Goal: Task Accomplishment & Management: Manage account settings

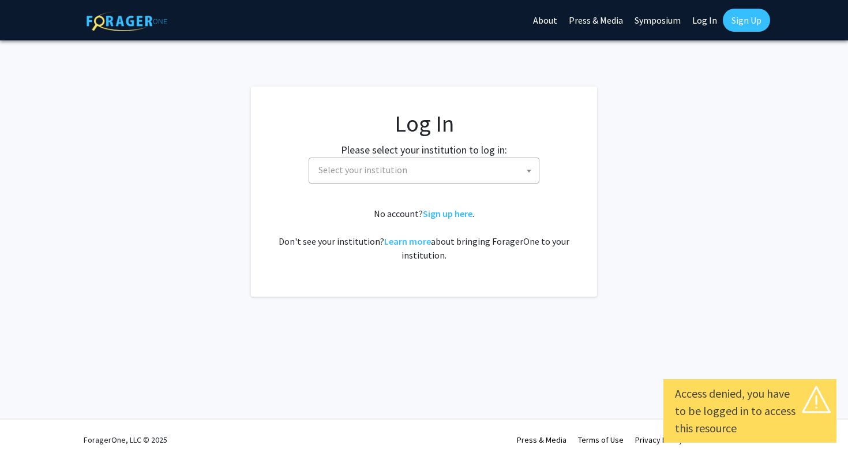
click at [382, 164] on span "Select your institution" at bounding box center [362, 170] width 89 height 12
click at [703, 22] on link "Log In" at bounding box center [704, 20] width 36 height 40
select select "34"
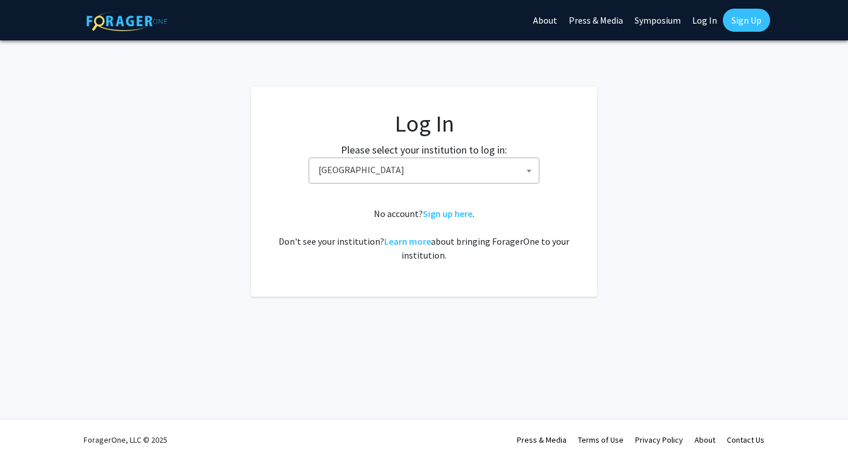
click at [343, 179] on span "[GEOGRAPHIC_DATA]" at bounding box center [426, 170] width 225 height 24
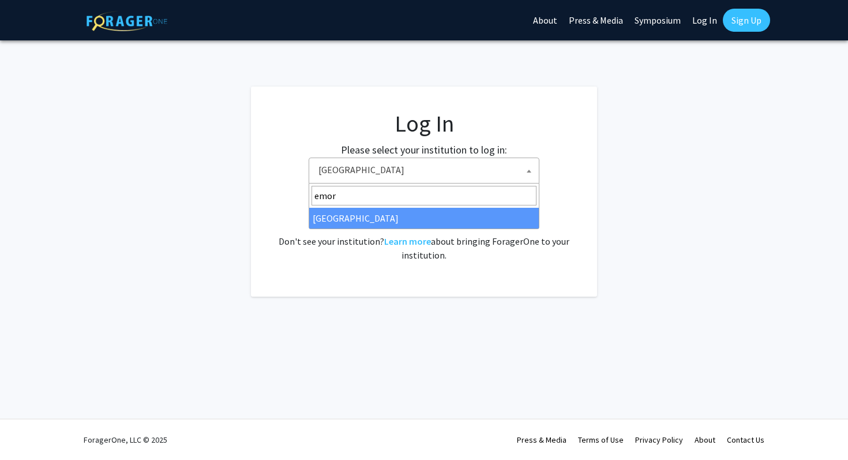
type input "emor"
select select "12"
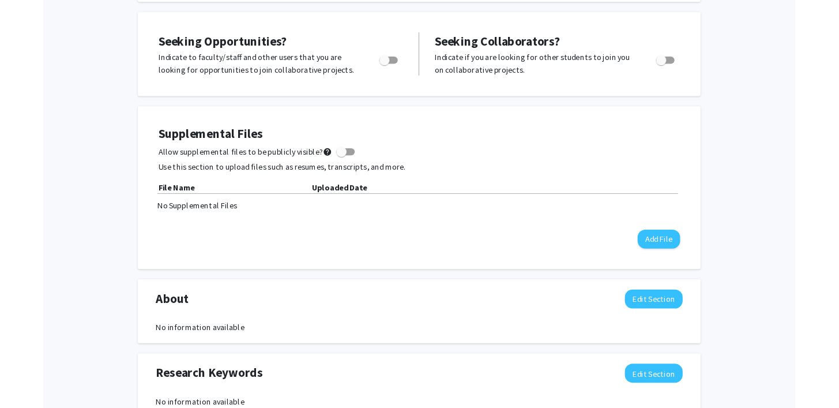
scroll to position [222, 0]
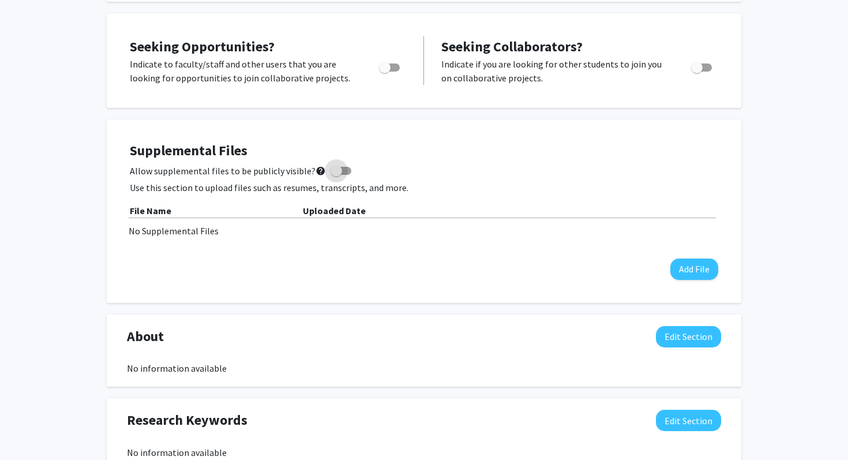
click at [333, 172] on span at bounding box center [336, 171] width 12 height 12
click at [336, 175] on input "Allow supplemental files to be publicly visible? help" at bounding box center [336, 175] width 1 height 1
checkbox input "true"
click at [684, 266] on button "Add File" at bounding box center [694, 268] width 48 height 21
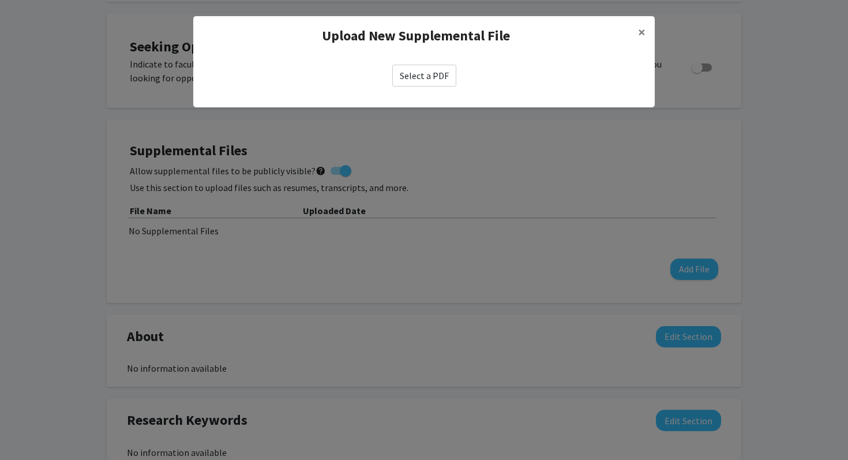
click at [414, 79] on label "Select a PDF" at bounding box center [424, 76] width 64 height 22
click at [0, 0] on input "Select a PDF" at bounding box center [0, 0] width 0 height 0
click at [644, 25] on span "×" at bounding box center [641, 32] width 7 height 18
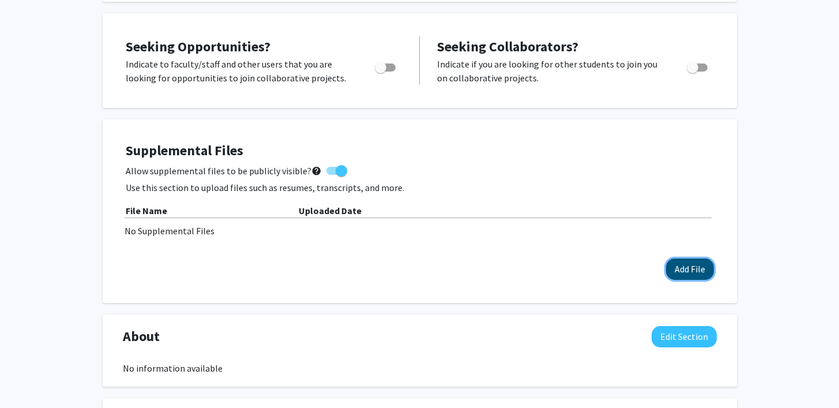
click at [701, 275] on button "Add File" at bounding box center [690, 268] width 48 height 21
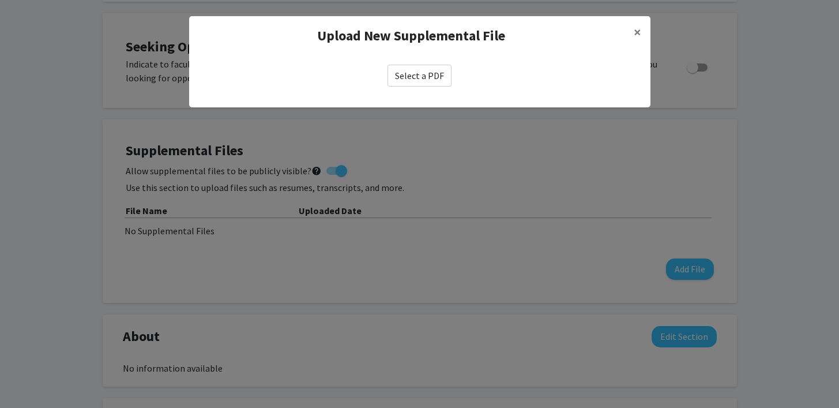
click at [413, 74] on label "Select a PDF" at bounding box center [420, 76] width 64 height 22
click at [0, 0] on input "Select a PDF" at bounding box center [0, 0] width 0 height 0
click at [408, 77] on label "Select a PDF" at bounding box center [420, 76] width 64 height 22
click at [0, 0] on input "Select a PDF" at bounding box center [0, 0] width 0 height 0
click at [640, 31] on span "×" at bounding box center [637, 32] width 7 height 18
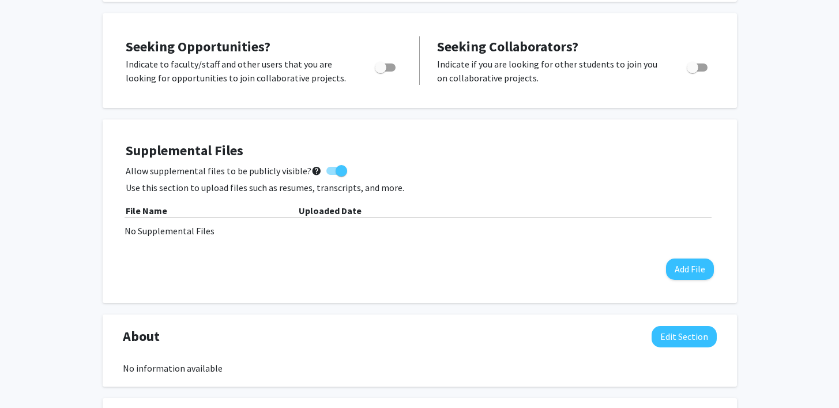
click at [699, 279] on div "Supplemental Files Allow supplemental files to be publicly visible? help Use th…" at bounding box center [419, 211] width 611 height 160
click at [692, 277] on button "Add File" at bounding box center [690, 268] width 48 height 21
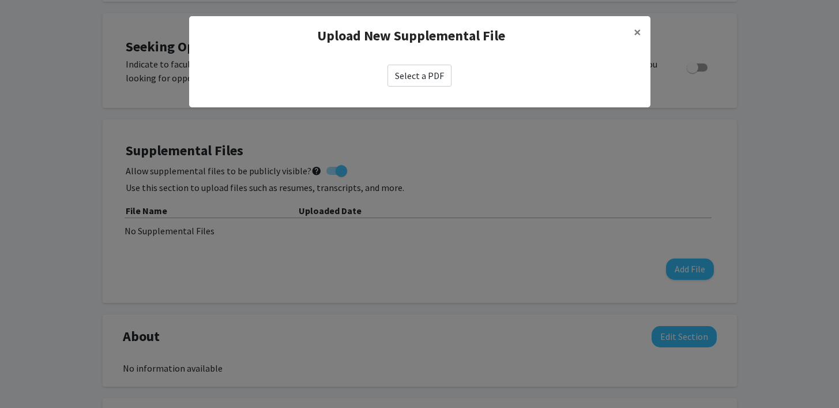
click at [409, 77] on label "Select a PDF" at bounding box center [420, 76] width 64 height 22
click at [0, 0] on input "Select a PDF" at bounding box center [0, 0] width 0 height 0
click at [408, 81] on label "Select a PDF" at bounding box center [420, 76] width 64 height 22
click at [0, 0] on input "Select a PDF" at bounding box center [0, 0] width 0 height 0
click at [408, 81] on label "Select a PDF" at bounding box center [420, 76] width 64 height 22
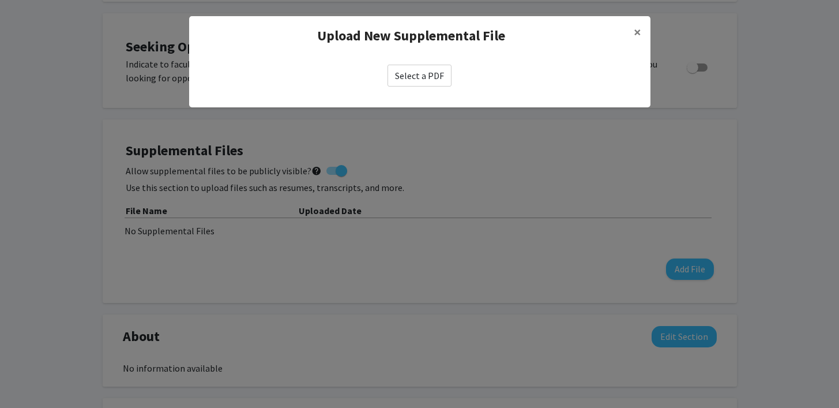
click at [0, 0] on input "Select a PDF" at bounding box center [0, 0] width 0 height 0
click at [433, 83] on label "Select a PDF" at bounding box center [420, 76] width 64 height 22
click at [0, 0] on input "Select a PDF" at bounding box center [0, 0] width 0 height 0
click at [636, 32] on span "×" at bounding box center [637, 32] width 7 height 18
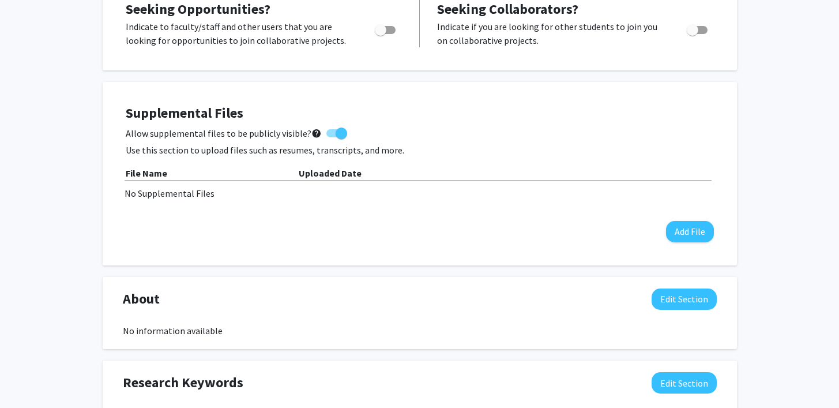
scroll to position [305, 0]
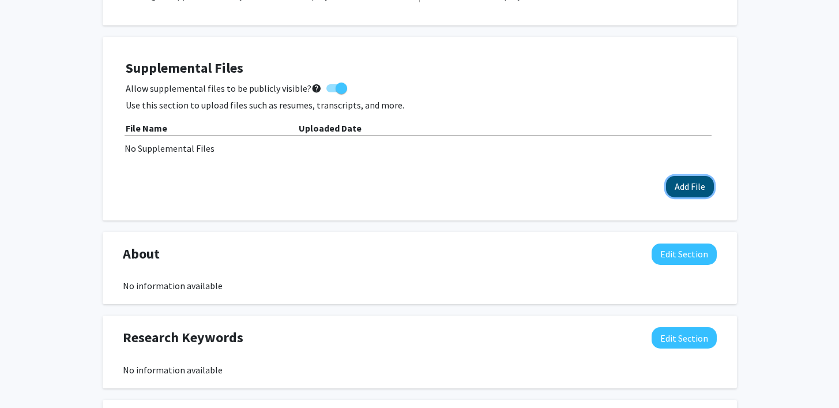
click at [676, 185] on button "Add File" at bounding box center [690, 186] width 48 height 21
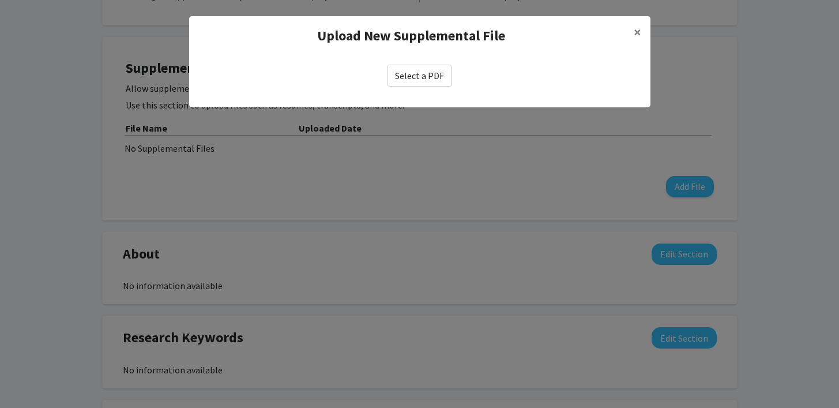
click at [410, 82] on label "Select a PDF" at bounding box center [420, 76] width 64 height 22
click at [0, 0] on input "Select a PDF" at bounding box center [0, 0] width 0 height 0
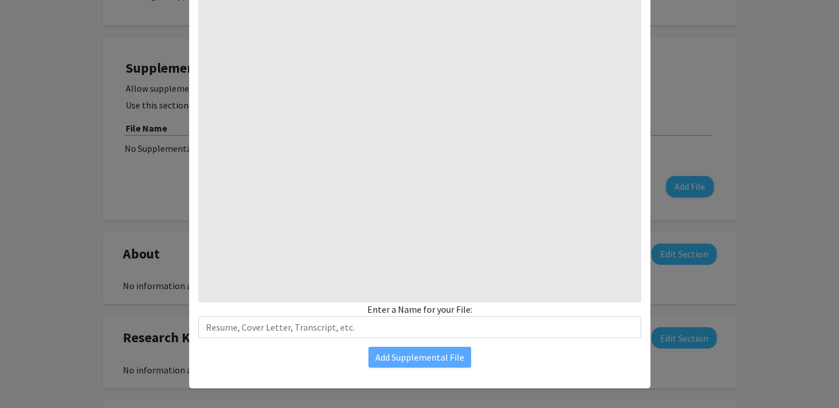
select select "custom"
type input "0"
select select "custom"
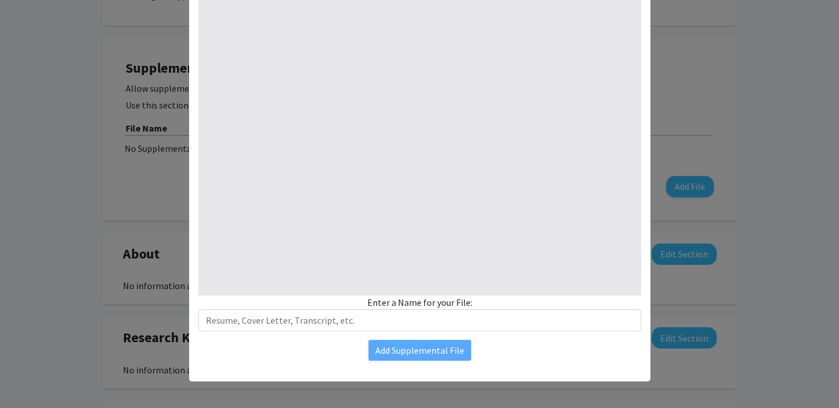
scroll to position [138, 0]
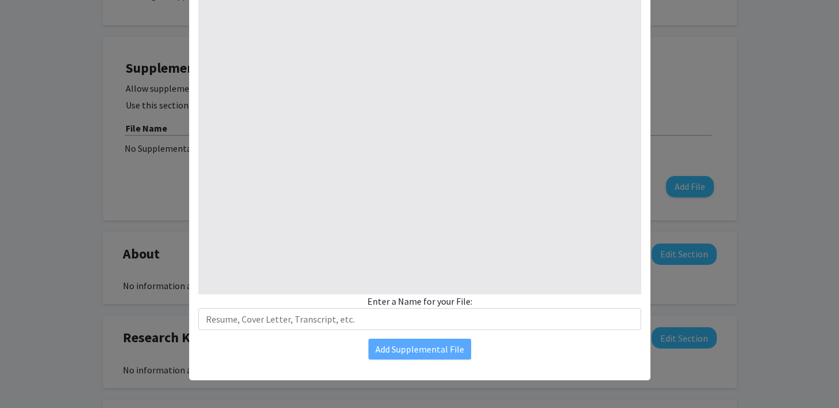
type input "1"
select select "auto"
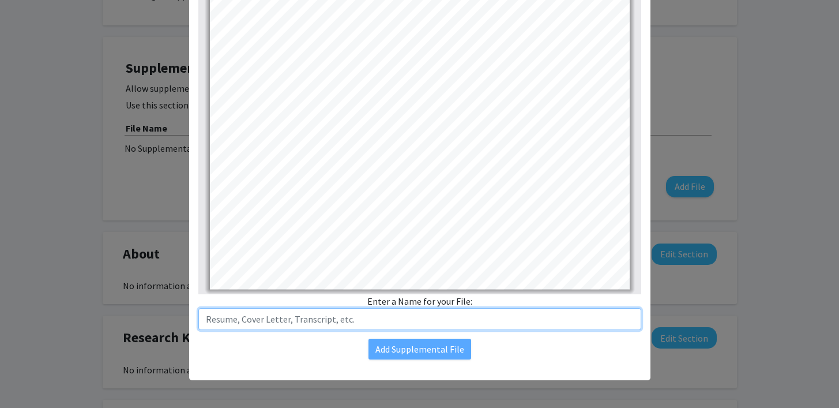
click at [388, 324] on input "text" at bounding box center [419, 319] width 443 height 22
type input "R"
type input "Freshman year resume (subject to change later in the year)"
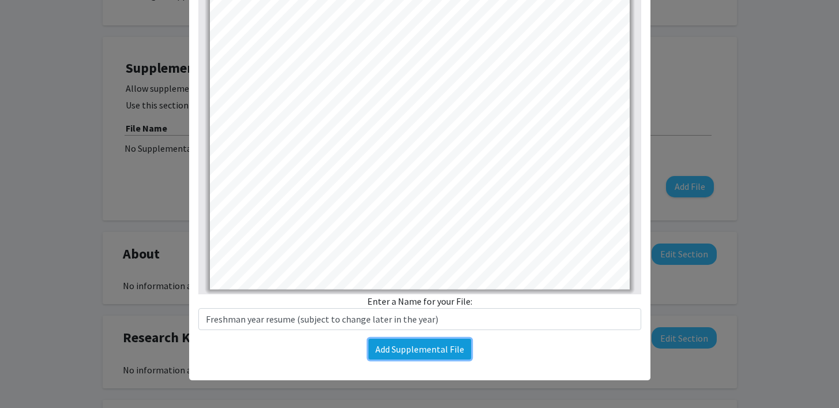
click at [398, 347] on button "Add Supplemental File" at bounding box center [420, 349] width 103 height 21
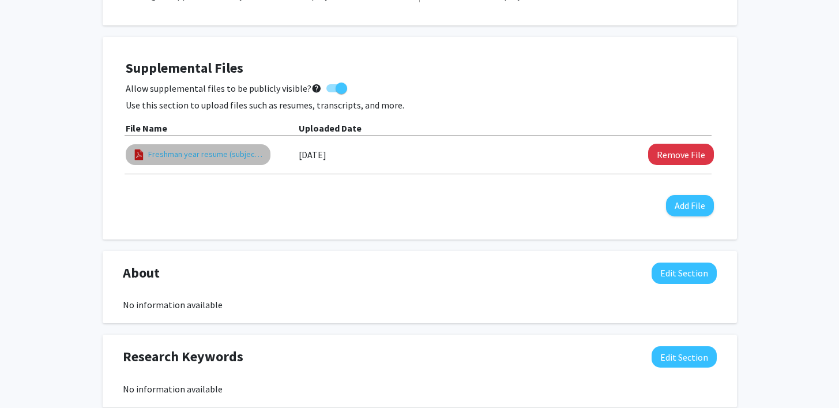
click at [235, 152] on link "Freshman year resume (subject to change later in the year)" at bounding box center [205, 154] width 115 height 12
select select "custom"
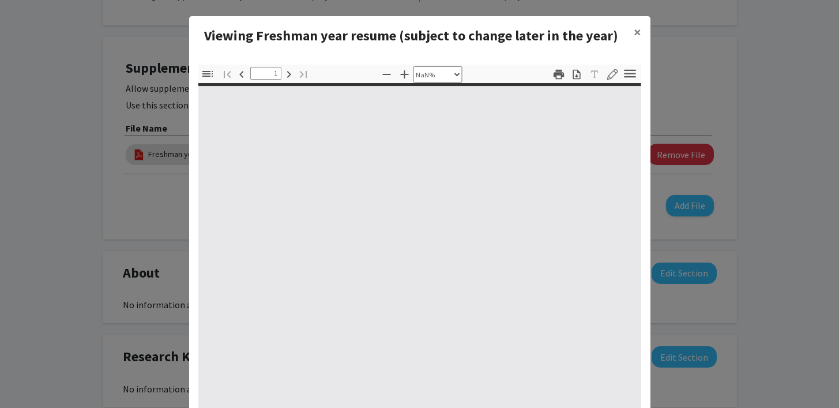
type input "0"
select select "custom"
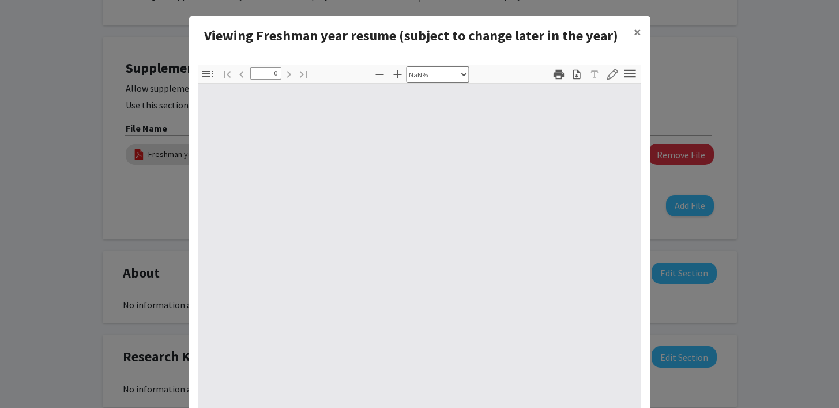
type input "1"
select select "auto"
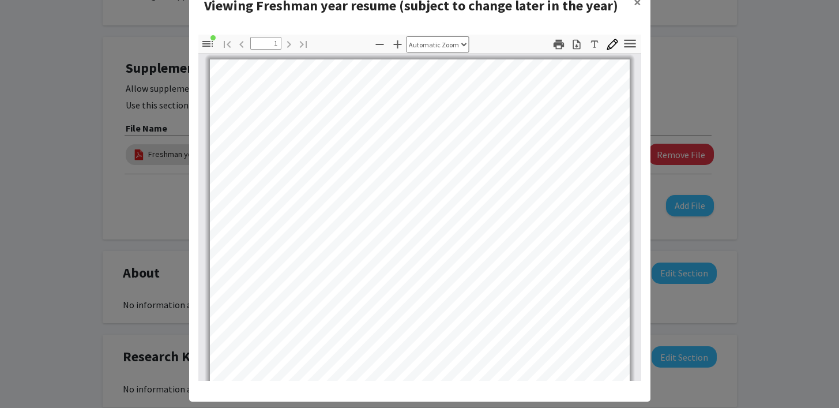
scroll to position [0, 0]
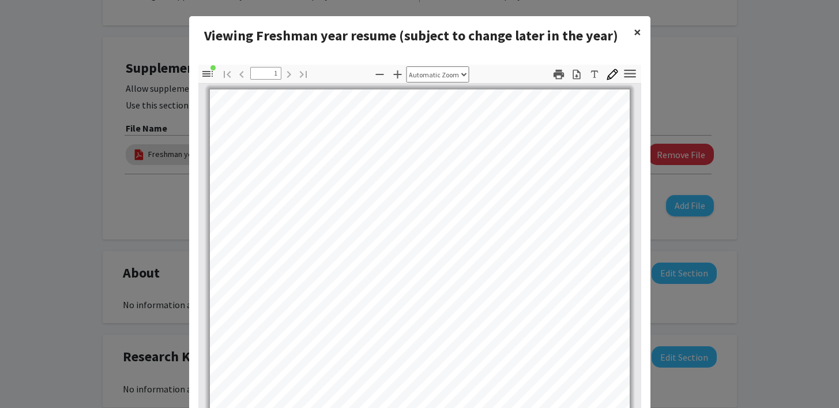
click at [640, 32] on span "×" at bounding box center [637, 32] width 7 height 18
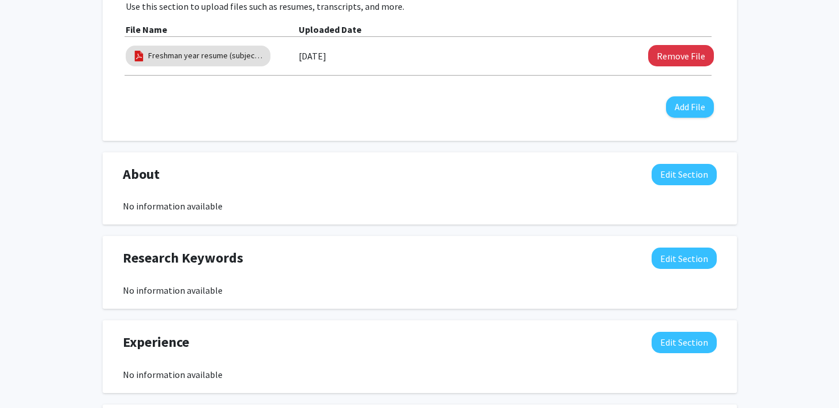
scroll to position [426, 0]
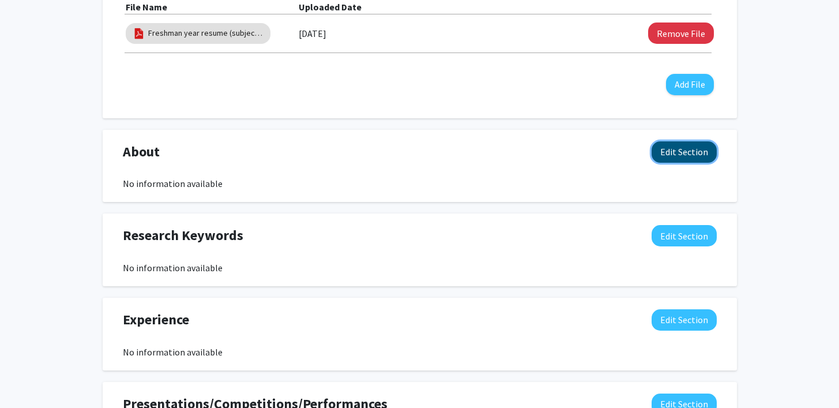
click at [663, 160] on button "Edit Section" at bounding box center [684, 151] width 65 height 21
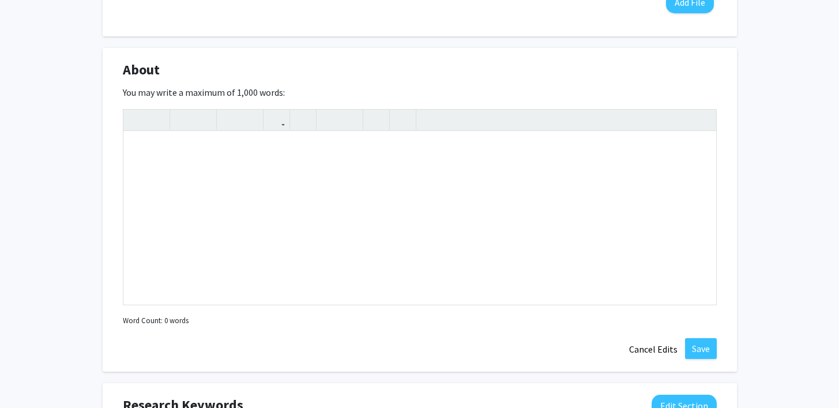
scroll to position [505, 0]
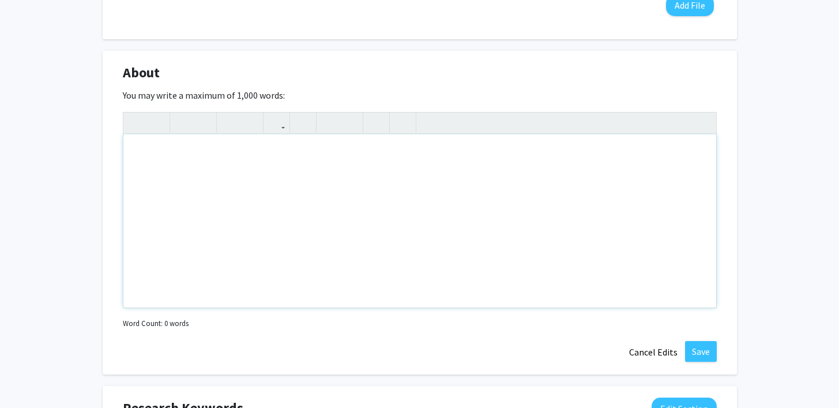
click at [351, 174] on div "Note to users with screen readers: Please deactivate our accessibility plugin f…" at bounding box center [419, 220] width 593 height 173
paste div "Note to users with screen readers: Please deactivate our accessibility plugin f…"
type textarea "<p>I am a second-year transfer student at Emory University pursuing a Bachelor …"
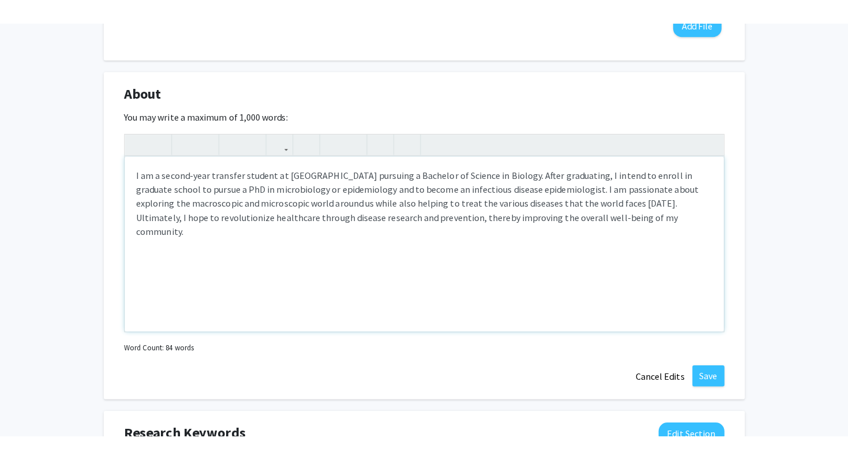
scroll to position [481, 0]
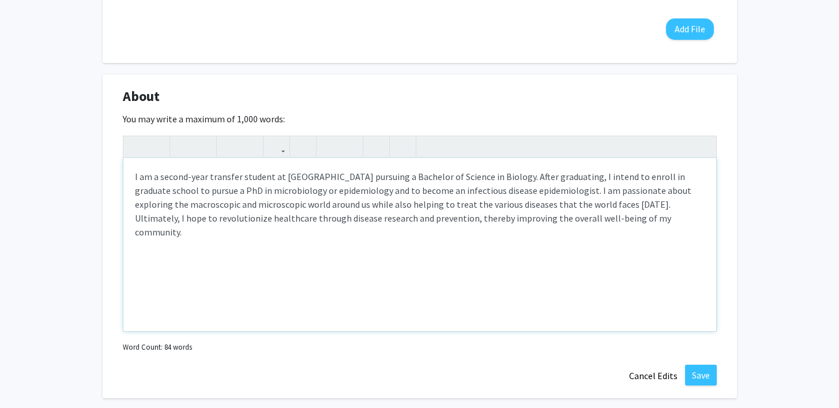
click at [135, 173] on p "I am a second-year transfer student at Emory University pursuing a Bachelor of …" at bounding box center [420, 204] width 570 height 69
click at [539, 175] on p "Hello! My name is Wayne, and I am a second-year transfer student at Emory Unive…" at bounding box center [420, 204] width 570 height 69
click at [623, 174] on p "Hello! My name is Wayne, and I am a second-year transfer student at Emory Unive…" at bounding box center [420, 204] width 570 height 69
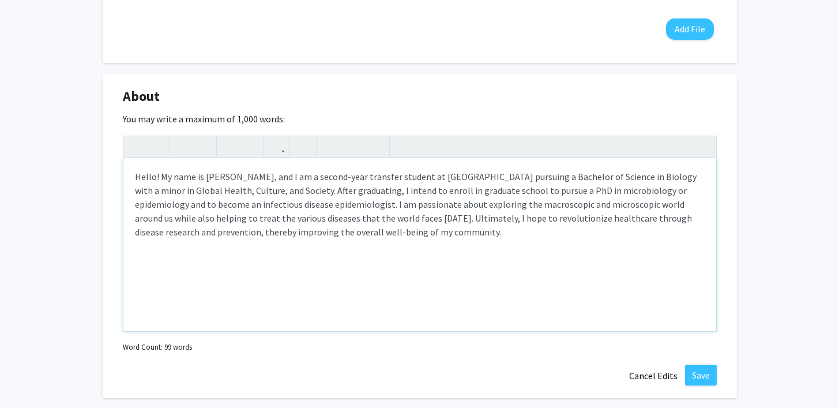
click at [486, 211] on p "Hello! My name is Wayne, and I am a second-year transfer student at Emory Unive…" at bounding box center [420, 204] width 570 height 69
click at [402, 228] on p "Hello! My name is Wayne, and I am a second-year transfer student at Emory Unive…" at bounding box center [420, 204] width 570 height 69
click at [228, 177] on p "Hello! My name is Wayne, and I am a second-year transfer student at Emory Unive…" at bounding box center [420, 204] width 570 height 69
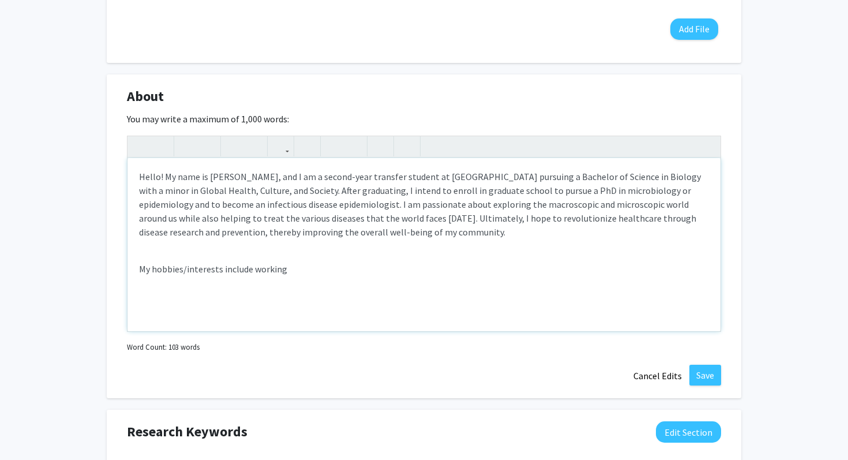
click at [206, 270] on p "My hobbies/interests include working" at bounding box center [424, 269] width 570 height 14
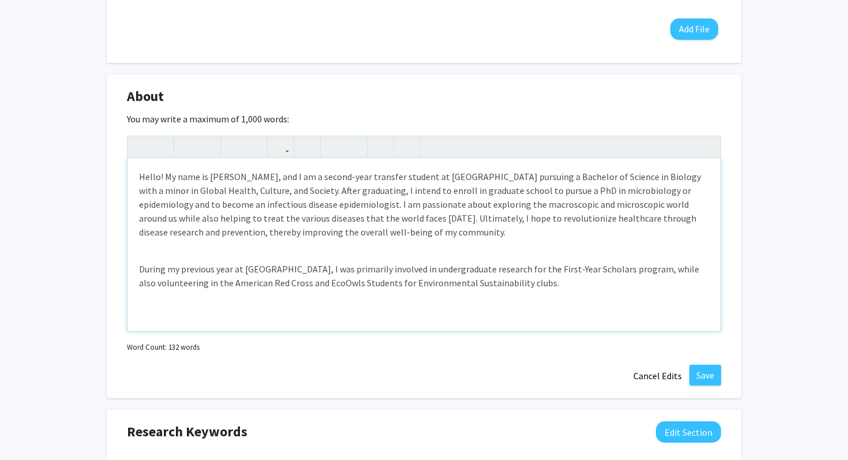
click at [300, 254] on div "Hello! My name is Wayne, and I am a second-year transfer student at Emory Unive…" at bounding box center [423, 244] width 593 height 173
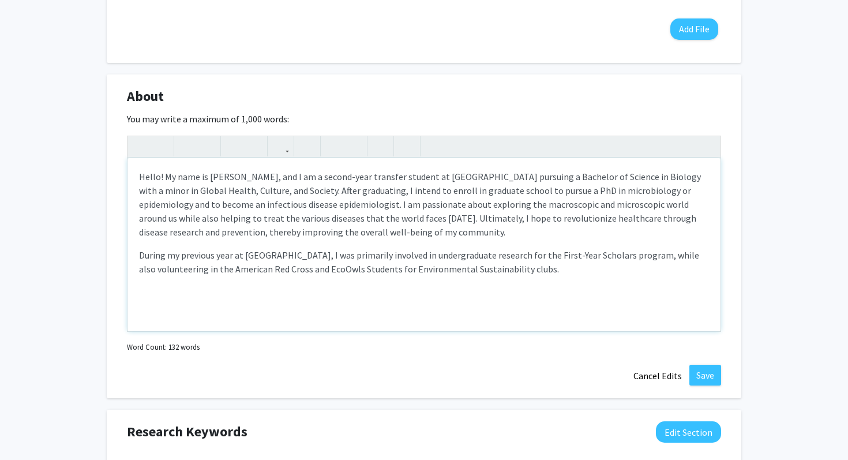
click at [521, 272] on p "During my previous year at KSU, I was primarily involved in undergraduate resea…" at bounding box center [424, 262] width 570 height 28
click at [596, 259] on p "During my previous year at KSU, I was primarily involved in undergraduate resea…" at bounding box center [424, 262] width 570 height 28
click at [524, 262] on p "During my previous year at KSU, I was primarily involved in undergraduate resea…" at bounding box center [424, 262] width 570 height 28
drag, startPoint x: 652, startPoint y: 270, endPoint x: 615, endPoint y: 270, distance: 36.9
click at [615, 270] on p "During my previous year at KSU, I was primarily involved in undergraduate resea…" at bounding box center [424, 269] width 570 height 42
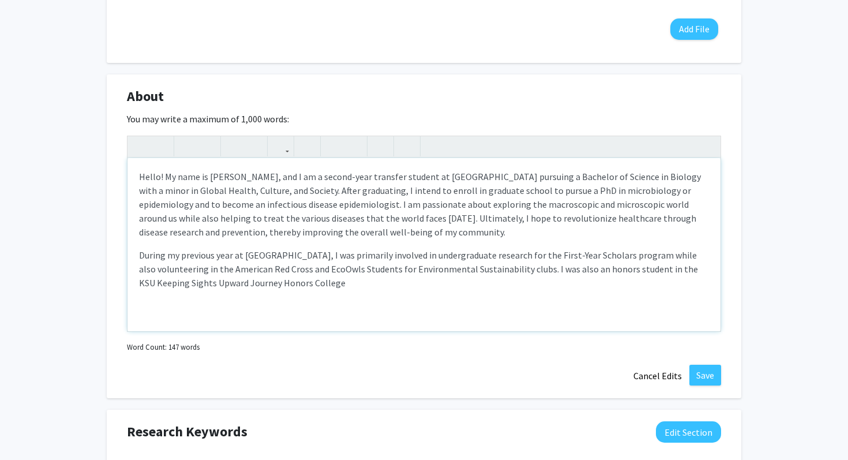
click at [533, 287] on p "During my previous year at KSU, I was primarily involved in undergraduate resea…" at bounding box center [424, 269] width 570 height 42
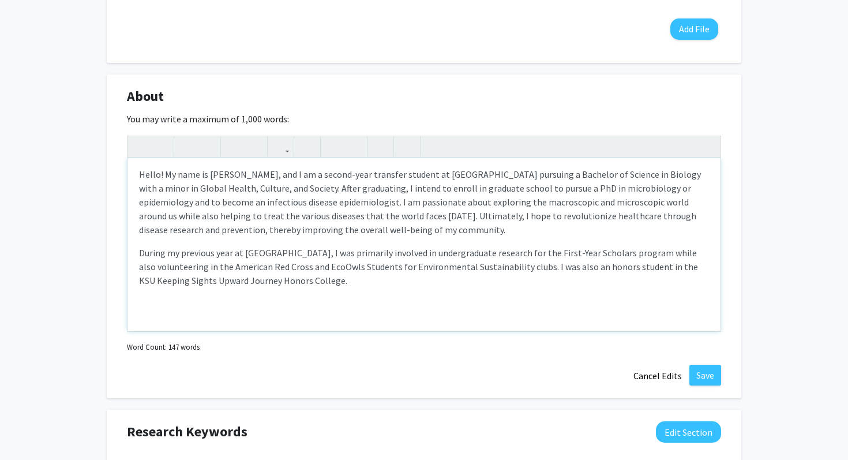
scroll to position [2, 0]
click at [324, 304] on p "My hobbies include working out, reading, writing, hanging out with friends, and" at bounding box center [424, 303] width 570 height 14
click at [527, 301] on p "My hobbies include working out, reading, writing/journaling, hanging out with f…" at bounding box center [424, 303] width 570 height 14
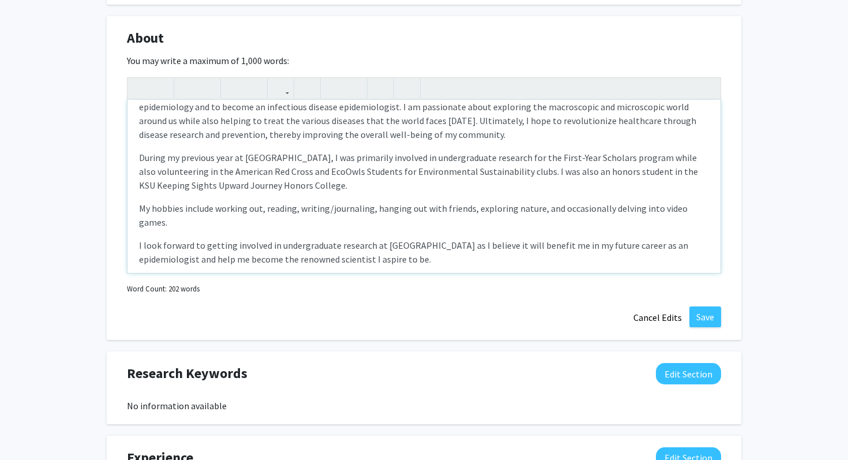
scroll to position [36, 0]
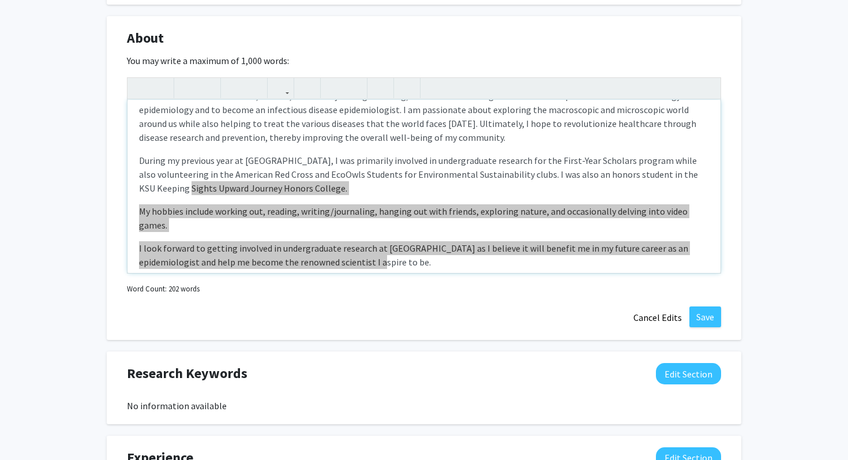
drag, startPoint x: 345, startPoint y: 255, endPoint x: 271, endPoint y: 136, distance: 140.2
click at [271, 136] on div "Hello! My name is Wayne, and I am a second-year transfer student at Emory Unive…" at bounding box center [423, 186] width 593 height 173
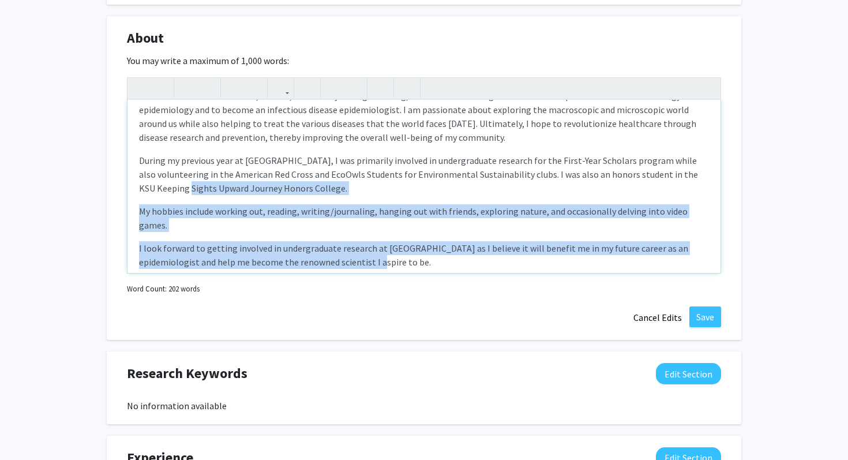
click at [308, 241] on p "I look forward to getting involved in undergraduate research at Emory as I beli…" at bounding box center [424, 255] width 570 height 28
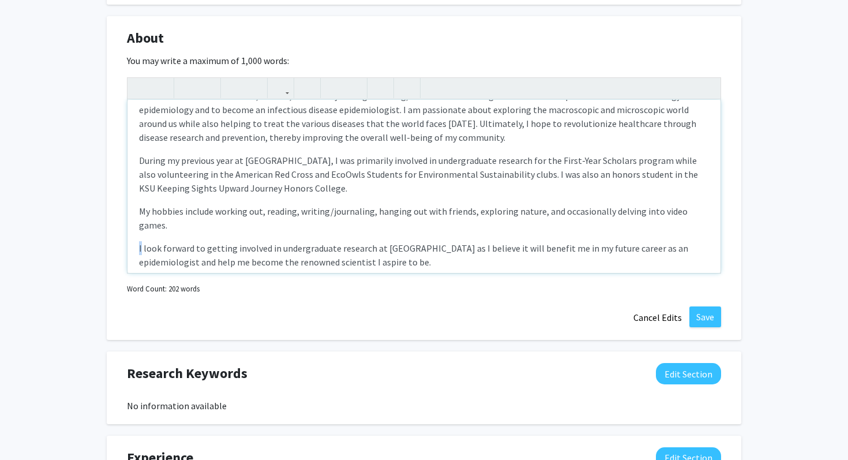
click at [308, 241] on p "I look forward to getting involved in undergraduate research at Emory as I beli…" at bounding box center [424, 255] width 570 height 28
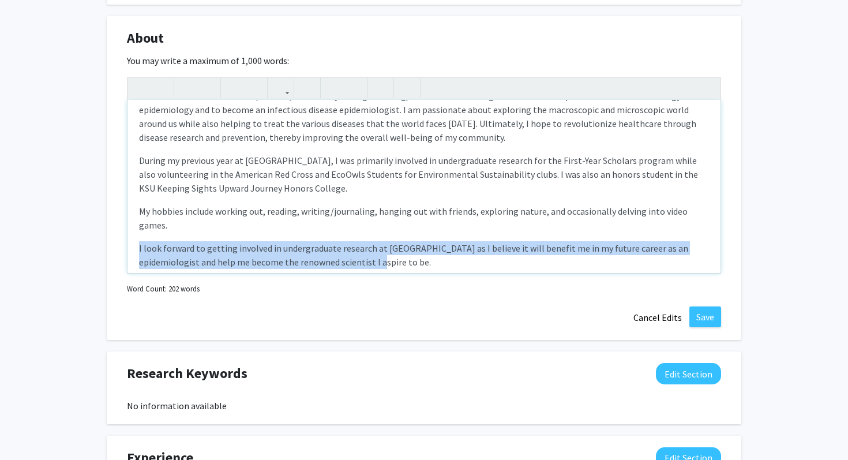
click at [308, 241] on p "I look forward to getting involved in undergraduate research at Emory as I beli…" at bounding box center [424, 255] width 570 height 28
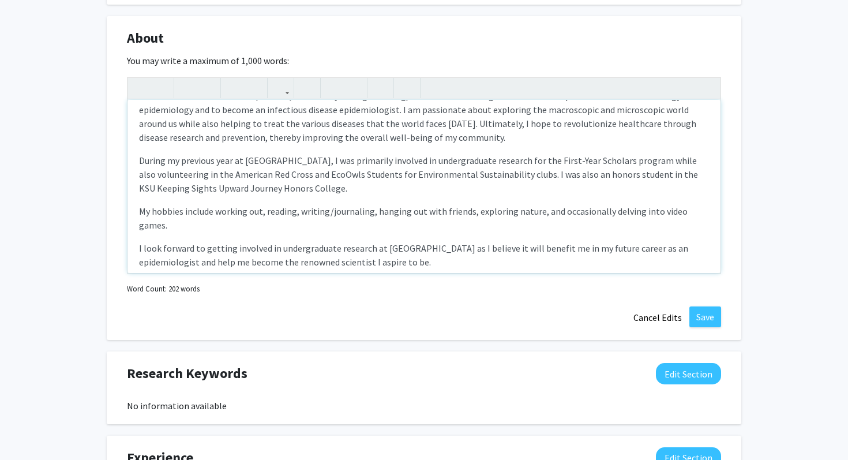
drag, startPoint x: 308, startPoint y: 227, endPoint x: 328, endPoint y: 251, distance: 31.1
click at [328, 251] on p "I look forward to getting involved in undergraduate research at Emory as I beli…" at bounding box center [424, 255] width 570 height 28
click at [328, 250] on p "I look forward to getting involved in undergraduate research at Emory as I beli…" at bounding box center [424, 255] width 570 height 28
click at [314, 246] on p "I look forward to getting involved in undergraduate research at Emory as I beli…" at bounding box center [424, 255] width 570 height 28
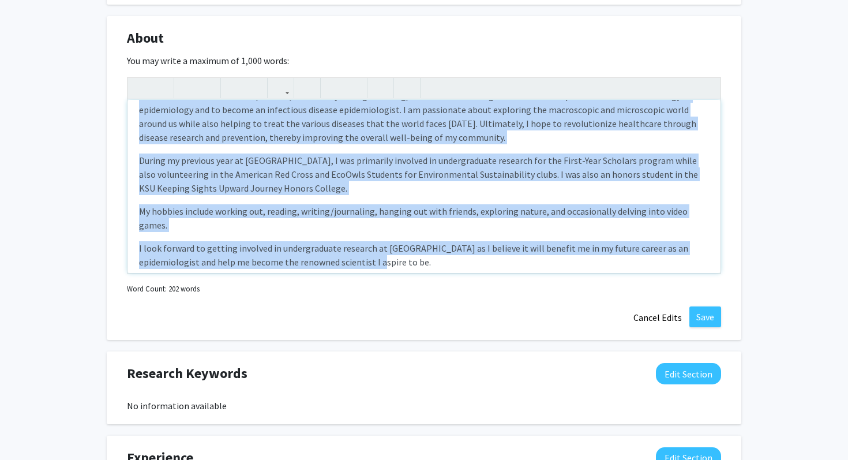
scroll to position [0, 0]
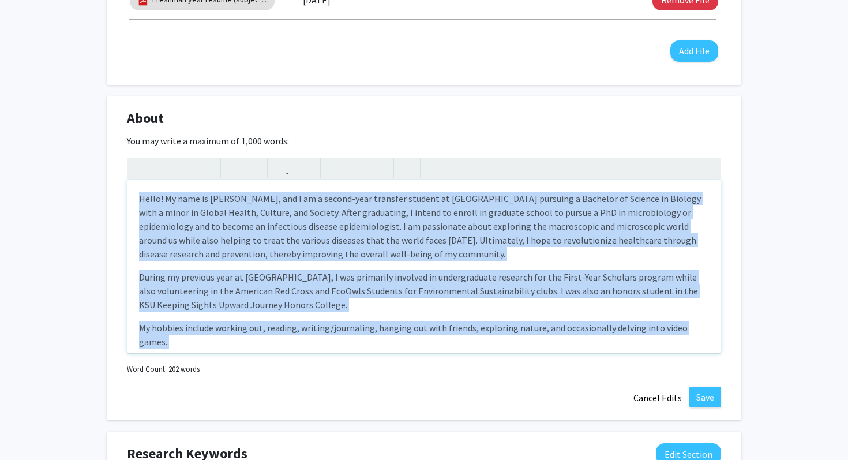
copy div "Hello! My name is Wayne, and I am a second-year transfer student at Emory Unive…"
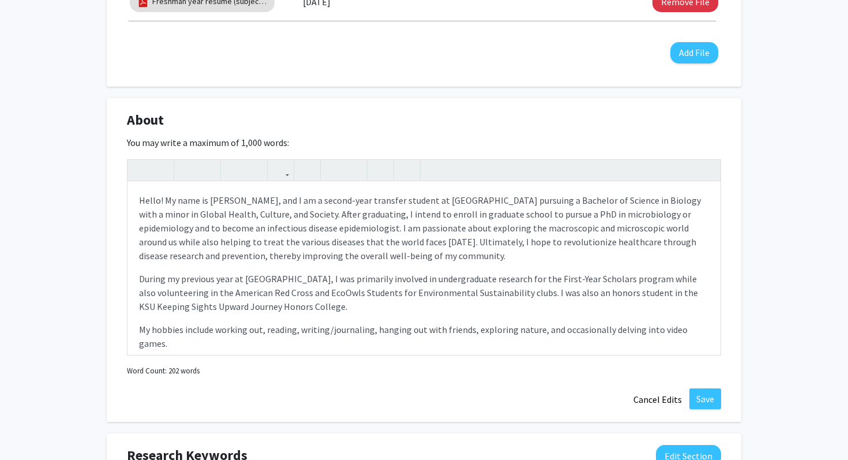
drag, startPoint x: 328, startPoint y: 250, endPoint x: 555, endPoint y: 126, distance: 258.9
click at [555, 126] on div "About Edit Section" at bounding box center [423, 123] width 611 height 27
click at [316, 226] on p "Hello! My name is Wayne, and I am a second-year transfer student at Emory Unive…" at bounding box center [424, 227] width 570 height 69
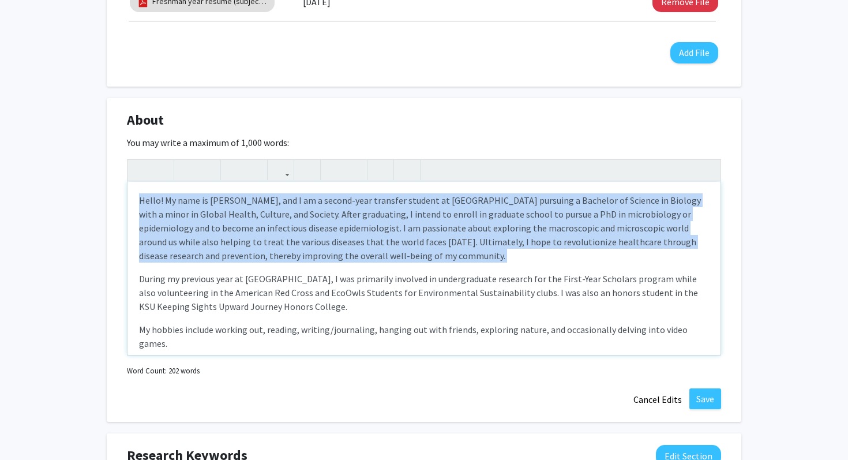
click at [316, 226] on p "Hello! My name is Wayne, and I am a second-year transfer student at Emory Unive…" at bounding box center [424, 227] width 570 height 69
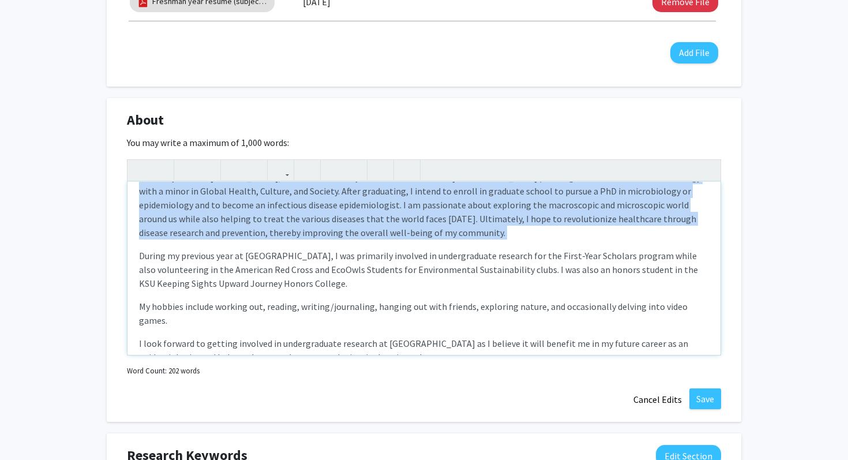
scroll to position [39, 0]
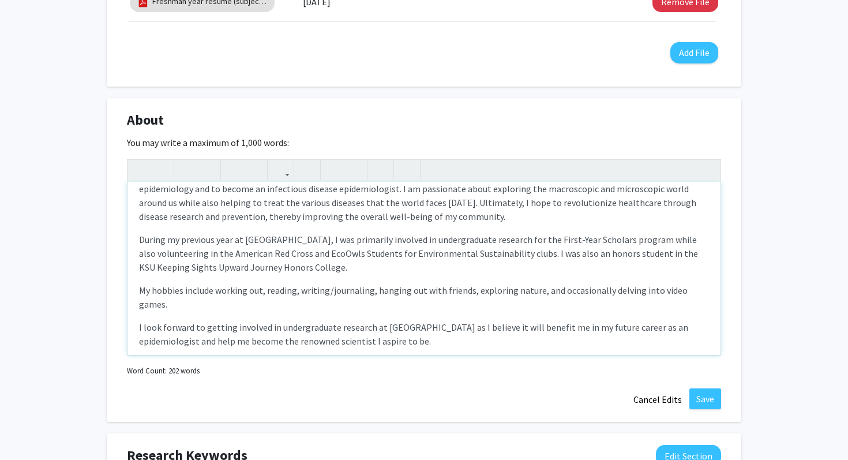
click at [224, 283] on p "During my previous year at KSU, I was primarily involved in undergraduate resea…" at bounding box center [424, 297] width 570 height 28
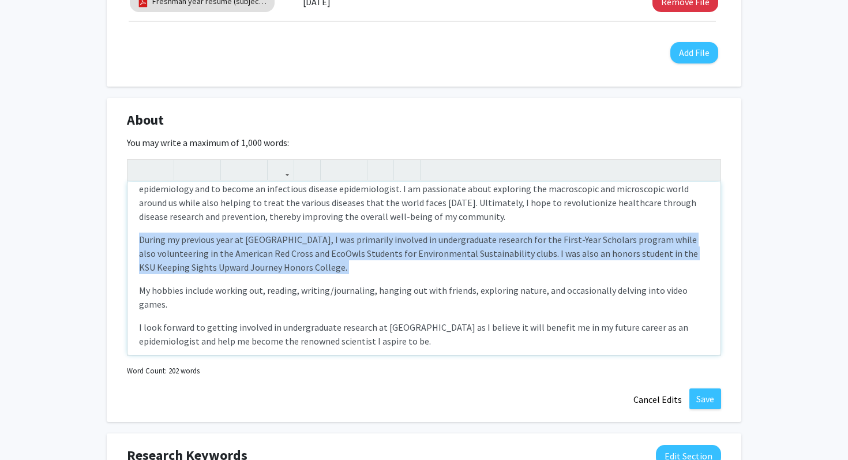
click at [224, 283] on p "During my previous year at KSU, I was primarily involved in undergraduate resea…" at bounding box center [424, 297] width 570 height 28
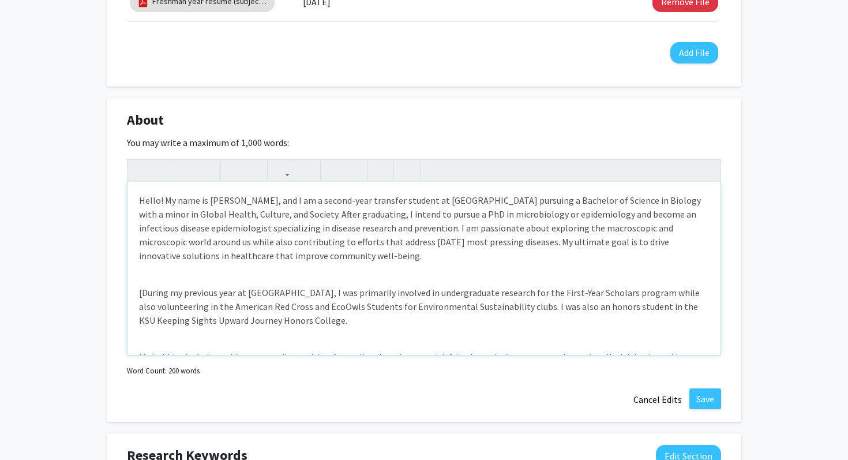
scroll to position [24, 0]
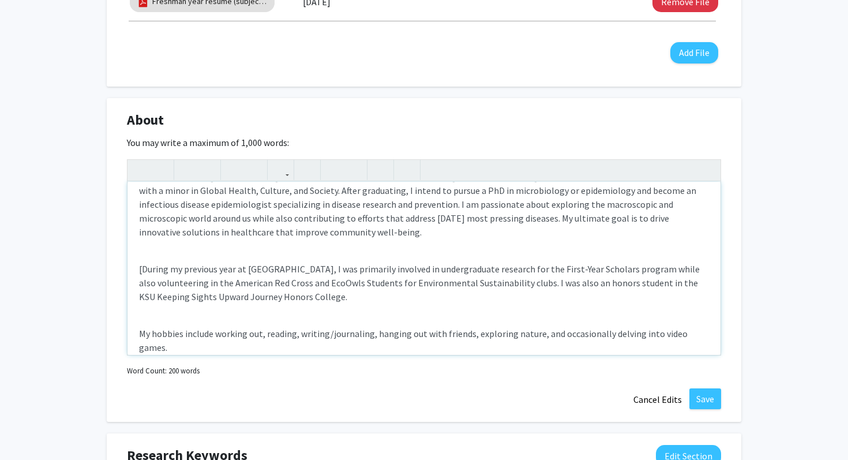
click at [213, 252] on div "Hello! My name is Wayne, and I am a second-year transfer student at Emory Unive…" at bounding box center [423, 268] width 593 height 173
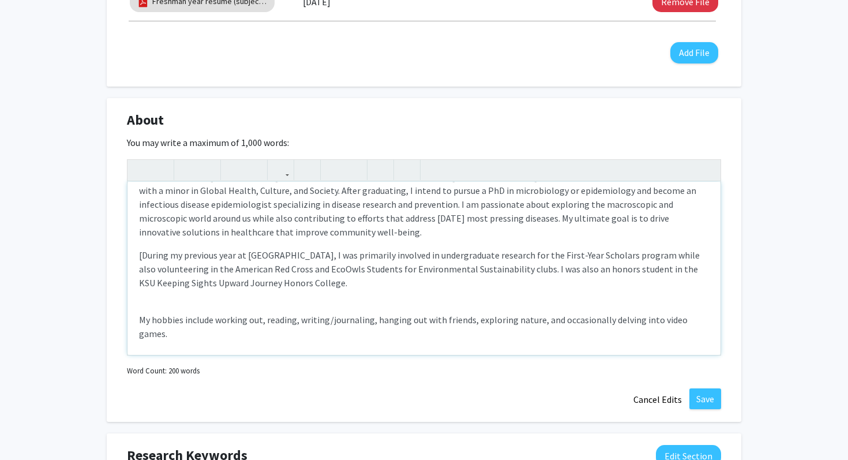
click at [142, 257] on p "[During my previous year at KSU, I was primarily involved in undergraduate rese…" at bounding box center [424, 269] width 570 height 42
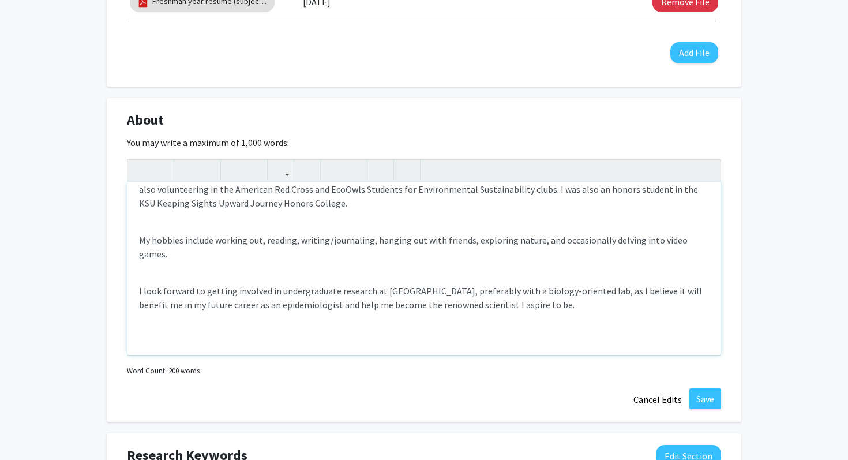
scroll to position [89, 0]
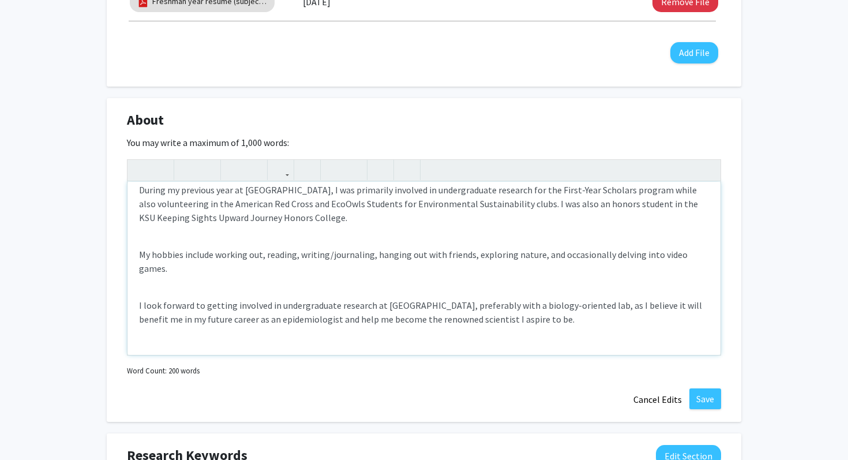
drag, startPoint x: 224, startPoint y: 247, endPoint x: 209, endPoint y: 269, distance: 26.9
click at [209, 269] on div "Hello! My name is Wayne, and I am a second-year transfer student at Emory Unive…" at bounding box center [423, 268] width 593 height 173
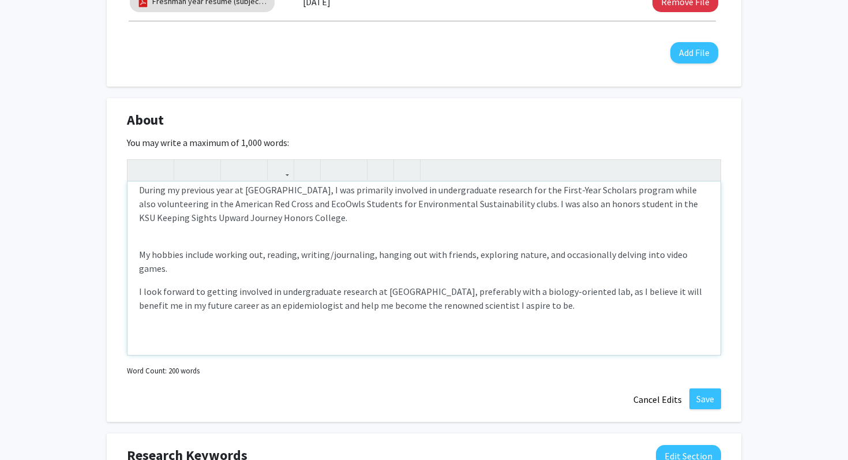
click at [185, 233] on div "Hello! My name is Wayne, and I am a second-year transfer student at Emory Unive…" at bounding box center [423, 268] width 593 height 173
type textarea "<p>Hello! My name is Wayne, and I am a second-year transfer student at Emory Un…"
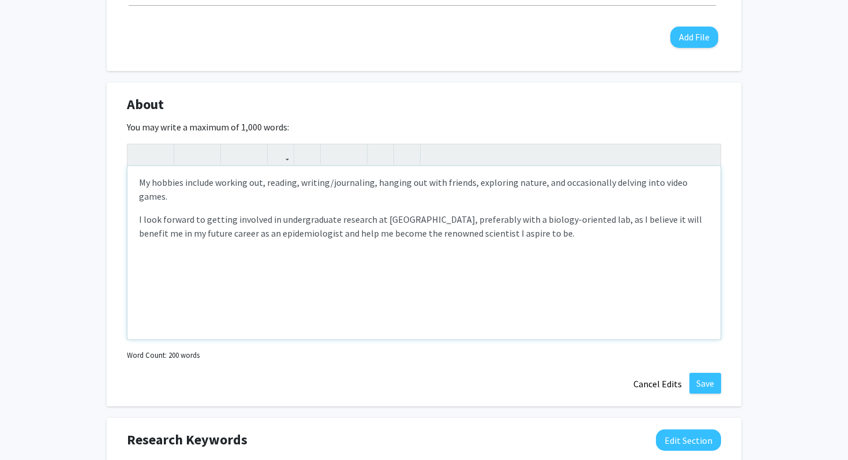
scroll to position [496, 0]
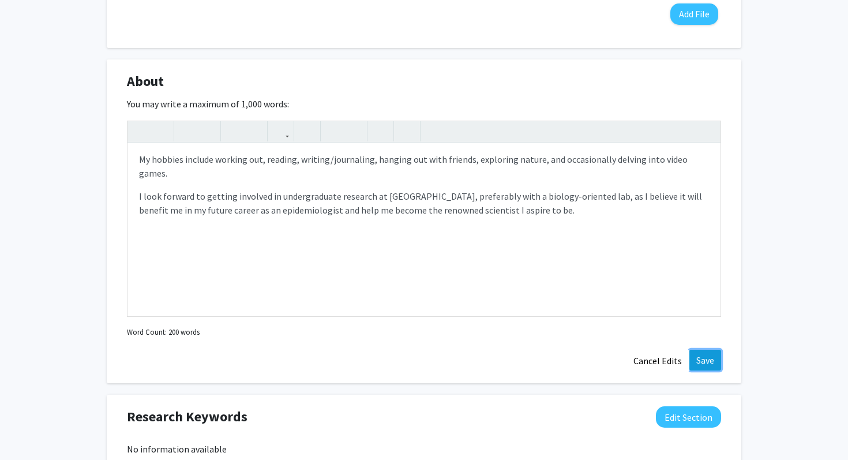
drag, startPoint x: 209, startPoint y: 269, endPoint x: 698, endPoint y: 356, distance: 497.3
click at [698, 356] on button "Save" at bounding box center [705, 360] width 32 height 21
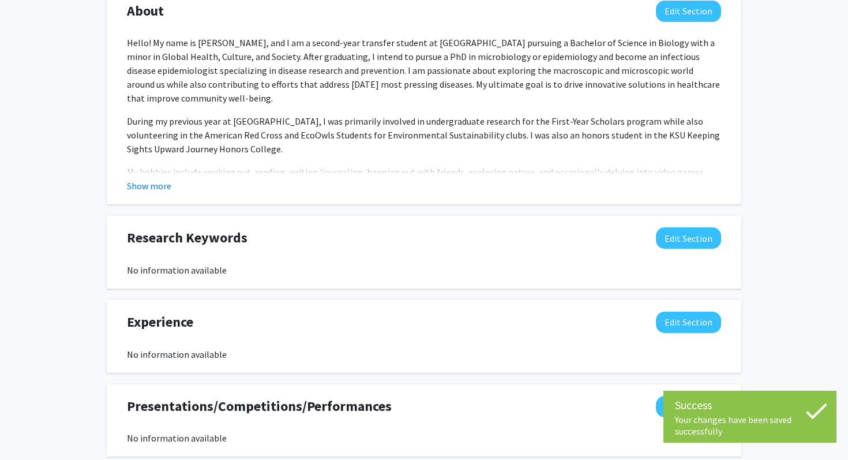
scroll to position [570, 0]
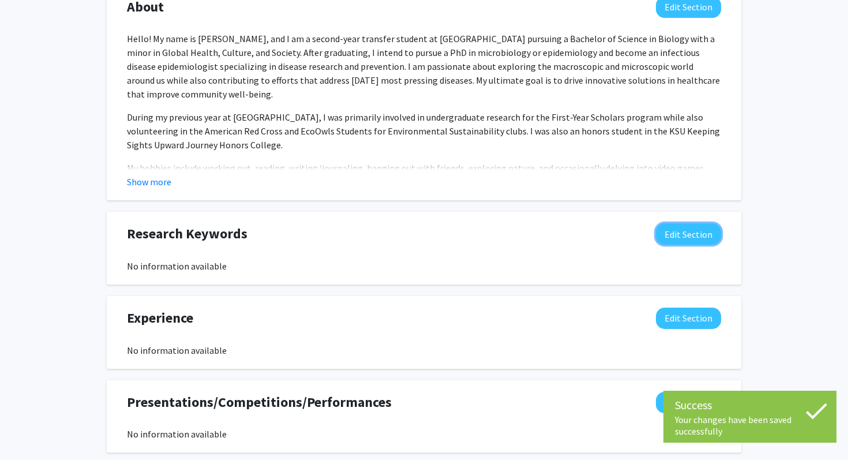
click at [671, 234] on button "Edit Section" at bounding box center [688, 233] width 65 height 21
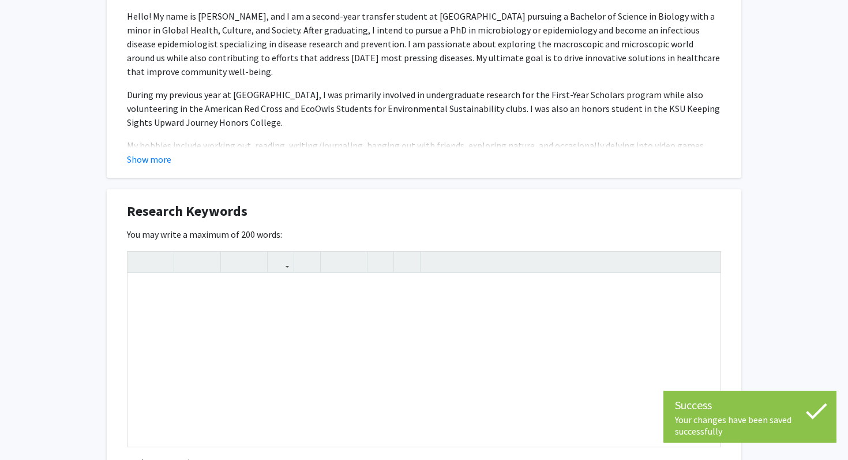
scroll to position [618, 0]
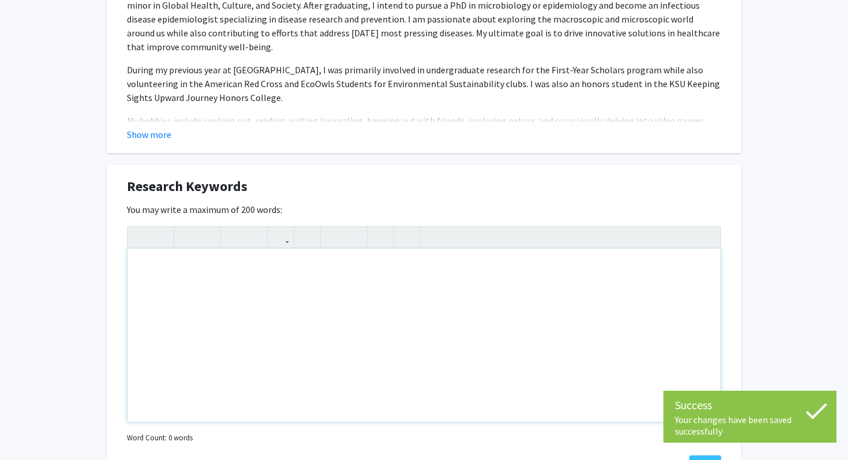
drag, startPoint x: 698, startPoint y: 356, endPoint x: 430, endPoint y: 291, distance: 276.6
click at [430, 291] on div "Note to users with screen readers: Please deactivate our accessibility plugin f…" at bounding box center [423, 335] width 593 height 173
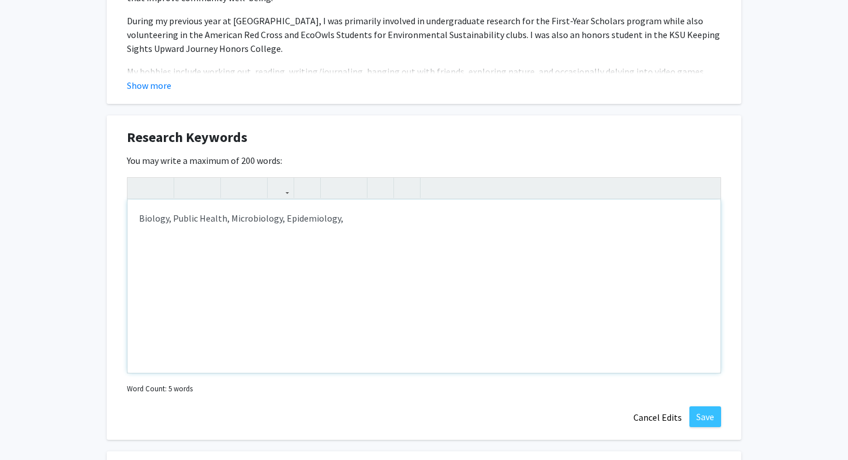
scroll to position [776, 0]
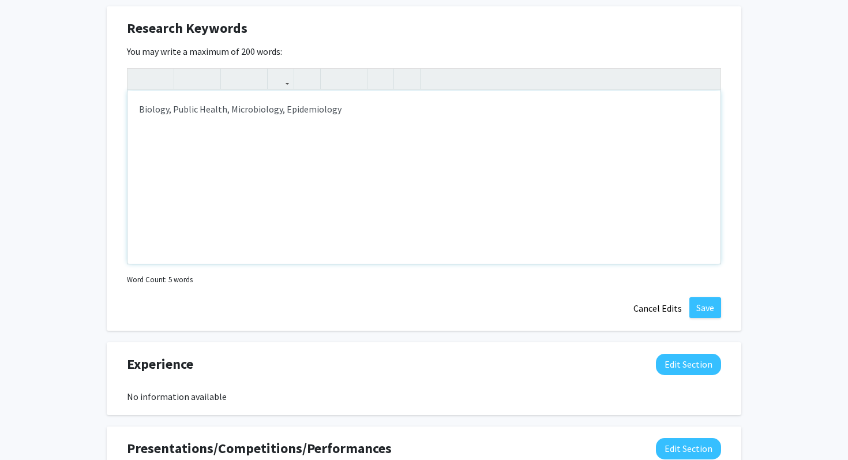
type textarea "Biology, Public Health, Microbiology, Epidemiology"
click at [705, 312] on button "Save" at bounding box center [705, 307] width 32 height 21
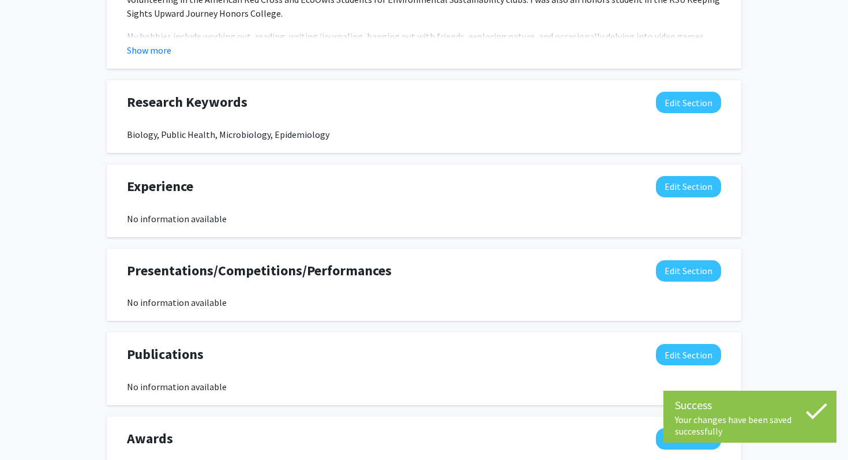
scroll to position [689, 0]
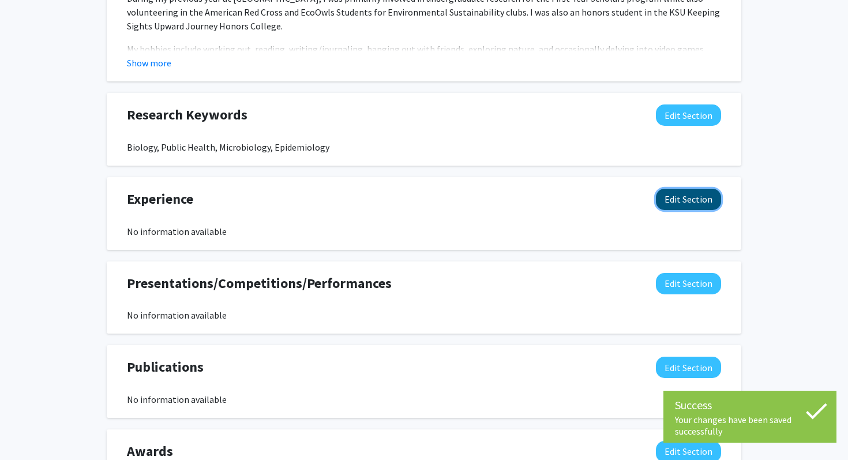
drag, startPoint x: 705, startPoint y: 312, endPoint x: 664, endPoint y: 195, distance: 124.0
click at [664, 195] on button "Edit Section" at bounding box center [688, 199] width 65 height 21
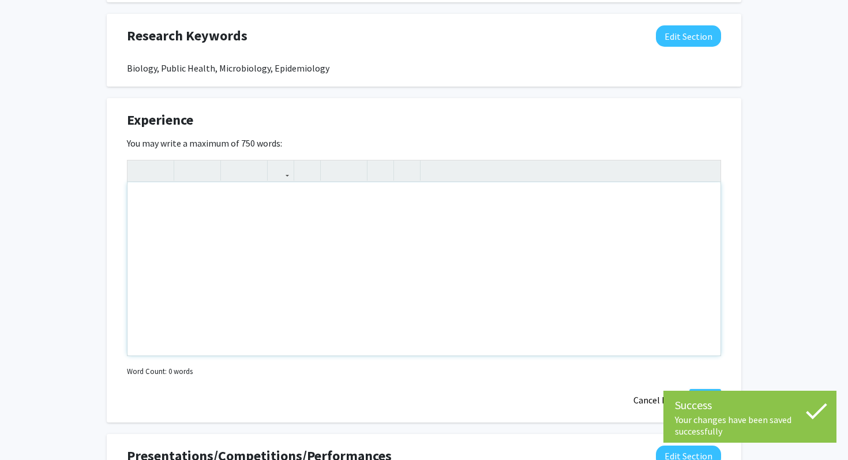
drag, startPoint x: 664, startPoint y: 195, endPoint x: 422, endPoint y: 240, distance: 246.4
click at [422, 240] on div "Note to users with screen readers: Please deactivate our accessibility plugin f…" at bounding box center [423, 268] width 593 height 173
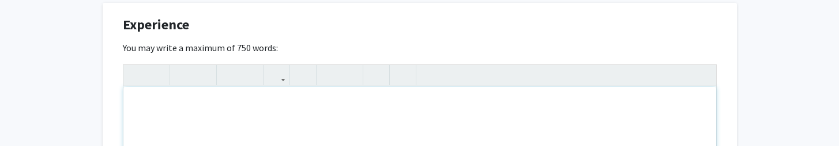
scroll to position [868, 0]
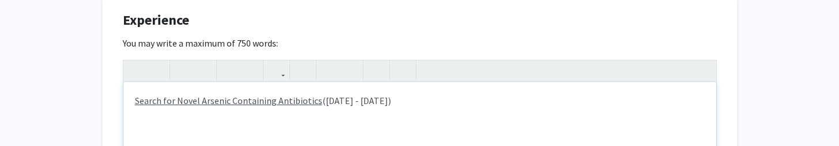
click at [333, 99] on p "Search for Novel Arsenic Containing Antibiotics (Sep 2024 - Apr 2025)" at bounding box center [420, 101] width 570 height 14
click at [401, 101] on p "Search for Novel Arsenic Containing Antibiotics (September 2024 - Apr 2025)" at bounding box center [420, 101] width 570 height 14
drag, startPoint x: 333, startPoint y: 99, endPoint x: 438, endPoint y: 100, distance: 105.6
click at [438, 100] on p "Search for Novel Arsenic Containing Antibiotics (September 2024 - April 2025)" at bounding box center [420, 101] width 570 height 14
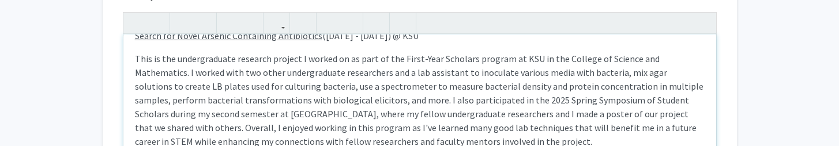
scroll to position [0, 0]
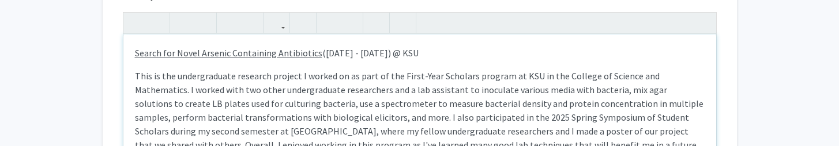
click at [232, 57] on u "Search for Novel Arsenic Containing Antibiotics" at bounding box center [228, 53] width 187 height 12
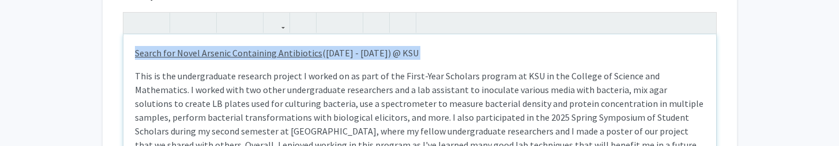
click at [232, 57] on u "Search for Novel Arsenic Containing Antibiotics" at bounding box center [228, 53] width 187 height 12
drag, startPoint x: 232, startPoint y: 57, endPoint x: 185, endPoint y: 22, distance: 58.5
click at [185, 22] on icon "button" at bounding box center [183, 22] width 10 height 19
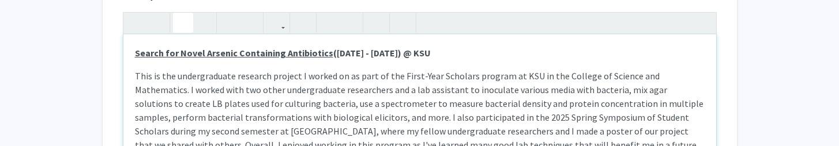
click at [266, 66] on div "Search for Novel Arsenic Containing Antibiotics (September 2024 - April 2025) @…" at bounding box center [419, 121] width 593 height 173
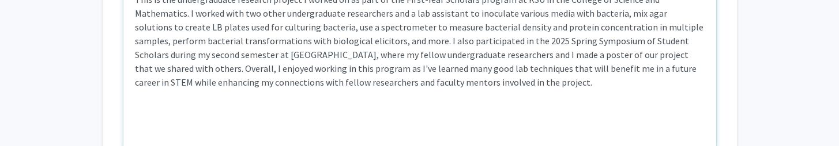
scroll to position [1009, 0]
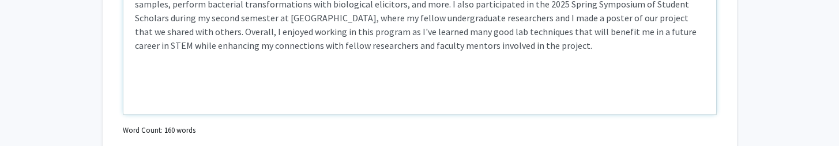
click at [220, 59] on div "Search for Novel Arsenic Containing Antibiotics (September 2024 - April 2025) @…" at bounding box center [419, 28] width 593 height 173
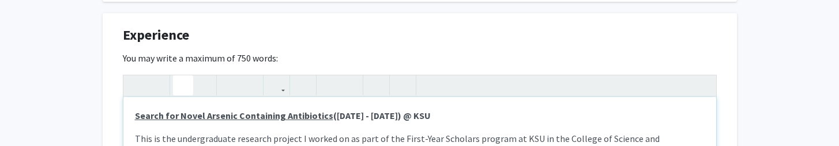
scroll to position [856, 0]
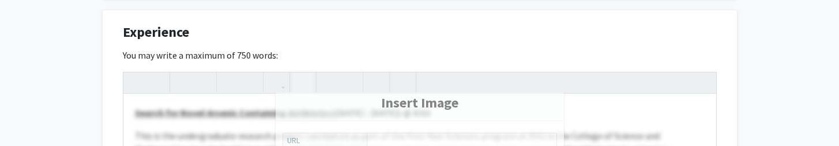
drag, startPoint x: 185, startPoint y: 22, endPoint x: 303, endPoint y: 84, distance: 133.4
click at [303, 84] on icon "button" at bounding box center [303, 82] width 10 height 19
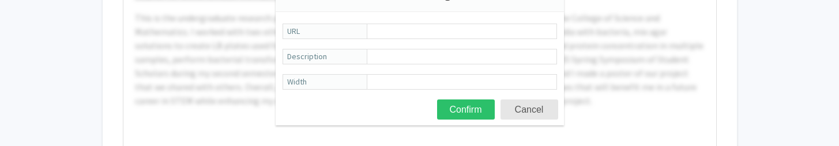
scroll to position [961, 0]
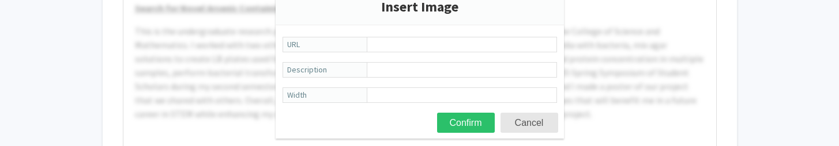
click at [419, 46] on input "URL" at bounding box center [462, 45] width 190 height 16
click at [522, 121] on button "Cancel" at bounding box center [530, 123] width 58 height 20
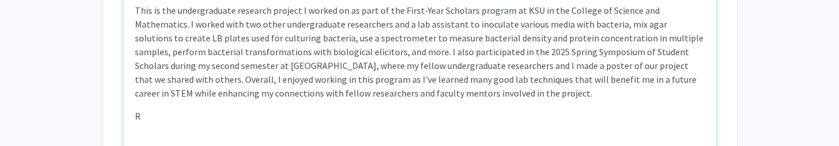
scroll to position [967, 0]
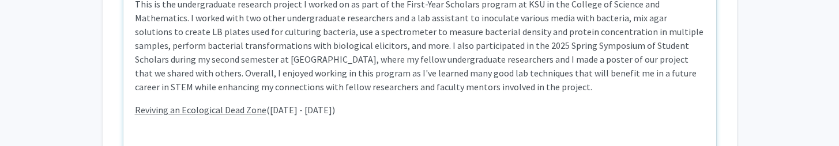
click at [262, 110] on u "Reviving an Ecological Dead Zone" at bounding box center [200, 110] width 131 height 12
click at [136, 112] on u "Reviving an Ecological Dead Zone"" at bounding box center [203, 110] width 136 height 12
drag, startPoint x: 136, startPoint y: 112, endPoint x: 270, endPoint y: 110, distance: 134.4
click at [270, 110] on u ""Reviving an Ecological Dead Zone"" at bounding box center [205, 110] width 140 height 12
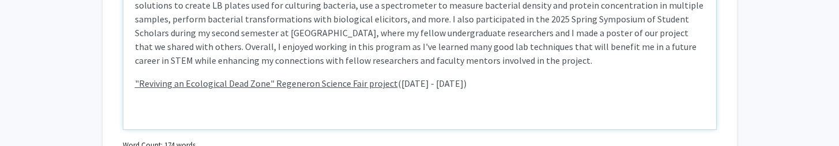
scroll to position [996, 0]
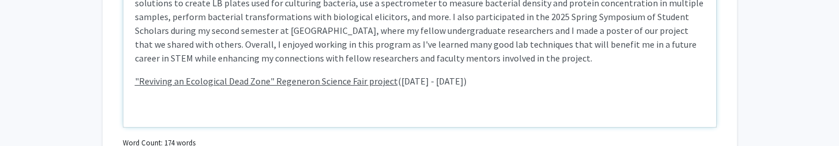
drag, startPoint x: 270, startPoint y: 110, endPoint x: 533, endPoint y: 80, distance: 264.7
click at [533, 80] on div "Search for Novel Arsenic Containing Antibiotics (September 2024 - April 2025) @…" at bounding box center [419, 40] width 593 height 173
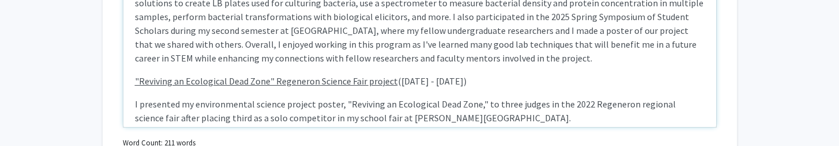
click at [388, 63] on p "This is the undergraduate research project I worked on as part of the First-Yea…" at bounding box center [420, 16] width 570 height 97
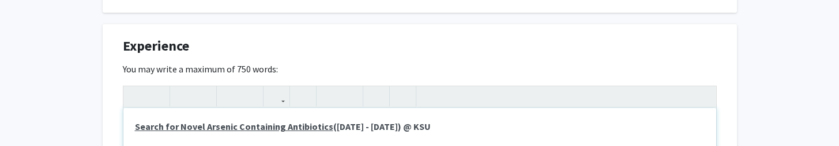
scroll to position [876, 0]
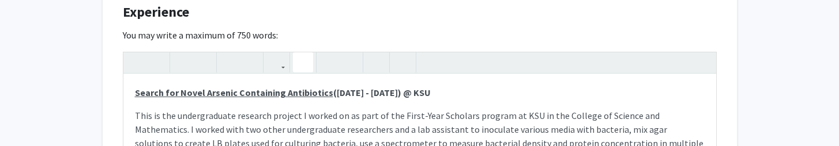
drag, startPoint x: 388, startPoint y: 63, endPoint x: 305, endPoint y: 61, distance: 83.7
click at [305, 61] on icon "button" at bounding box center [303, 62] width 10 height 19
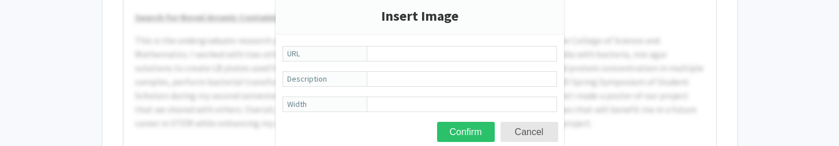
scroll to position [953, 0]
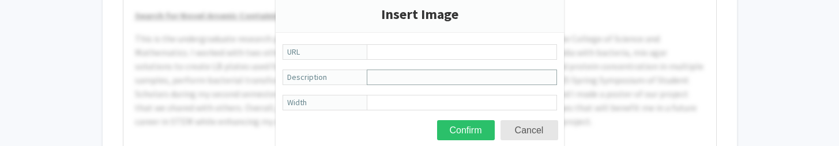
drag, startPoint x: 305, startPoint y: 61, endPoint x: 396, endPoint y: 77, distance: 93.2
click at [396, 77] on input "Description" at bounding box center [462, 78] width 190 height 16
click at [402, 46] on input "URL" at bounding box center [462, 52] width 190 height 16
click at [527, 125] on button "Cancel" at bounding box center [530, 131] width 58 height 20
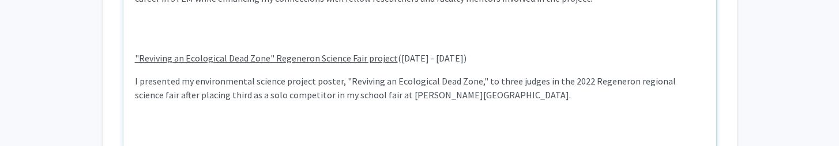
scroll to position [964, 0]
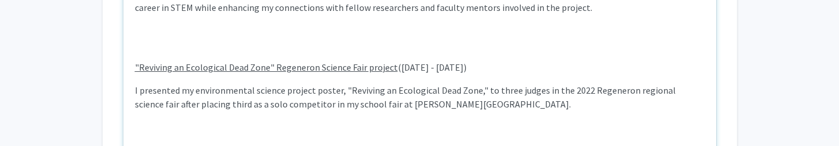
click at [393, 68] on p ""Reviving an Ecological Dead Zone" Regeneron Science Fair project (September 20…" at bounding box center [420, 68] width 570 height 14
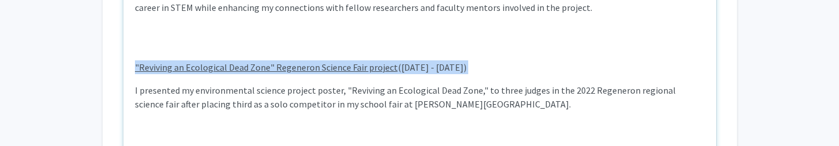
click at [393, 68] on p ""Reviving an Ecological Dead Zone" Regeneron Science Fair project (September 20…" at bounding box center [420, 68] width 570 height 14
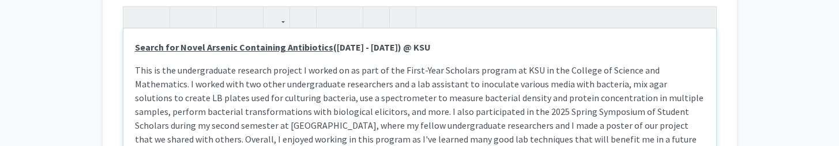
scroll to position [915, 0]
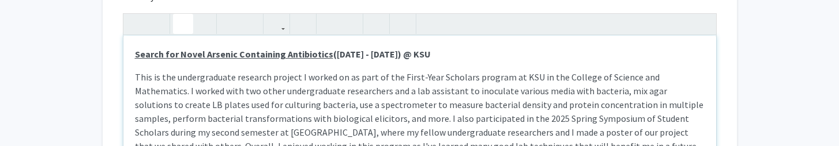
drag, startPoint x: 527, startPoint y: 125, endPoint x: 183, endPoint y: 24, distance: 358.8
click at [183, 24] on icon "button" at bounding box center [183, 23] width 10 height 19
type textarea "<p><strong><u>Search for Novel Arsenic Containing Antibiotics</u>&nbsp;(Septemb…"
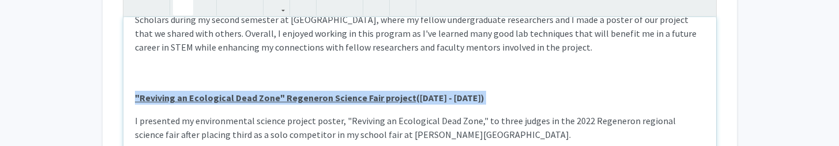
scroll to position [928, 0]
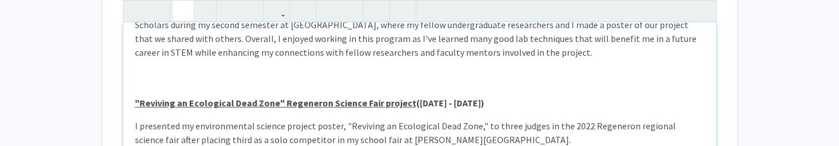
drag, startPoint x: 183, startPoint y: 24, endPoint x: 212, endPoint y: 70, distance: 54.7
click at [212, 70] on div "Search for Novel Arsenic Containing Antibiotics (September 2024 - April 2025) @…" at bounding box center [419, 108] width 593 height 173
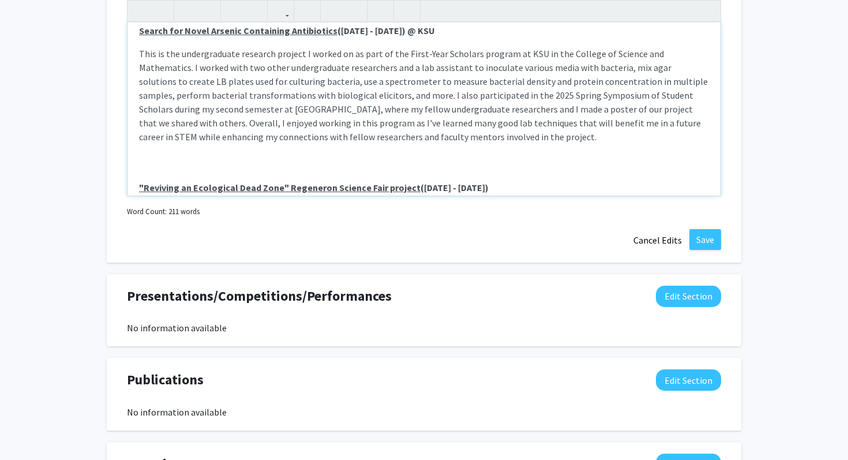
scroll to position [0, 0]
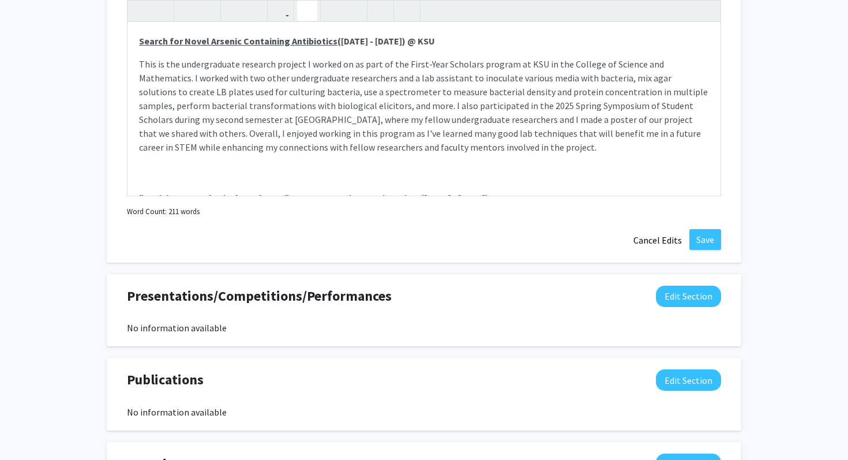
click at [302, 1] on use "button" at bounding box center [302, 1] width 0 height 0
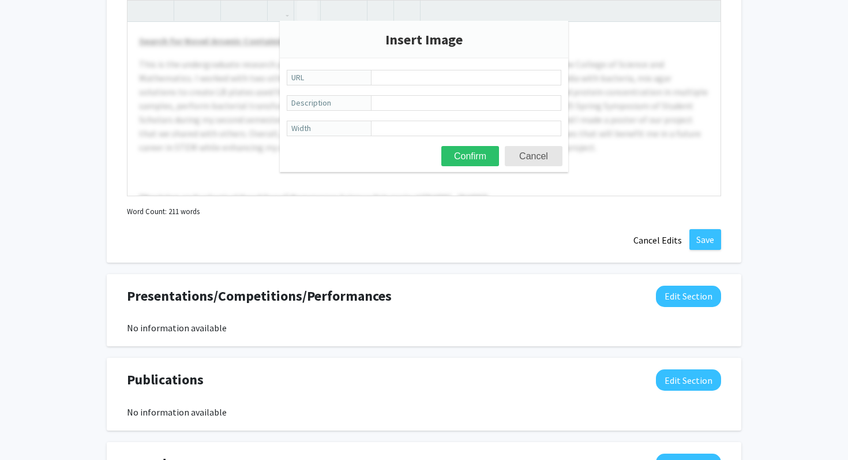
type input "FYSP Spring 2025 Symposium poster (Wayne, Joseph, and Jeb).pptx"
drag, startPoint x: 307, startPoint y: 7, endPoint x: 395, endPoint y: 78, distance: 112.8
click at [395, 78] on input "FYSP Spring 2025 Symposium poster (Wayne, Joseph, and Jeb).pptx" at bounding box center [466, 78] width 190 height 16
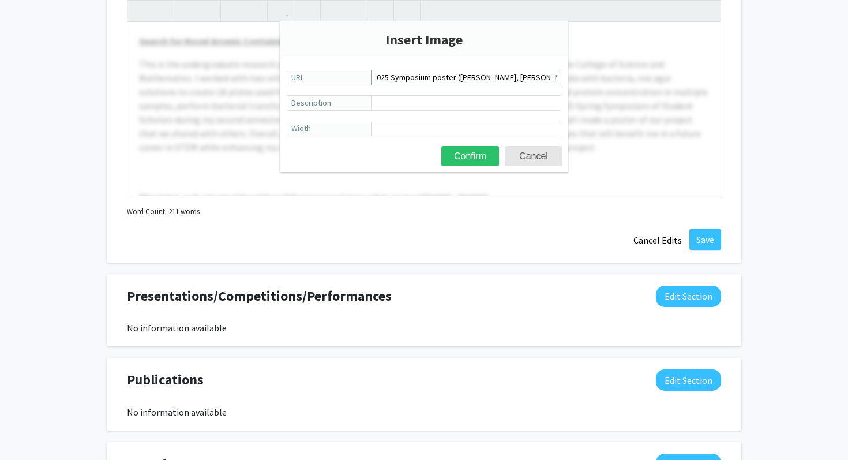
click at [395, 78] on input "FYSP Spring 2025 Symposium poster (Wayne, Joseph, and Jeb).pptx" at bounding box center [466, 78] width 190 height 16
drag, startPoint x: 395, startPoint y: 78, endPoint x: 540, endPoint y: 158, distance: 166.0
click at [540, 158] on button "Cancel" at bounding box center [534, 156] width 58 height 20
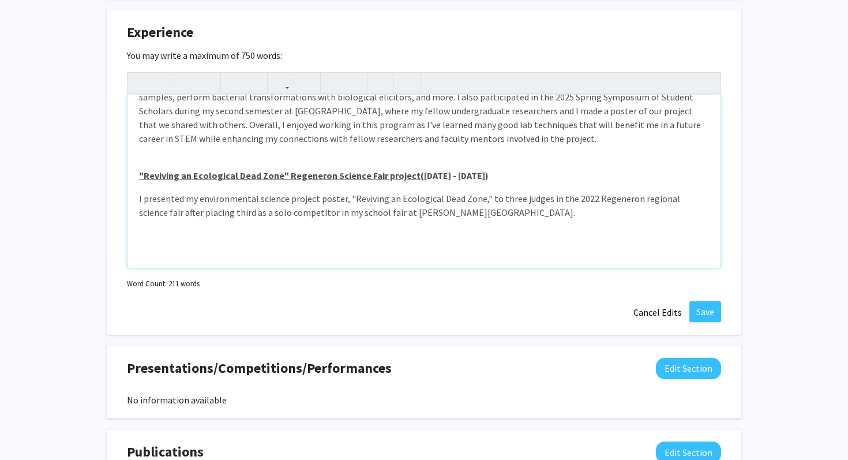
scroll to position [865, 0]
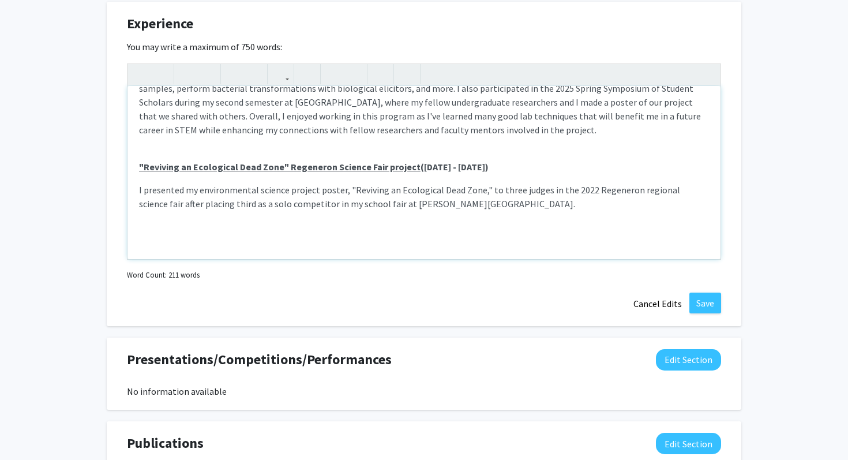
drag, startPoint x: 540, startPoint y: 158, endPoint x: 603, endPoint y: 198, distance: 74.4
click at [603, 198] on p "I presented my environmental science project poster, "Reviving an Ecological De…" at bounding box center [424, 210] width 570 height 55
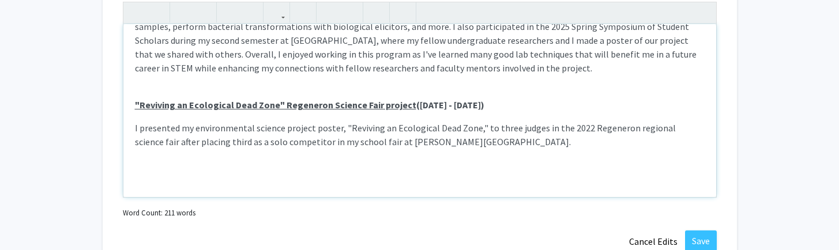
scroll to position [941, 0]
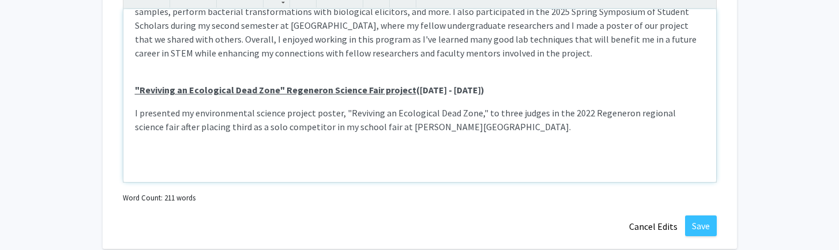
click at [396, 149] on p "I presented my environmental science project poster, "Reviving an Ecological De…" at bounding box center [420, 133] width 570 height 55
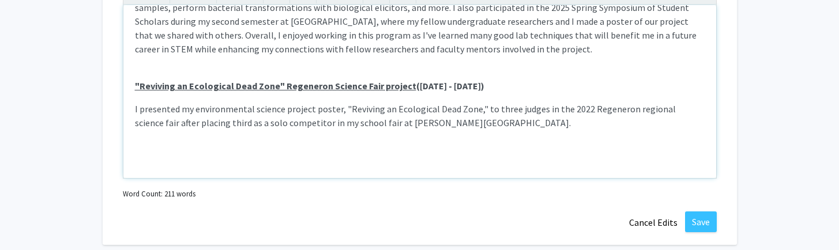
scroll to position [946, 0]
drag, startPoint x: 396, startPoint y: 149, endPoint x: 280, endPoint y: 146, distance: 115.4
click at [280, 146] on p "I presented my environmental science project poster, "Reviving an Ecological De…" at bounding box center [420, 129] width 570 height 55
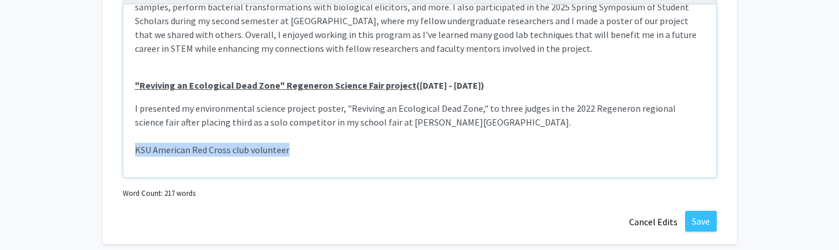
click at [280, 146] on p "I presented my environmental science project poster, "Reviving an Ecological De…" at bounding box center [420, 129] width 570 height 55
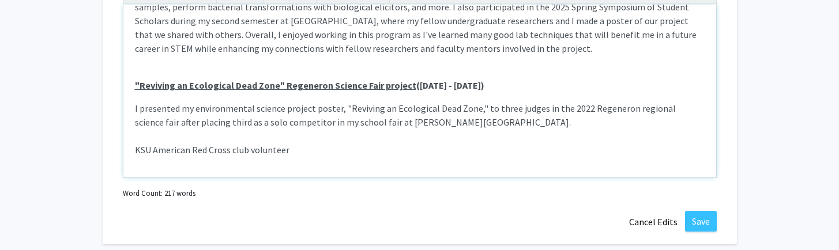
drag, startPoint x: 280, startPoint y: 146, endPoint x: 266, endPoint y: 137, distance: 17.0
click at [266, 137] on p "I presented my environmental science project poster, "Reviving an Ecological De…" at bounding box center [420, 129] width 570 height 55
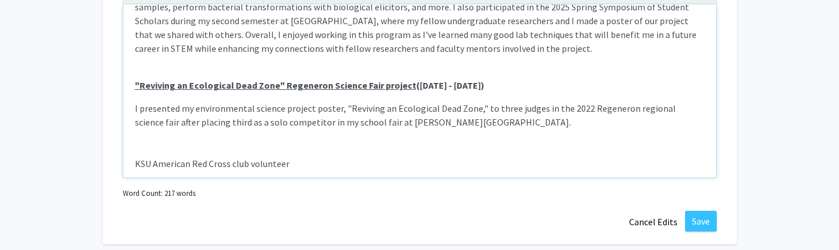
drag, startPoint x: 266, startPoint y: 137, endPoint x: 224, endPoint y: 160, distance: 48.0
click at [224, 160] on p "I presented my environmental science project poster, "Reviving an Ecological De…" at bounding box center [420, 136] width 570 height 69
drag, startPoint x: 224, startPoint y: 160, endPoint x: 298, endPoint y: 165, distance: 73.4
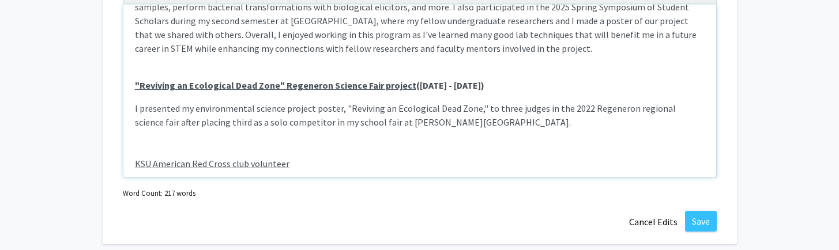
click at [298, 165] on p "I presented my environmental science project poster, "Reviving an Ecological De…" at bounding box center [420, 136] width 570 height 69
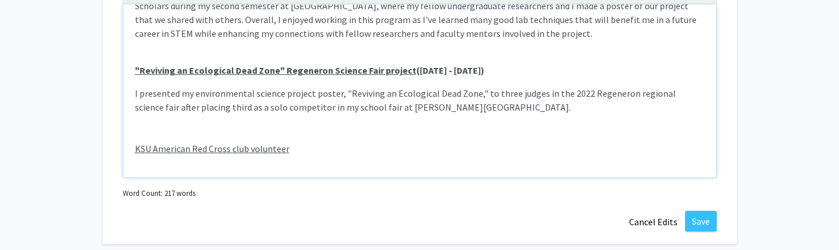
drag, startPoint x: 298, startPoint y: 165, endPoint x: 312, endPoint y: 151, distance: 20.4
click at [312, 151] on p "I presented my environmental science project poster, "Reviving an Ecological De…" at bounding box center [420, 121] width 570 height 69
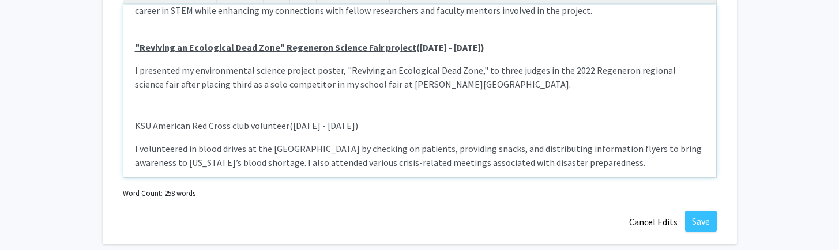
scroll to position [149, 0]
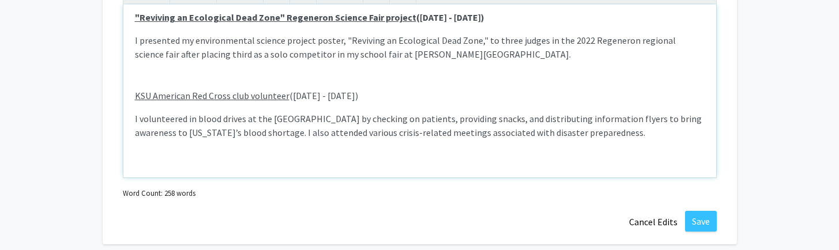
click at [284, 99] on u "KSU American Red Cross club volunteer" at bounding box center [212, 96] width 155 height 12
drag, startPoint x: 284, startPoint y: 99, endPoint x: 276, endPoint y: 97, distance: 9.0
click at [276, 97] on u "KSU American Red Cross club volunteer" at bounding box center [212, 96] width 155 height 12
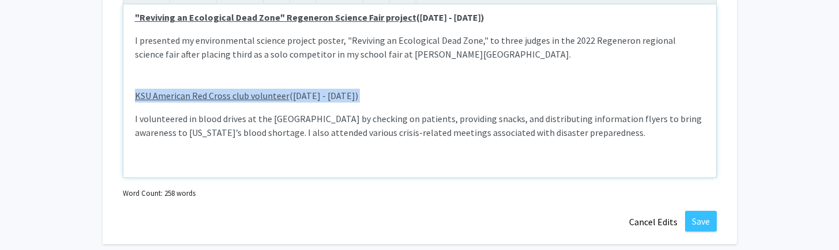
click at [276, 97] on u "KSU American Red Cross club volunteer" at bounding box center [212, 96] width 155 height 12
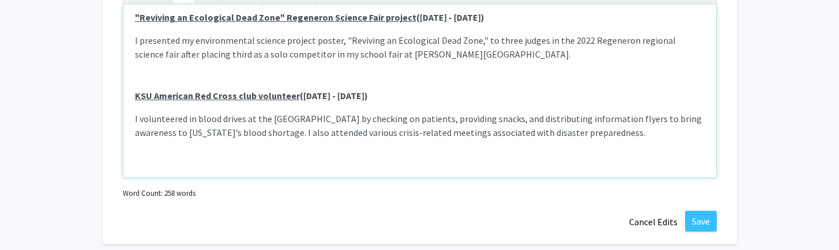
drag, startPoint x: 276, startPoint y: 97, endPoint x: 329, endPoint y: 103, distance: 53.4
click at [329, 103] on div "Search for Novel Arsenic Containing Antibiotics (September 2024 - April 2025) @…" at bounding box center [419, 91] width 593 height 173
click at [633, 135] on p "I volunteered in blood drives at the Kennesaw Campus by checking on patients, p…" at bounding box center [420, 126] width 570 height 28
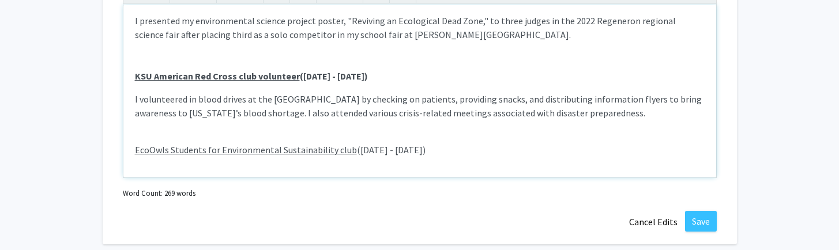
scroll to position [193, 0]
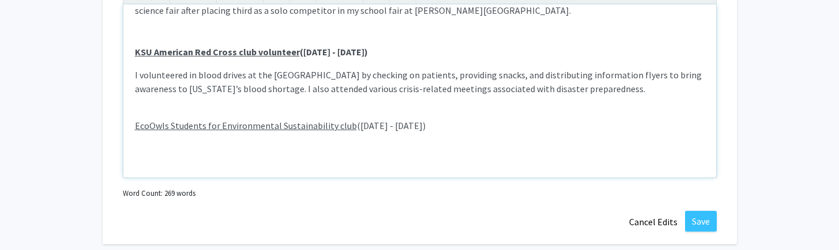
click at [432, 131] on p "EcoOwls Students for Environmental Sustainability club (September 2024 - May 20…" at bounding box center [420, 126] width 570 height 14
click at [379, 140] on div "Search for Novel Arsenic Containing Antibiotics (September 2024 - April 2025) @…" at bounding box center [419, 91] width 593 height 173
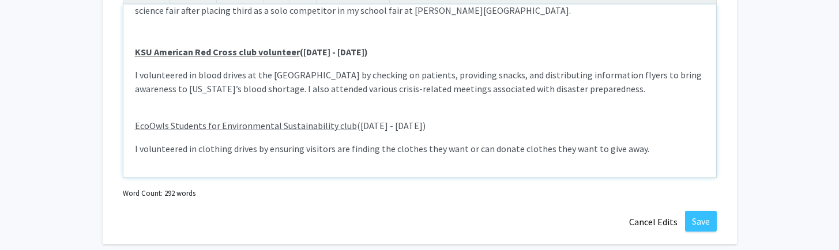
click at [324, 122] on u "EcoOwls Students for Environmental Sustainability club" at bounding box center [246, 126] width 222 height 12
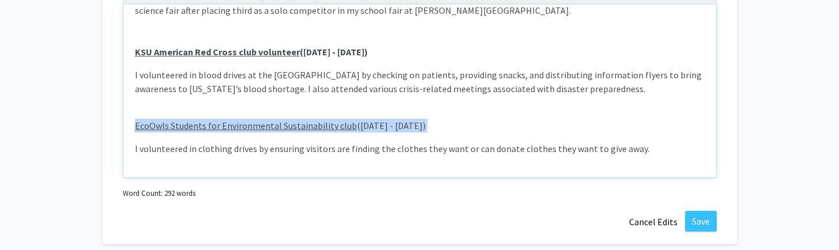
click at [324, 122] on u "EcoOwls Students for Environmental Sustainability club" at bounding box center [246, 126] width 222 height 12
click at [366, 102] on div "Search for Novel Arsenic Containing Antibiotics (September 2024 - April 2025) @…" at bounding box center [419, 91] width 593 height 173
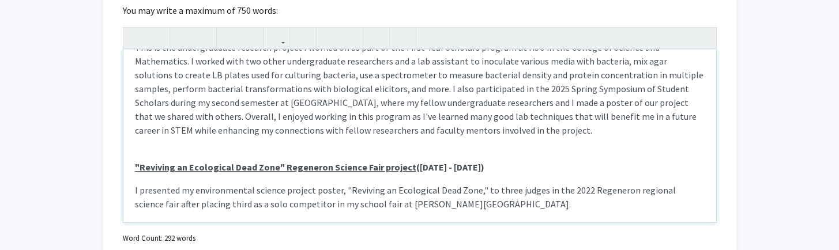
scroll to position [48, 0]
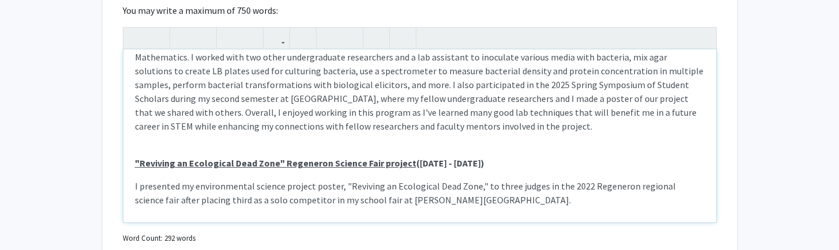
click at [292, 141] on div "Search for Novel Arsenic Containing Antibiotics (September 2024 - April 2025) @…" at bounding box center [419, 136] width 593 height 173
click at [290, 130] on p "This is the undergraduate research project I worked on as part of the First-Yea…" at bounding box center [420, 84] width 570 height 97
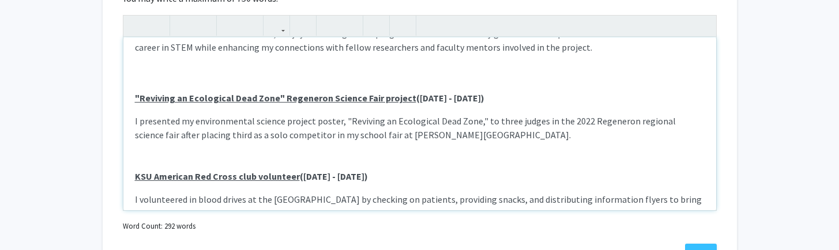
scroll to position [948, 0]
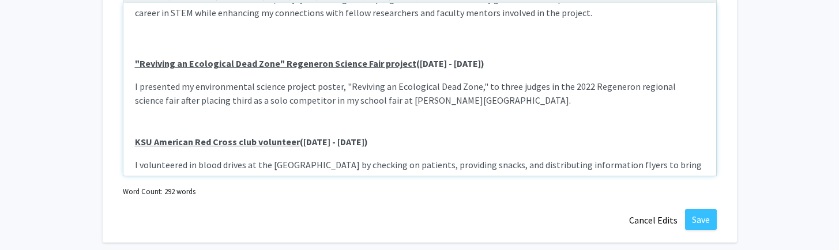
click at [272, 123] on p "I presented my environmental science project poster, "Reviving an Ecological De…" at bounding box center [420, 114] width 570 height 69
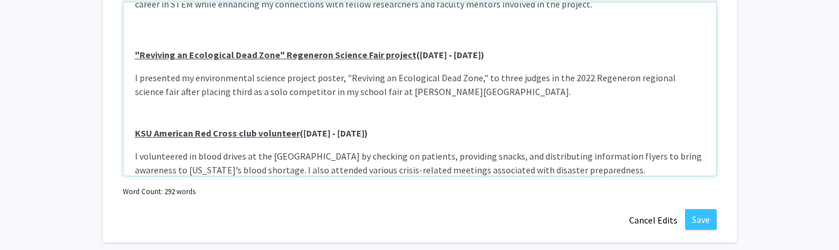
scroll to position [227, 0]
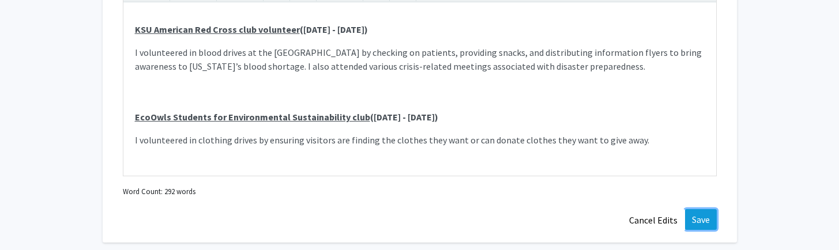
drag, startPoint x: 432, startPoint y: 131, endPoint x: 694, endPoint y: 215, distance: 274.9
click at [694, 215] on button "Save" at bounding box center [701, 219] width 32 height 21
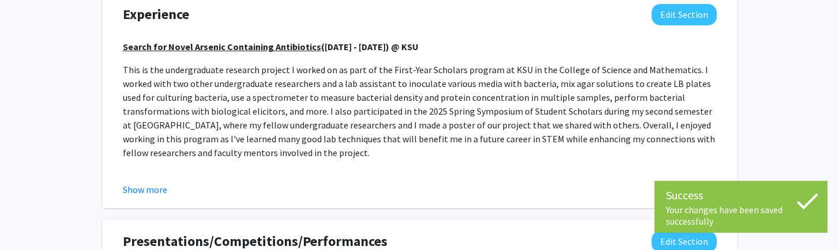
scroll to position [859, 0]
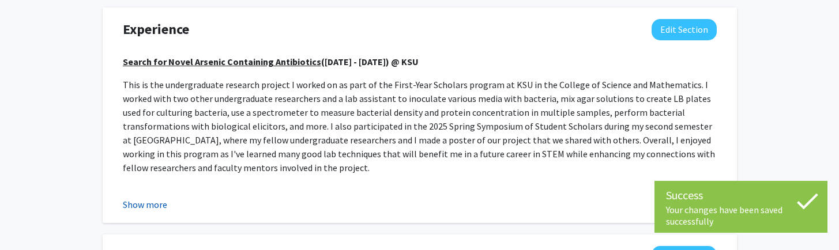
drag, startPoint x: 694, startPoint y: 215, endPoint x: 163, endPoint y: 202, distance: 531.3
click at [163, 202] on button "Show more" at bounding box center [145, 205] width 44 height 14
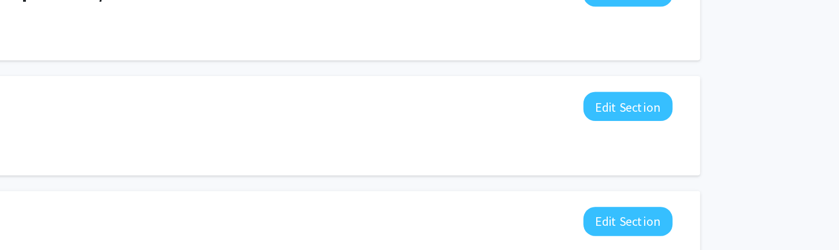
scroll to position [1299, 0]
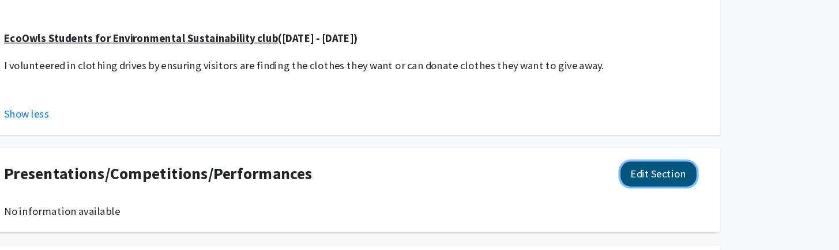
drag, startPoint x: 163, startPoint y: 202, endPoint x: 661, endPoint y: 147, distance: 501.3
click at [661, 147] on button "Edit Section" at bounding box center [684, 149] width 65 height 21
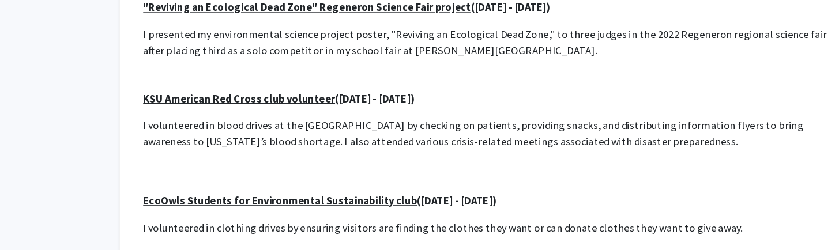
scroll to position [1136, 0]
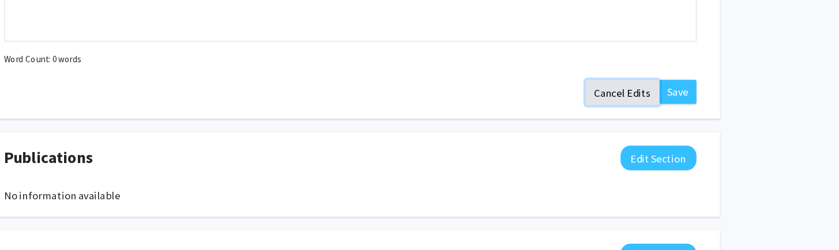
drag, startPoint x: 661, startPoint y: 147, endPoint x: 639, endPoint y: 82, distance: 68.2
click at [639, 82] on button "Cancel Edits" at bounding box center [653, 80] width 63 height 22
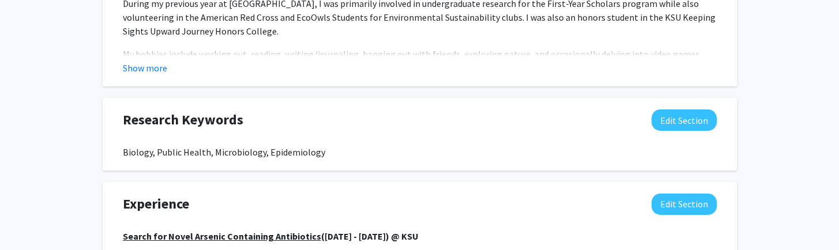
scroll to position [766, 0]
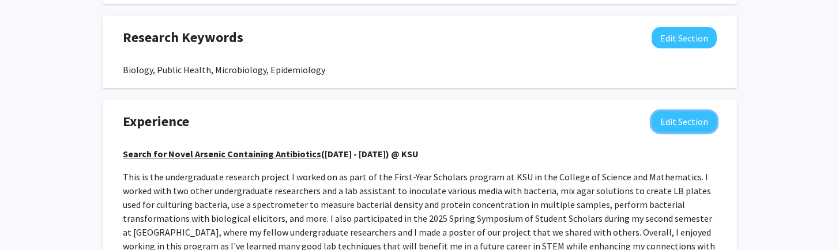
click at [670, 124] on button "Edit Section" at bounding box center [684, 121] width 65 height 21
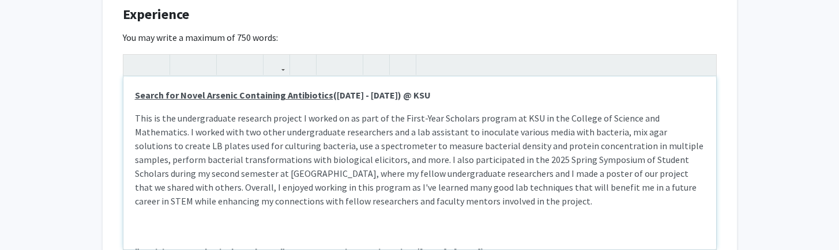
scroll to position [876, 0]
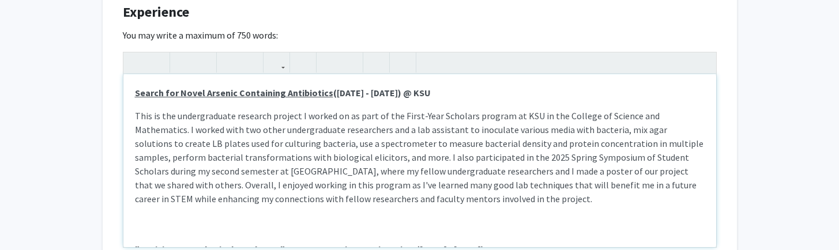
click at [135, 91] on u "Search for Novel Arsenic Containing Antibiotics" at bounding box center [234, 93] width 198 height 12
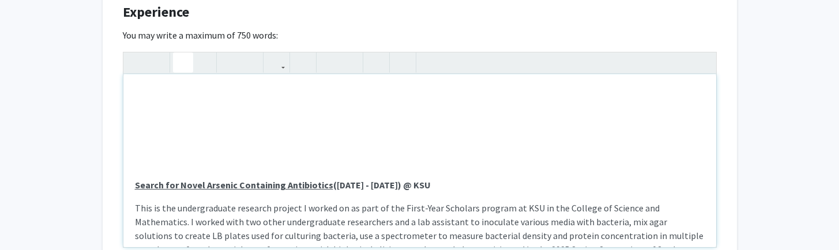
click at [163, 97] on p "Note to users with screen readers: Please deactivate our accessibility plugin f…" at bounding box center [420, 93] width 570 height 14
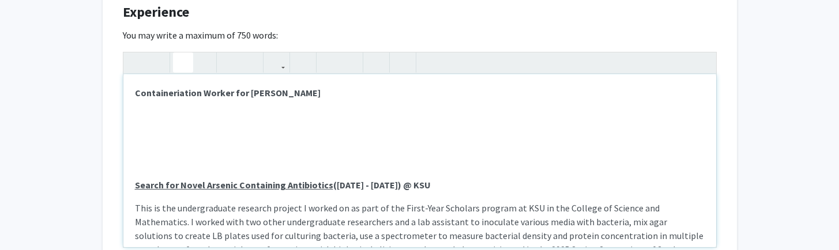
click at [279, 88] on strong "Containeriation Worker for JINGDONG" at bounding box center [228, 93] width 186 height 12
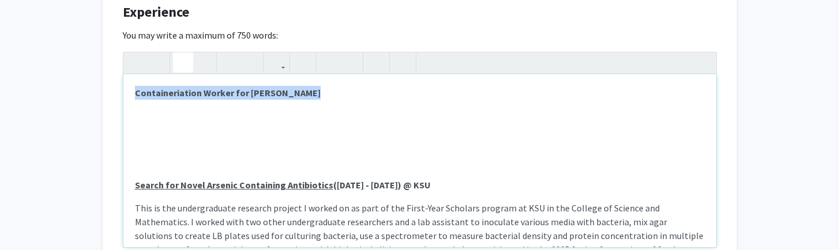
click at [279, 88] on strong "Containeriation Worker for JINGDONG" at bounding box center [228, 93] width 186 height 12
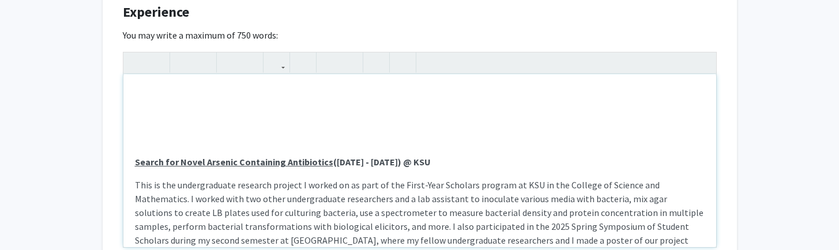
click at [237, 137] on p "Note to users with screen readers: Please deactivate our accessibility plugin f…" at bounding box center [420, 139] width 570 height 14
type textarea "<p><br></p><p><strong><u>Search for Novel Arsenic Containing Antibiotics</u>&nb…"
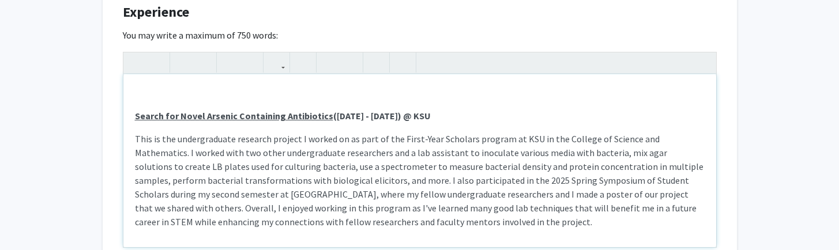
drag, startPoint x: 134, startPoint y: 91, endPoint x: 215, endPoint y: 108, distance: 81.9
click at [215, 108] on div "Search for Novel Arsenic Containing Antibiotics (September 2024 - April 2025) @…" at bounding box center [419, 160] width 593 height 173
drag, startPoint x: 215, startPoint y: 108, endPoint x: 198, endPoint y: 86, distance: 27.2
click at [198, 86] on p "Note to users with screen readers: Please deactivate our accessibility plugin f…" at bounding box center [420, 93] width 570 height 14
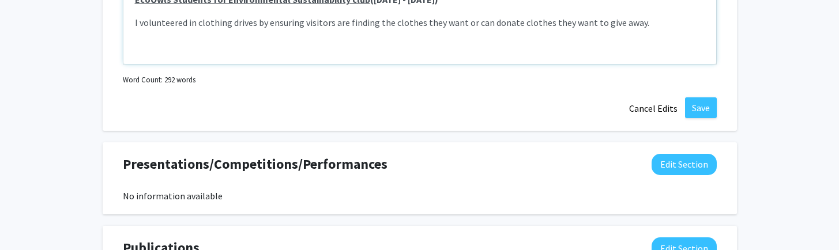
scroll to position [1062, 0]
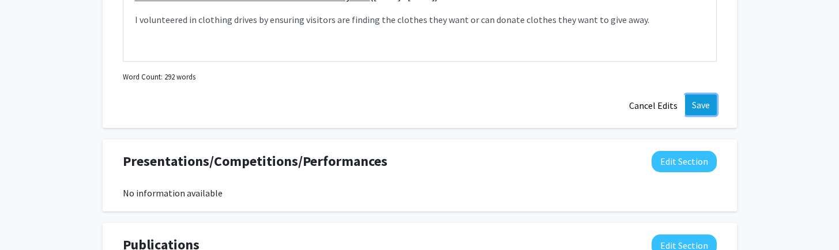
drag, startPoint x: 198, startPoint y: 86, endPoint x: 705, endPoint y: 104, distance: 506.7
click at [705, 104] on button "Save" at bounding box center [701, 105] width 32 height 21
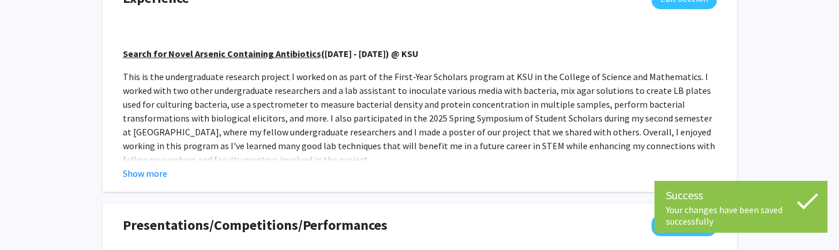
scroll to position [929, 0]
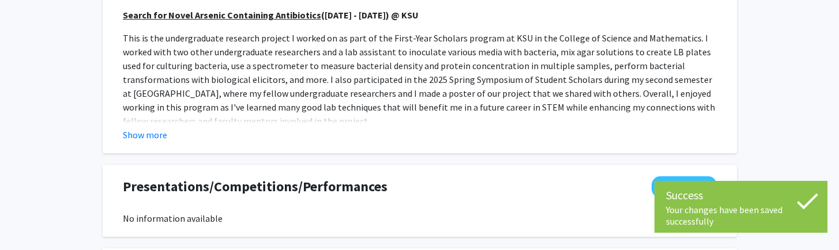
drag, startPoint x: 705, startPoint y: 104, endPoint x: 375, endPoint y: 117, distance: 329.6
click at [375, 117] on p "This is the undergraduate research project I worked on as part of the First-Yea…" at bounding box center [420, 79] width 594 height 97
click at [159, 129] on button "Show more" at bounding box center [145, 135] width 44 height 14
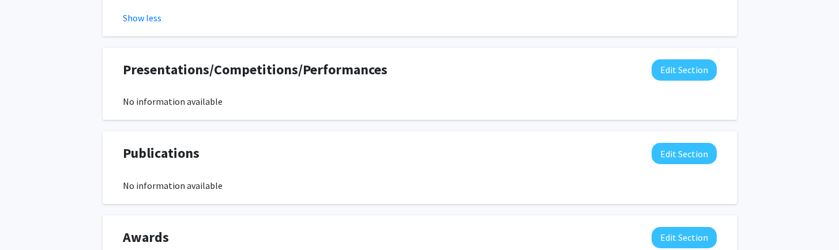
scroll to position [1375, 0]
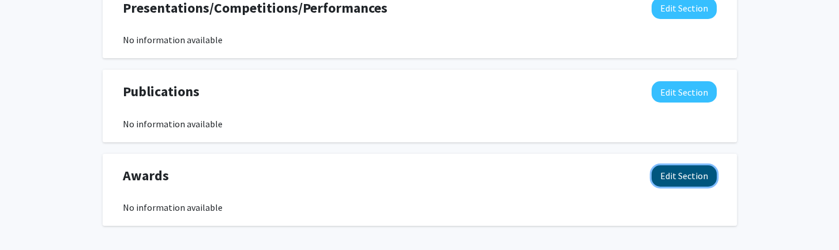
drag, startPoint x: 375, startPoint y: 117, endPoint x: 683, endPoint y: 184, distance: 314.7
click at [683, 184] on button "Edit Section" at bounding box center [684, 176] width 65 height 21
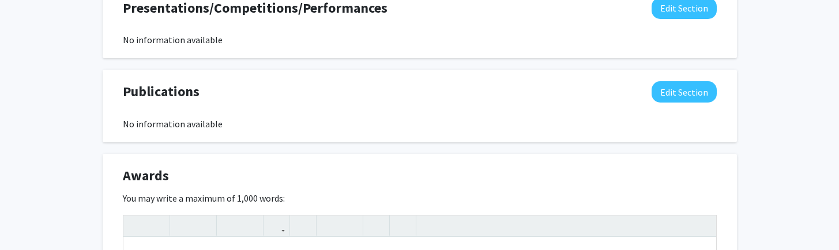
scroll to position [1486, 0]
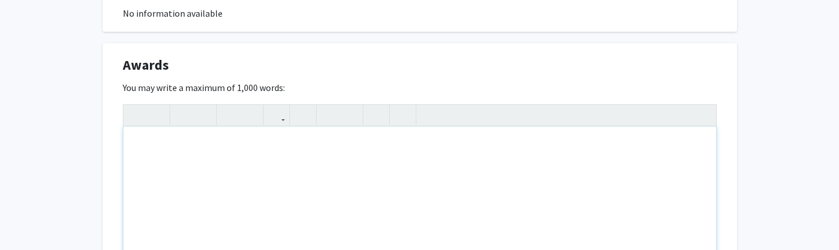
drag, startPoint x: 683, startPoint y: 184, endPoint x: 386, endPoint y: 166, distance: 297.0
click at [386, 166] on div "Note to users with screen readers: Please deactivate our accessibility plugin f…" at bounding box center [419, 213] width 593 height 173
type textarea "S"
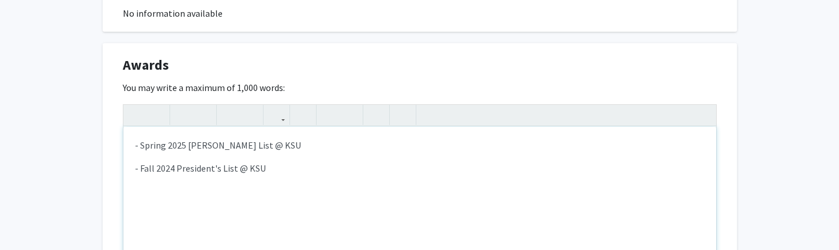
scroll to position [1489, 0]
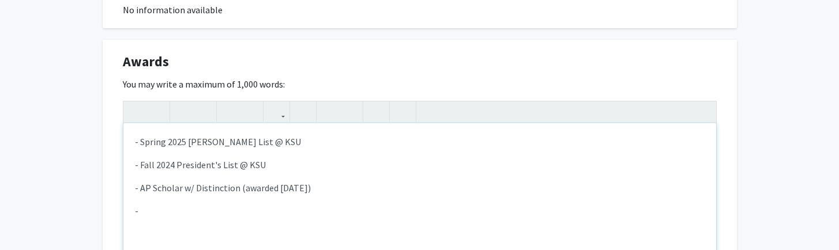
click at [143, 190] on p "- AP Scholar w/ Distinction (awarded May 2024)" at bounding box center [420, 188] width 570 height 14
click at [143, 213] on p "-" at bounding box center [420, 211] width 570 height 14
type textarea "<p>- Spring 2025 Dean's List @ KSU</p><p>- Fall 2024 President's List @ KSU</p>…"
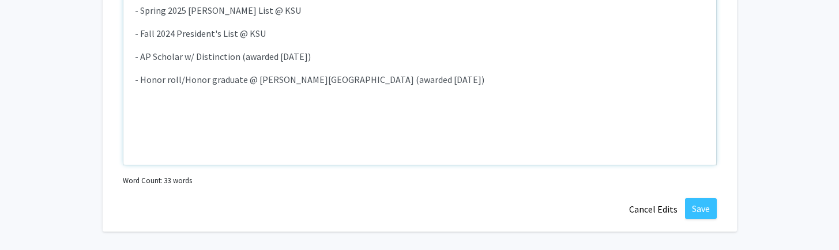
scroll to position [1635, 0]
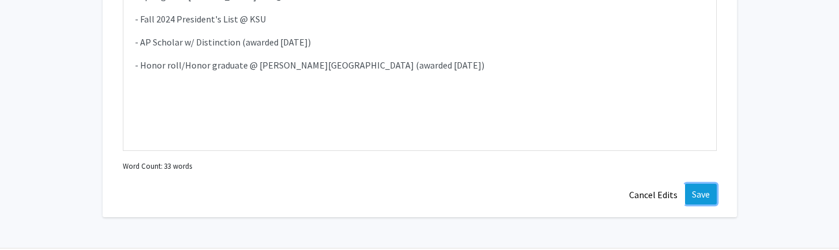
click at [704, 196] on button "Save" at bounding box center [701, 194] width 32 height 21
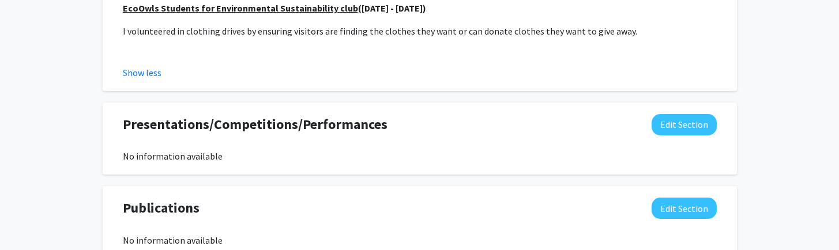
scroll to position [1320, 0]
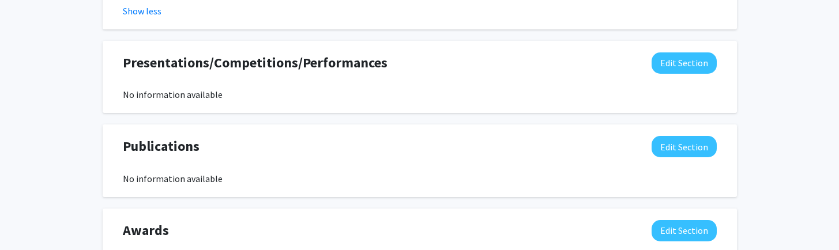
drag, startPoint x: 704, startPoint y: 196, endPoint x: 625, endPoint y: 64, distance: 153.4
click at [625, 64] on div "Presentations/Competitions/Performances Edit Section" at bounding box center [419, 65] width 611 height 27
drag, startPoint x: 625, startPoint y: 64, endPoint x: 604, endPoint y: 65, distance: 21.4
click at [604, 65] on div "Presentations/Competitions/Performances Edit Section" at bounding box center [419, 65] width 611 height 27
click at [687, 65] on button "Edit Section" at bounding box center [684, 62] width 65 height 21
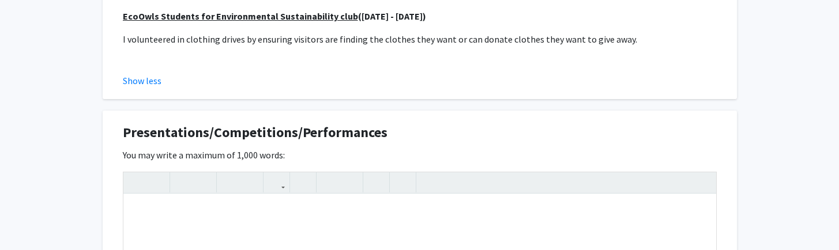
scroll to position [1239, 0]
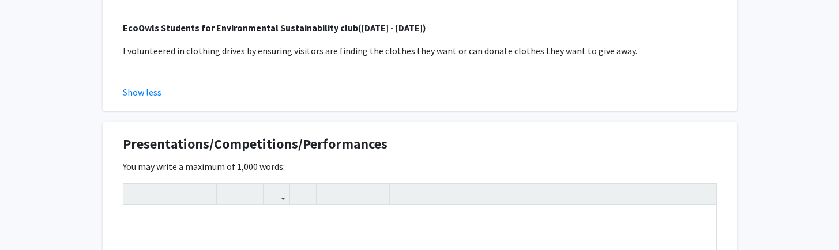
click at [141, 93] on button "Show less" at bounding box center [142, 92] width 39 height 14
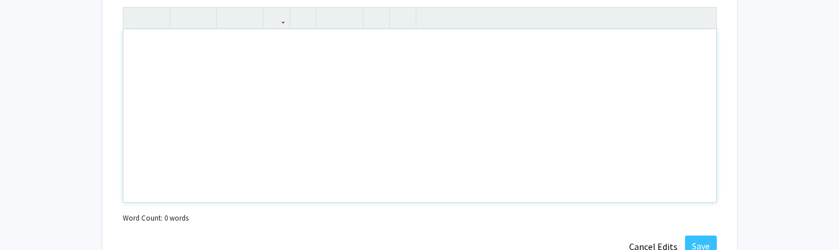
click at [168, 54] on div "Note to users with screen readers: Please deactivate our accessibility plugin f…" at bounding box center [419, 115] width 593 height 173
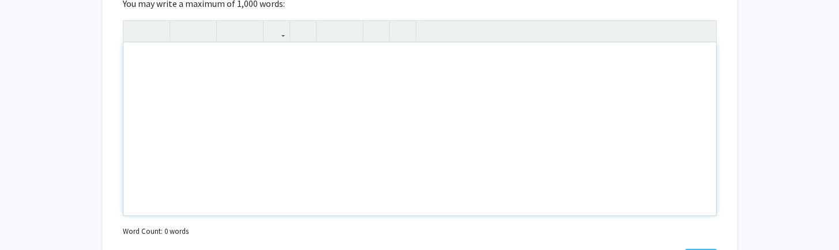
scroll to position [1120, 0]
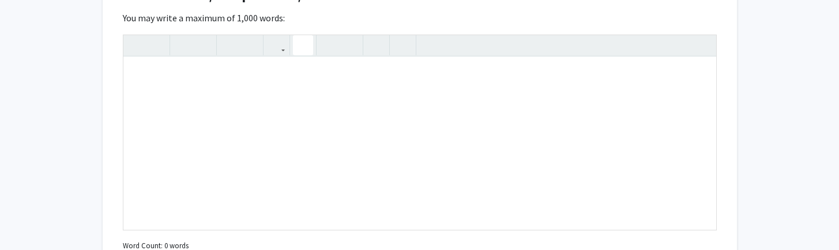
drag, startPoint x: 187, startPoint y: 13, endPoint x: 302, endPoint y: 44, distance: 118.4
click at [302, 44] on icon "button" at bounding box center [303, 45] width 10 height 19
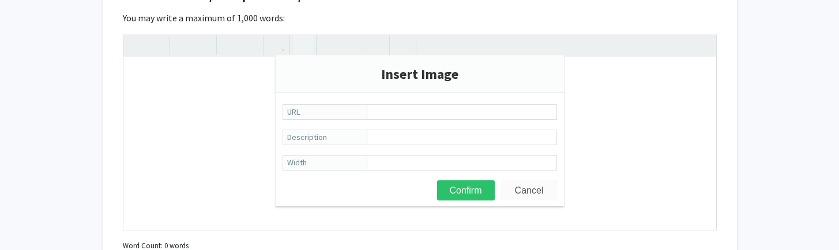
click at [539, 196] on button "Cancel" at bounding box center [530, 191] width 58 height 20
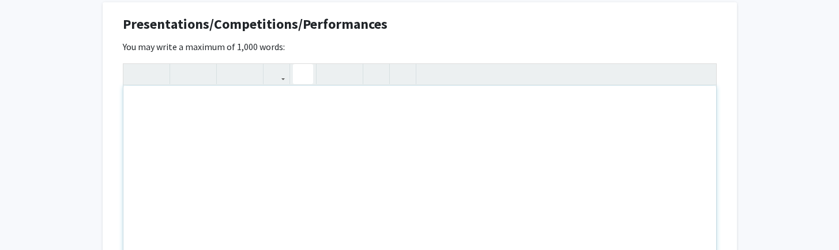
scroll to position [1074, 0]
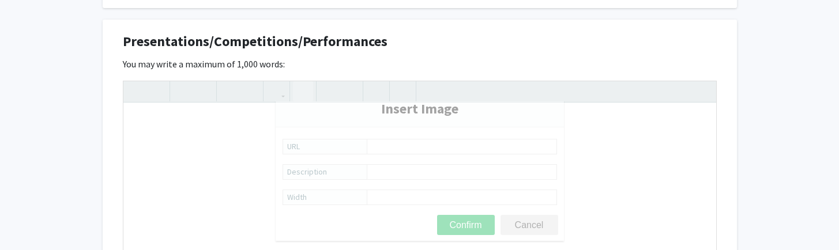
drag, startPoint x: 302, startPoint y: 44, endPoint x: 299, endPoint y: 87, distance: 42.8
click at [299, 87] on icon "button" at bounding box center [303, 91] width 10 height 19
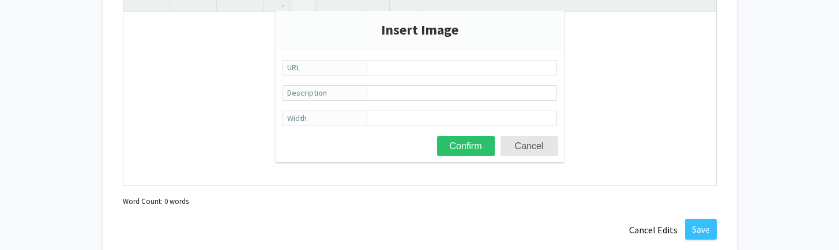
scroll to position [1130, 0]
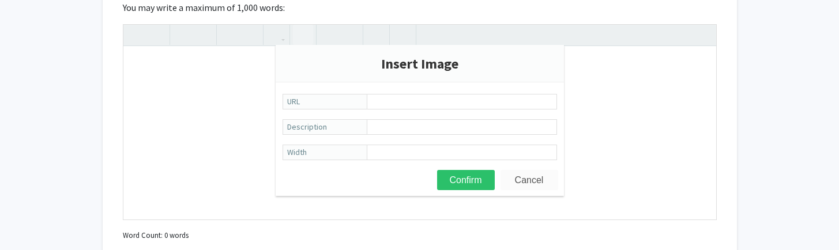
click at [521, 183] on button "Cancel" at bounding box center [530, 180] width 58 height 20
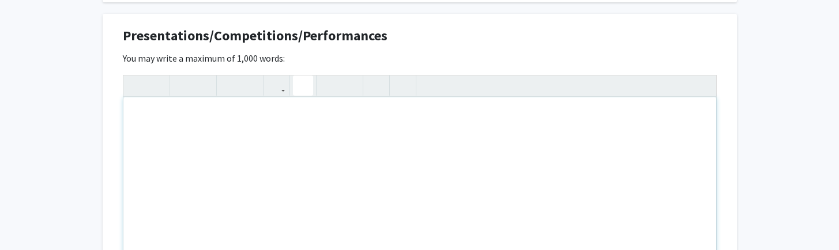
scroll to position [1073, 0]
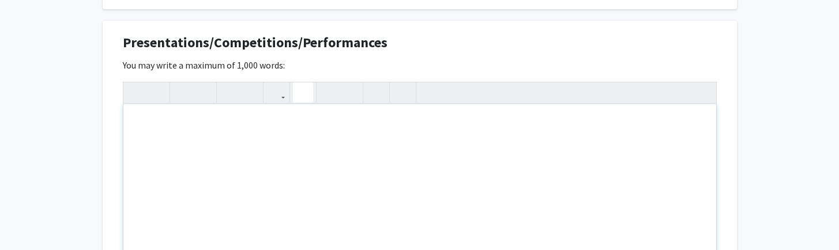
type textarea "<p><hr></p>"
click at [402, 93] on icon "button" at bounding box center [403, 92] width 10 height 19
type textarea "<p><hr></p><p><br></p>"
click at [281, 97] on button "button" at bounding box center [276, 92] width 20 height 20
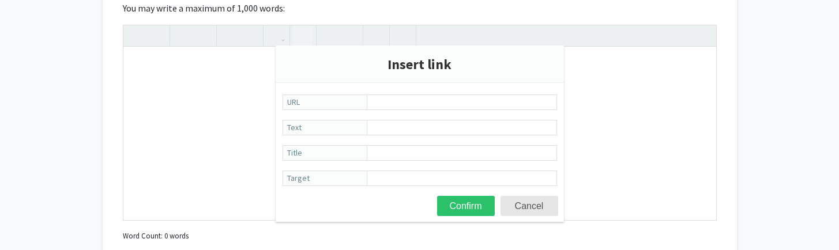
scroll to position [1131, 0]
click at [520, 206] on button "Cancel" at bounding box center [530, 205] width 58 height 20
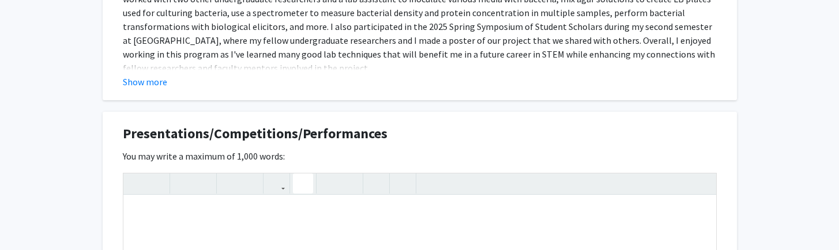
click at [303, 191] on icon "button" at bounding box center [303, 183] width 10 height 19
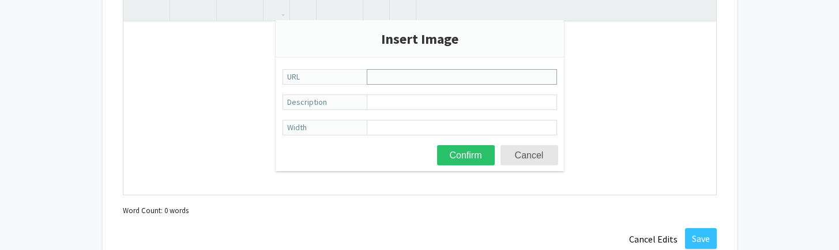
scroll to position [1149, 0]
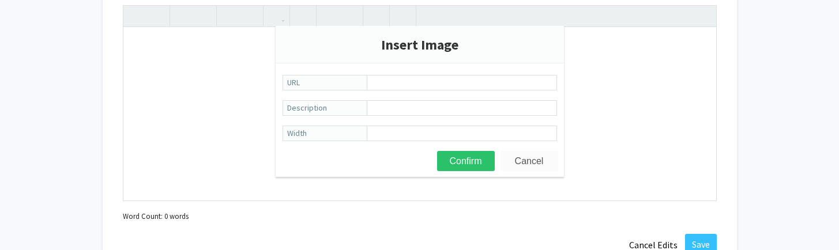
click at [518, 161] on button "Cancel" at bounding box center [530, 161] width 58 height 20
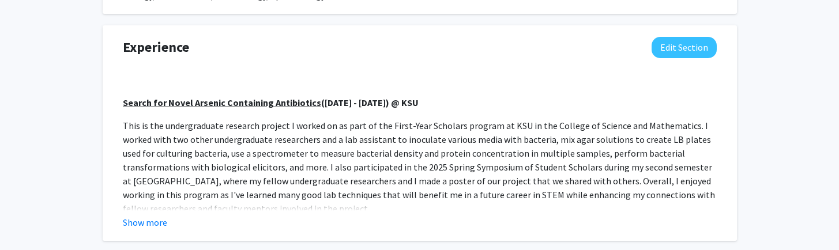
scroll to position [839, 0]
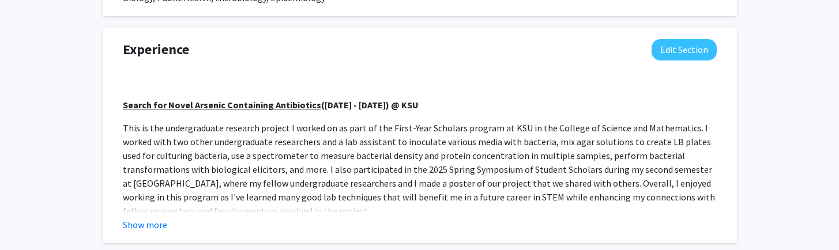
drag, startPoint x: 187, startPoint y: 54, endPoint x: 471, endPoint y: 157, distance: 301.4
click at [471, 157] on p "This is the undergraduate research project I worked on as part of the First-Yea…" at bounding box center [420, 169] width 594 height 97
drag, startPoint x: 471, startPoint y: 157, endPoint x: 146, endPoint y: 227, distance: 331.4
click at [146, 227] on button "Show more" at bounding box center [145, 225] width 44 height 14
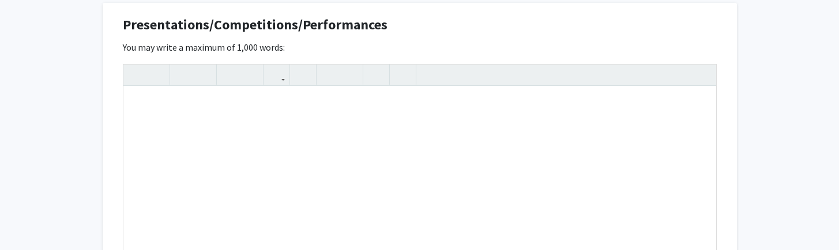
scroll to position [1329, 0]
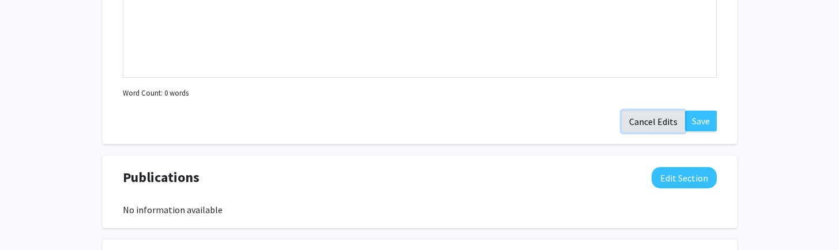
drag, startPoint x: 146, startPoint y: 227, endPoint x: 663, endPoint y: 123, distance: 527.0
click at [663, 123] on button "Cancel Edits" at bounding box center [653, 122] width 63 height 22
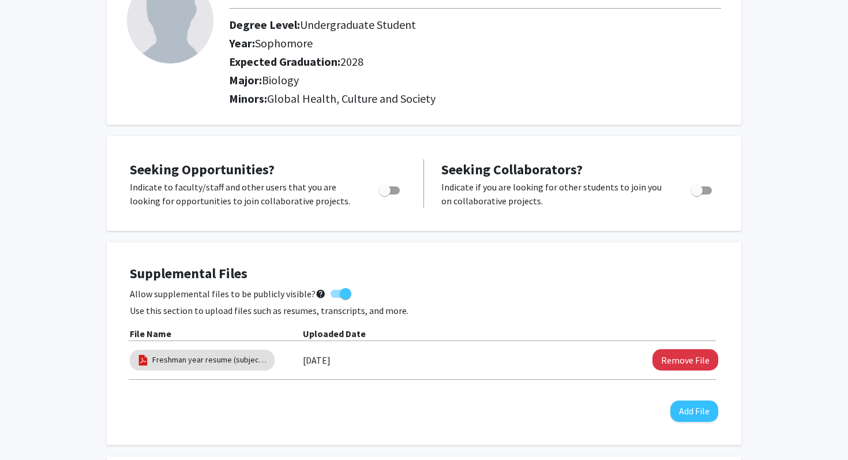
scroll to position [0, 0]
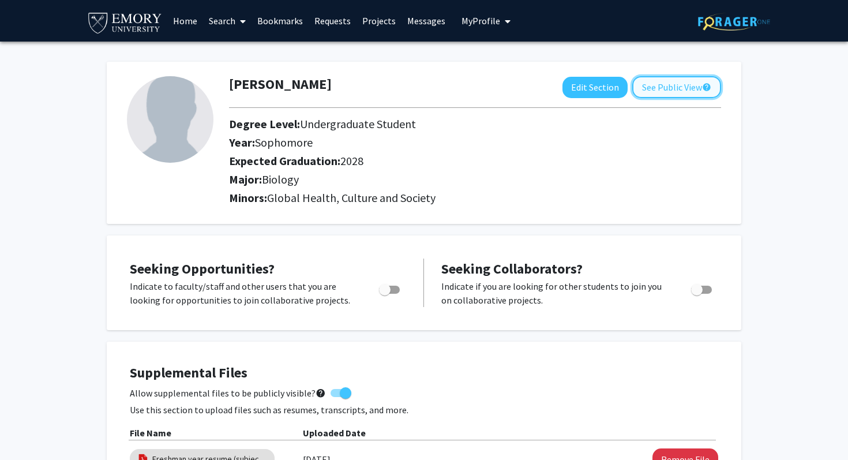
click at [668, 87] on button "See Public View help" at bounding box center [676, 87] width 89 height 22
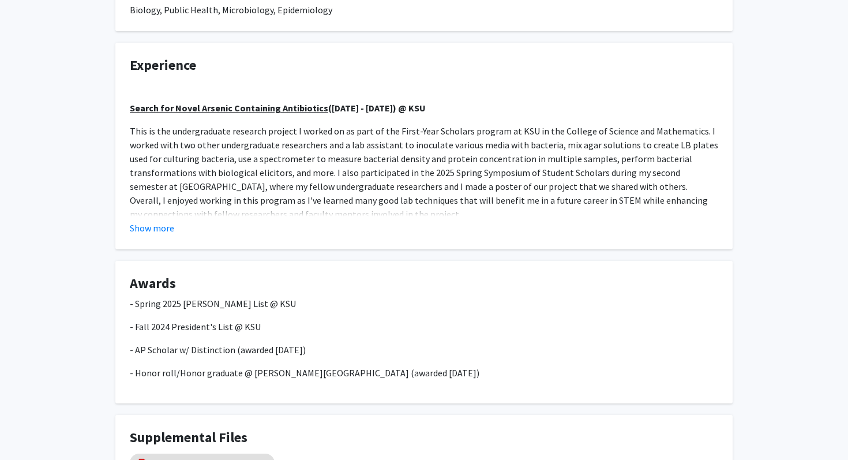
scroll to position [479, 0]
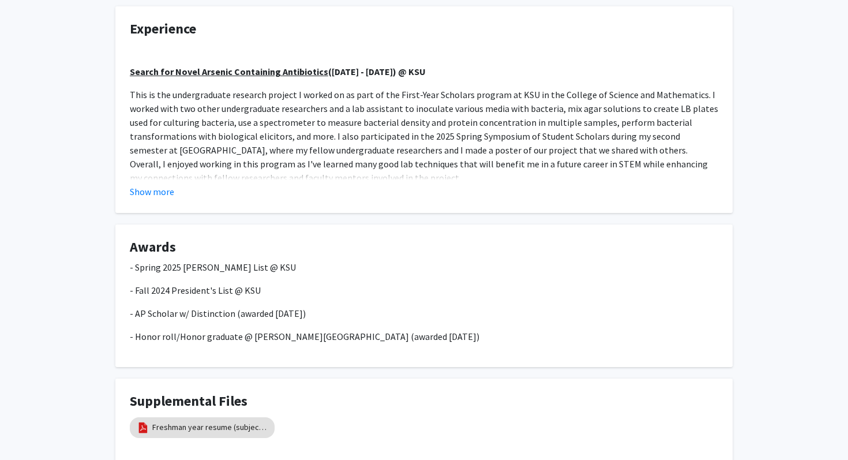
click at [156, 200] on fg-card "Experience Search for Novel Arsenic Containing Antibiotics (September 2024 - Ap…" at bounding box center [423, 109] width 617 height 207
click at [157, 187] on button "Show more" at bounding box center [152, 192] width 44 height 14
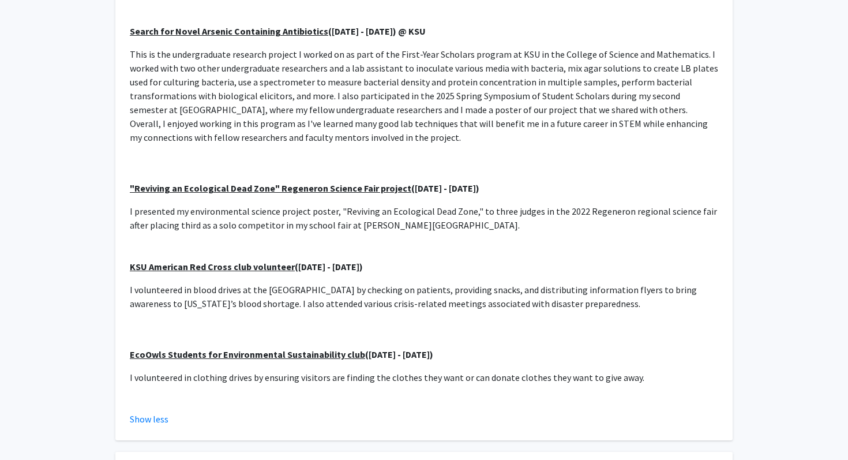
scroll to position [532, 0]
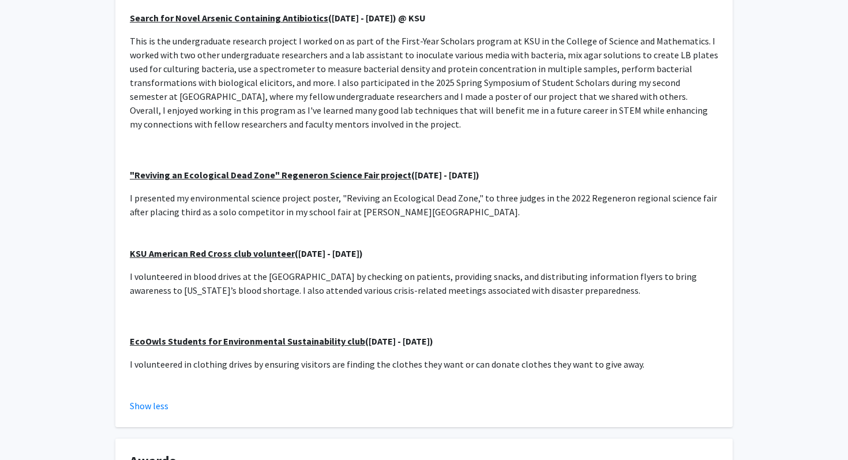
click at [156, 405] on button "Show less" at bounding box center [149, 406] width 39 height 14
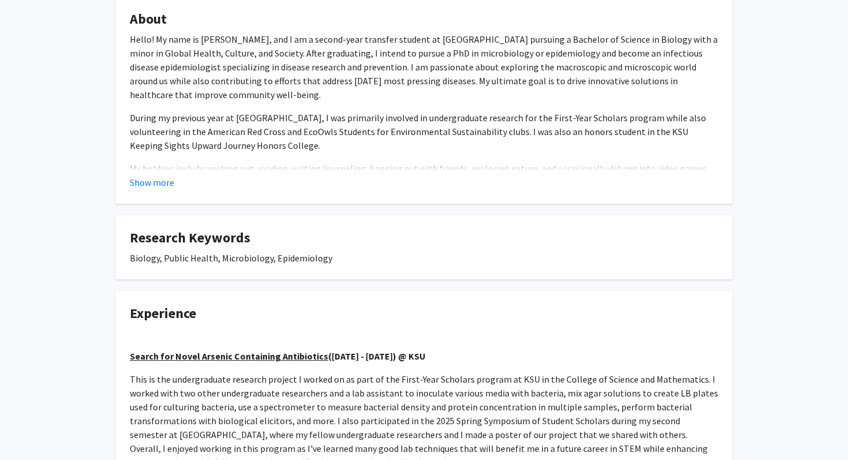
scroll to position [0, 0]
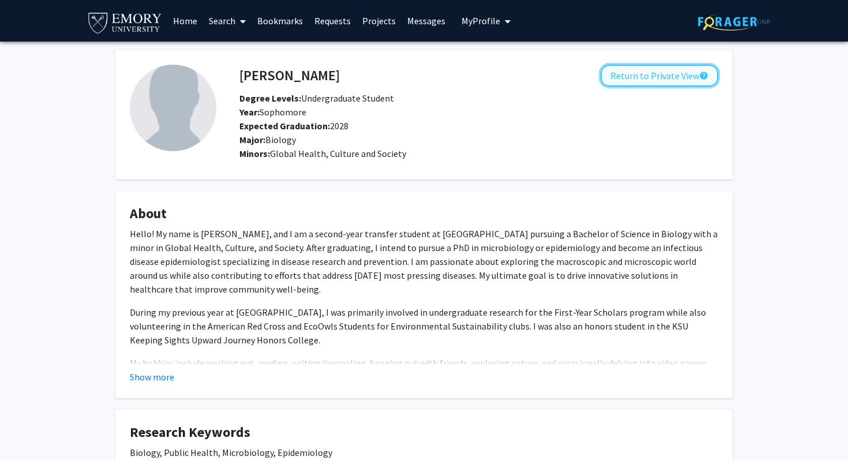
drag, startPoint x: 668, startPoint y: 87, endPoint x: 633, endPoint y: 72, distance: 37.7
click at [633, 72] on button "Return to Private View help" at bounding box center [659, 76] width 118 height 22
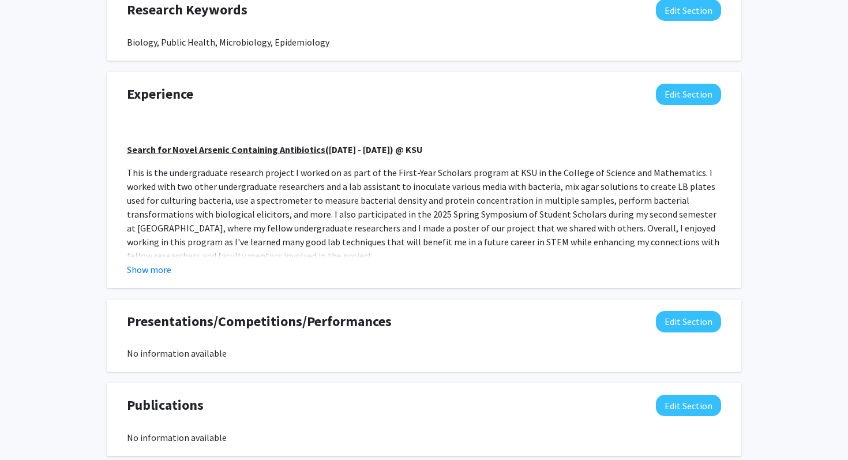
scroll to position [797, 0]
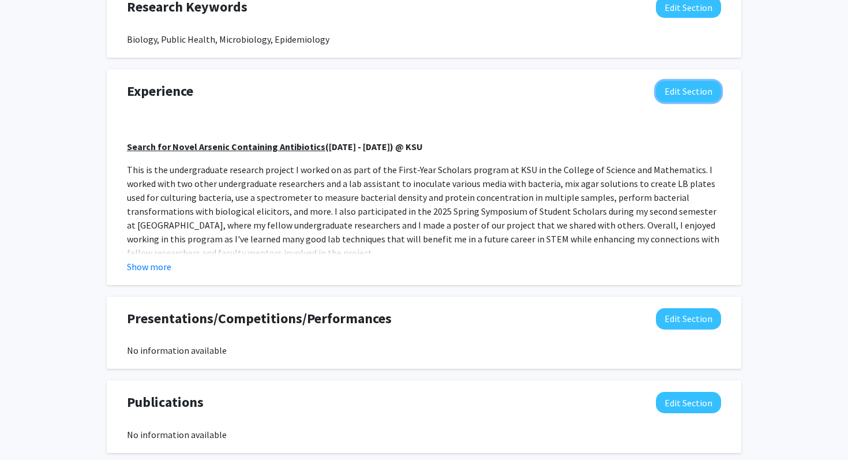
click at [687, 90] on button "Edit Section" at bounding box center [688, 91] width 65 height 21
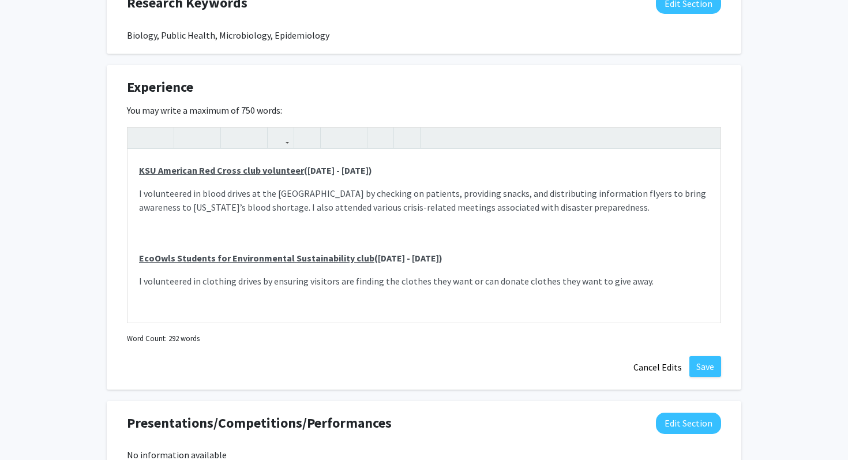
scroll to position [803, 0]
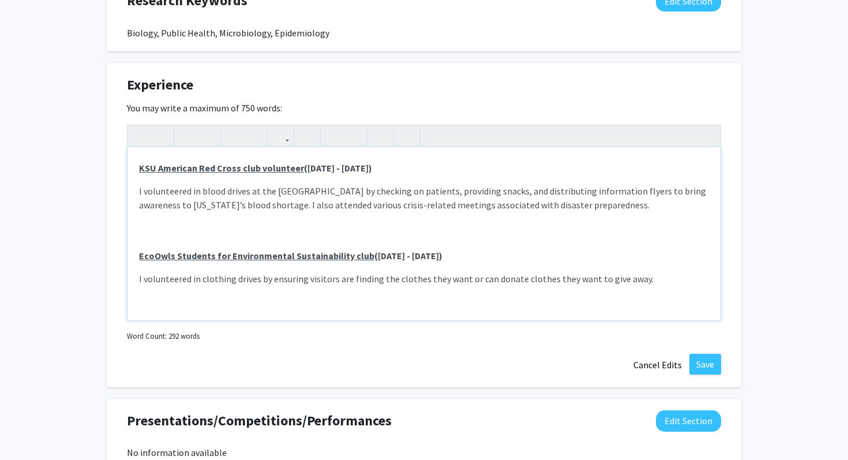
click at [140, 252] on u "EcoOwls Students for Environmental Sustainability club" at bounding box center [256, 256] width 235 height 12
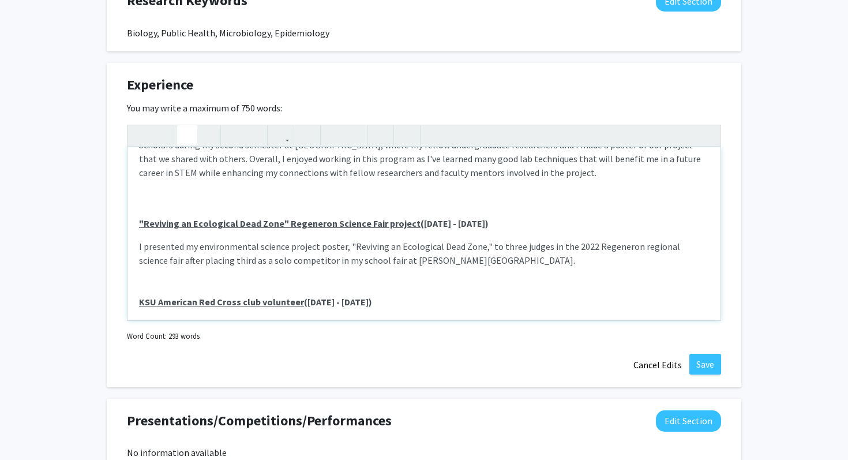
scroll to position [130, 0]
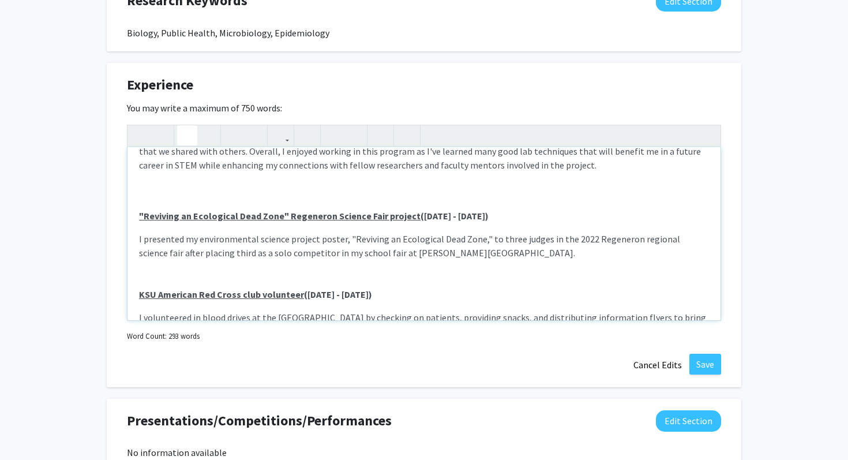
drag, startPoint x: 633, startPoint y: 72, endPoint x: 568, endPoint y: 215, distance: 157.2
click at [568, 215] on p ""Reviving an Ecological Dead Zone" Regeneron Science Fair project (September 20…" at bounding box center [424, 216] width 570 height 14
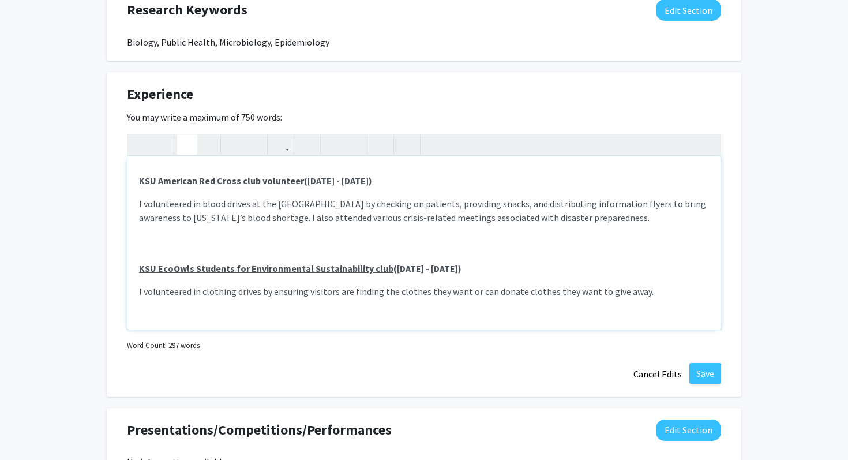
scroll to position [230, 0]
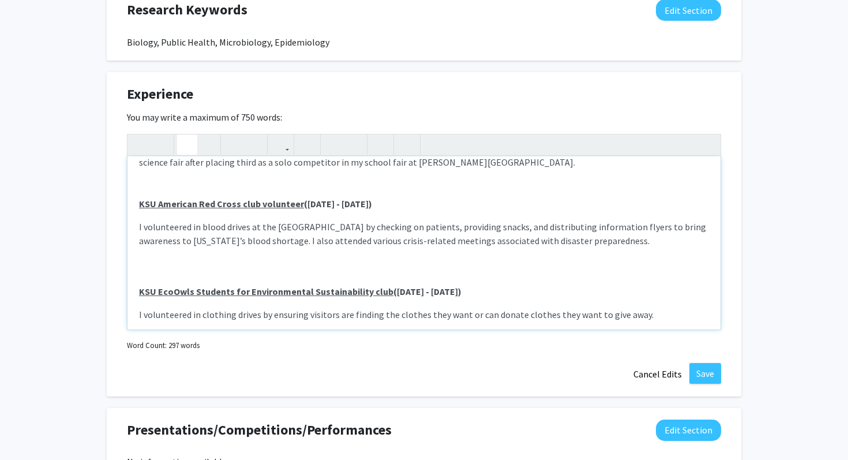
drag, startPoint x: 568, startPoint y: 215, endPoint x: 603, endPoint y: 288, distance: 81.3
click at [603, 288] on div "Search for Novel Arsenic Containing Antibiotics (September 2024 - April 2025) @…" at bounding box center [423, 242] width 593 height 173
drag, startPoint x: 603, startPoint y: 288, endPoint x: 384, endPoint y: 202, distance: 235.4
click at [372, 202] on strong "KSU American Red Cross club volunteer (September 2024 - May 2025)" at bounding box center [255, 204] width 233 height 12
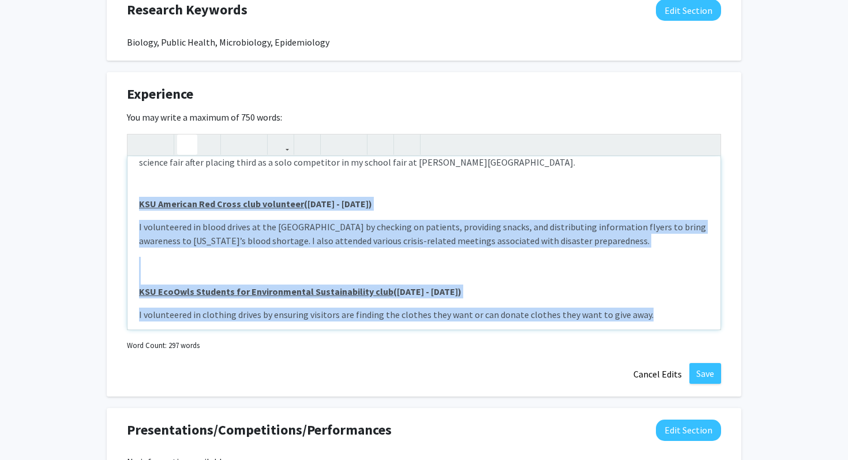
drag, startPoint x: 384, startPoint y: 202, endPoint x: 140, endPoint y: 205, distance: 244.5
click at [140, 205] on div "Search for Novel Arsenic Containing Antibiotics (September 2024 - April 2025) @…" at bounding box center [423, 242] width 593 height 173
copy div "KSU American Red Cross club volunteer (September 2024 - May 2025) I volunteered…"
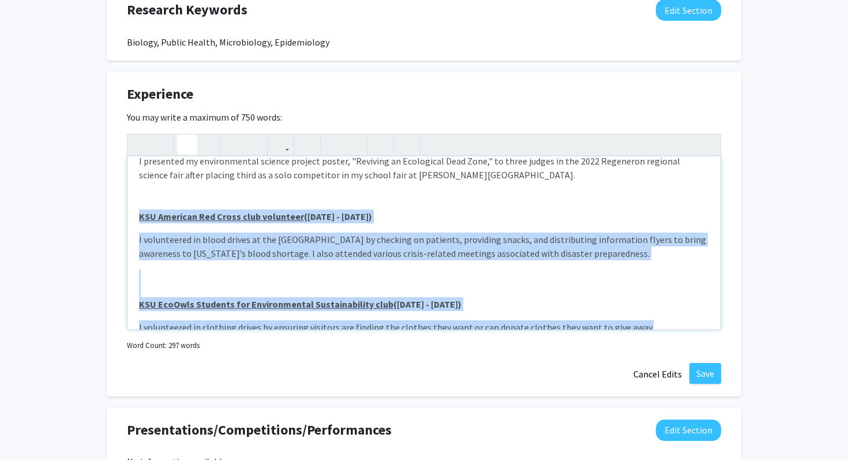
scroll to position [208, 0]
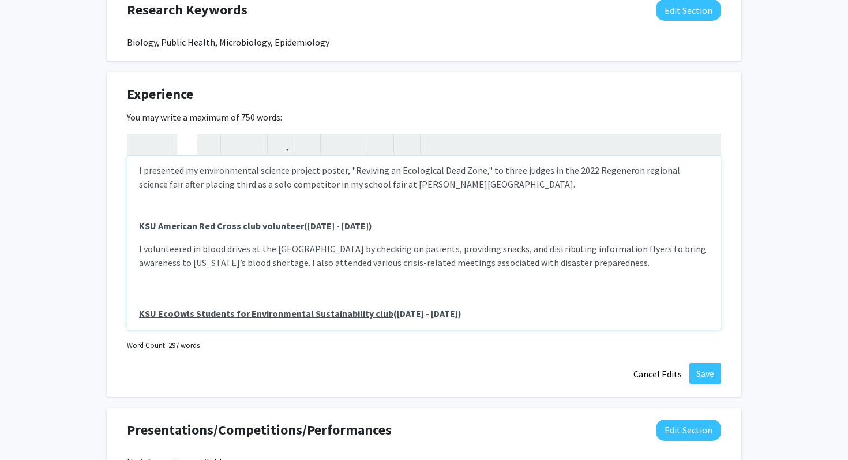
drag, startPoint x: 140, startPoint y: 205, endPoint x: 387, endPoint y: 224, distance: 248.2
click at [372, 224] on strong "KSU American Red Cross club volunteer (September 2024 - May 2025)" at bounding box center [255, 226] width 233 height 12
drag, startPoint x: 387, startPoint y: 224, endPoint x: 473, endPoint y: 316, distance: 125.7
click at [461, 316] on strong "KSU EcoOwls Students for Environmental Sustainability club (September 2024 - Ma…" at bounding box center [300, 313] width 322 height 12
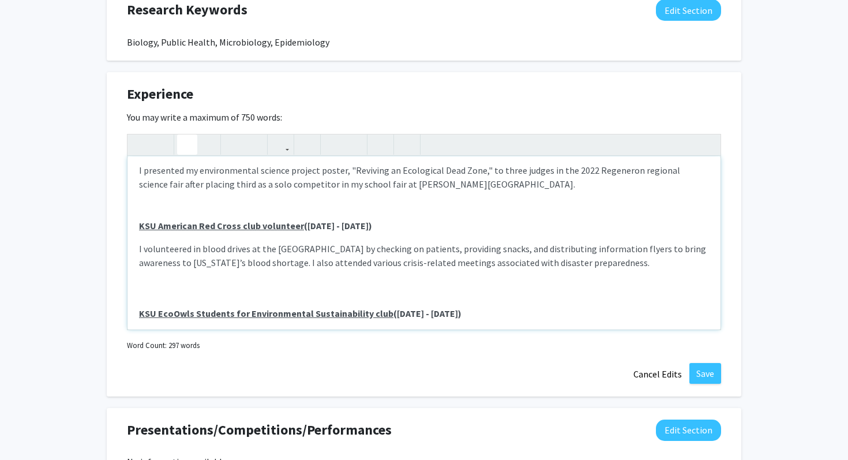
click at [461, 316] on strong "KSU EcoOwls Students for Environmental Sustainability club (September 2024 - Ma…" at bounding box center [300, 313] width 322 height 12
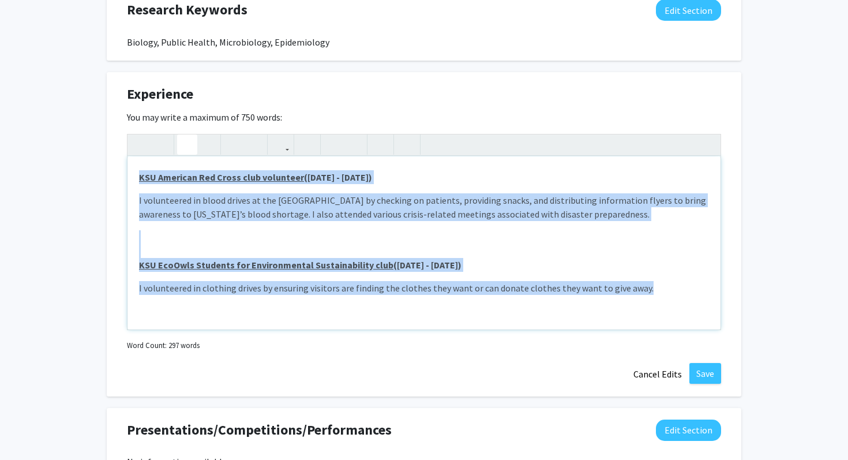
drag, startPoint x: 473, startPoint y: 316, endPoint x: 130, endPoint y: 175, distance: 371.1
click at [130, 175] on div "Search for Novel Arsenic Containing Antibiotics (September 2024 - April 2025) @…" at bounding box center [423, 242] width 593 height 173
copy div "KSU American Red Cross club volunteer (September 2024 - April 2025) I volunteer…"
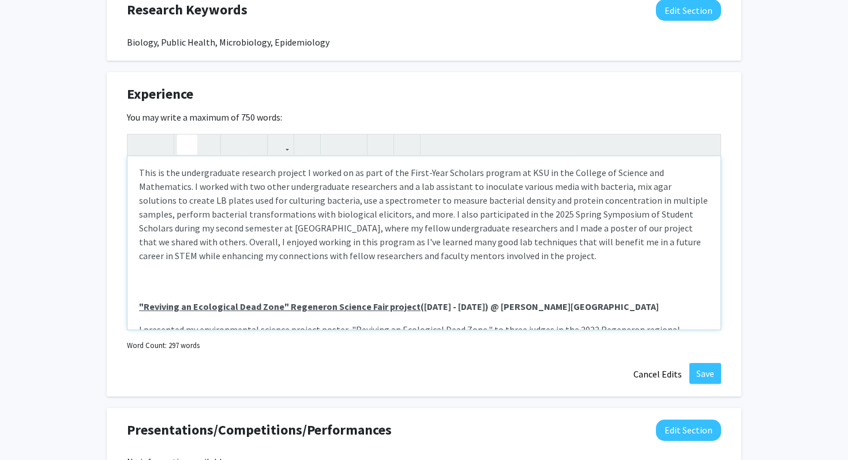
drag, startPoint x: 130, startPoint y: 175, endPoint x: 268, endPoint y: 282, distance: 174.7
click at [268, 282] on div "Search for Novel Arsenic Containing Antibiotics (September 2024 - April 2025) @…" at bounding box center [423, 242] width 593 height 173
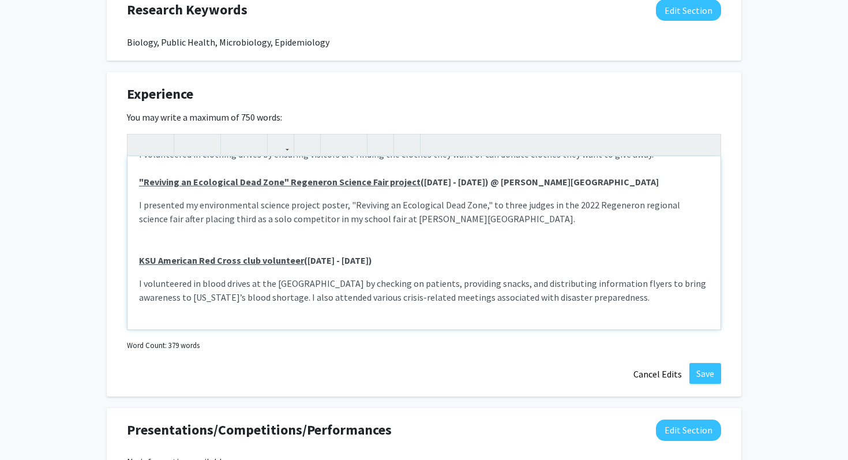
scroll to position [339, 0]
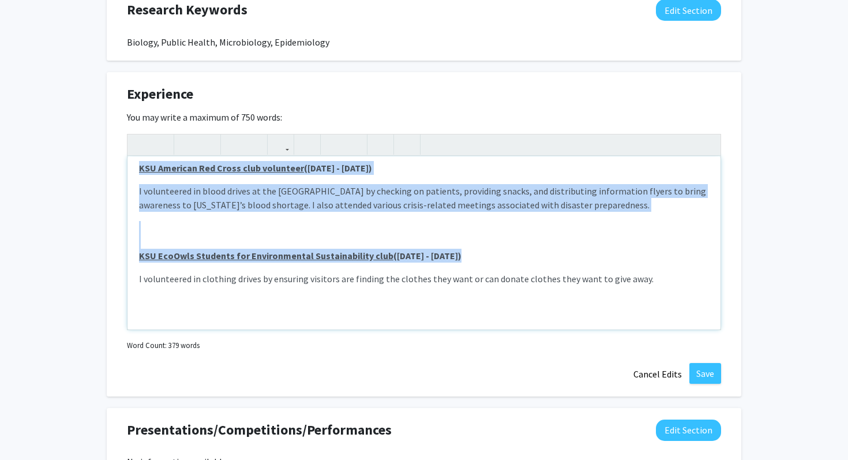
drag, startPoint x: 268, startPoint y: 282, endPoint x: 477, endPoint y: 356, distance: 222.0
click at [477, 356] on div "Experience Edit Section You may write a maximum of 750 words: Search for Novel …" at bounding box center [424, 234] width 634 height 324
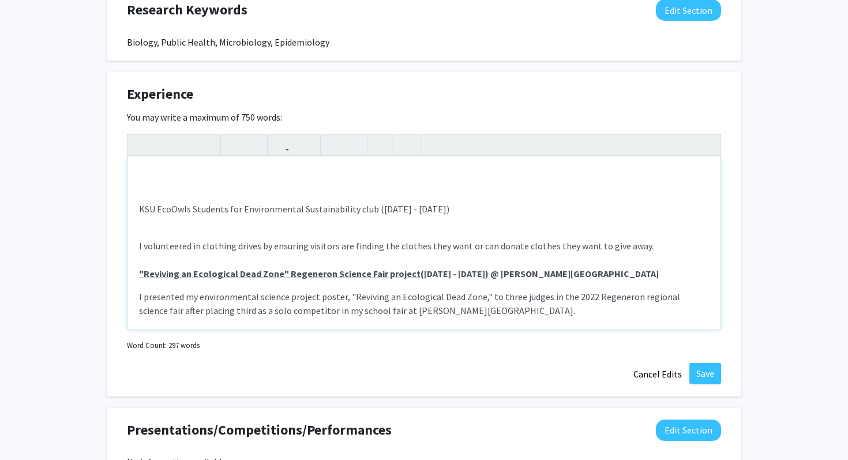
scroll to position [213, 0]
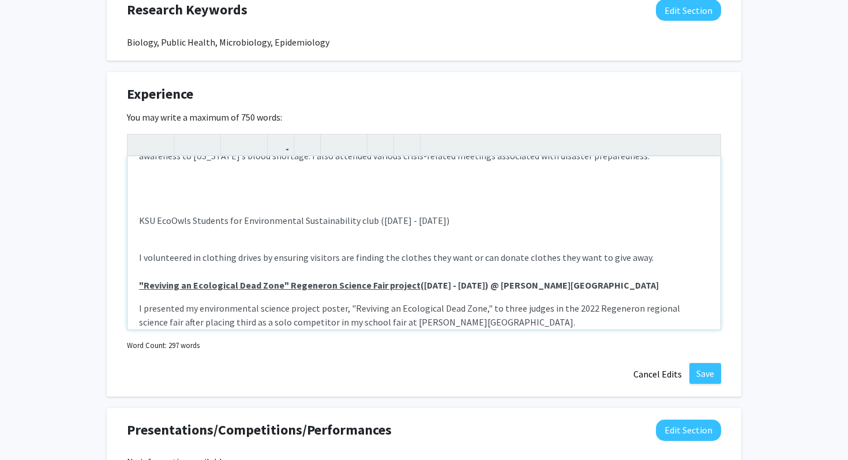
click at [362, 241] on div "Search for Novel Arsenic Containing Antibiotics (September 2024 - April 2025) @…" at bounding box center [423, 242] width 593 height 173
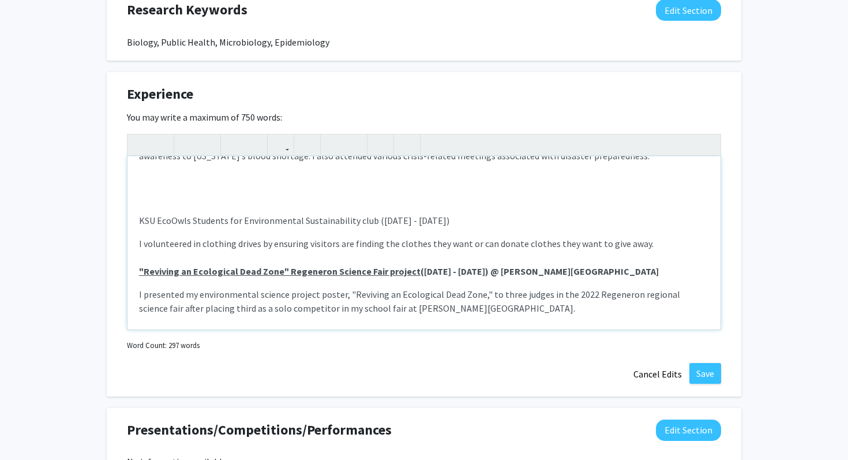
drag, startPoint x: 477, startPoint y: 356, endPoint x: 324, endPoint y: 258, distance: 181.8
click at [324, 258] on p "I volunteered in clothing drives by ensuring visitors are finding the clothes t…" at bounding box center [424, 289] width 570 height 106
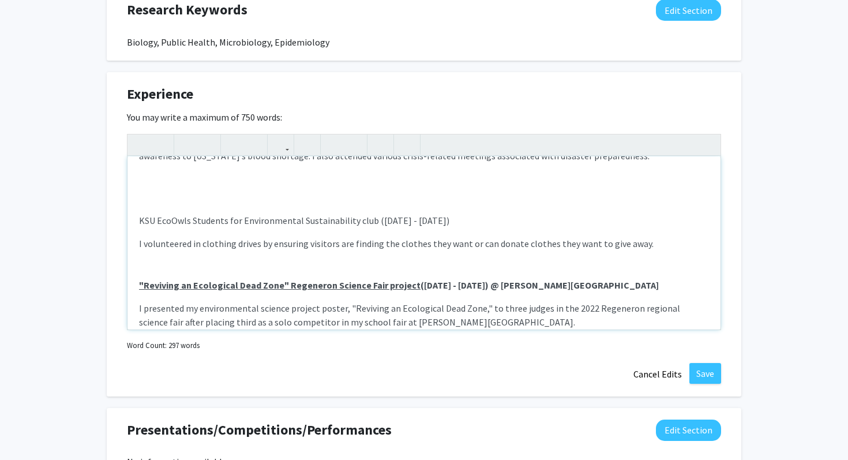
click at [276, 223] on p "KSU EcoOwls Students for Environmental Sustainability club (September 2024 - Ap…" at bounding box center [424, 220] width 570 height 14
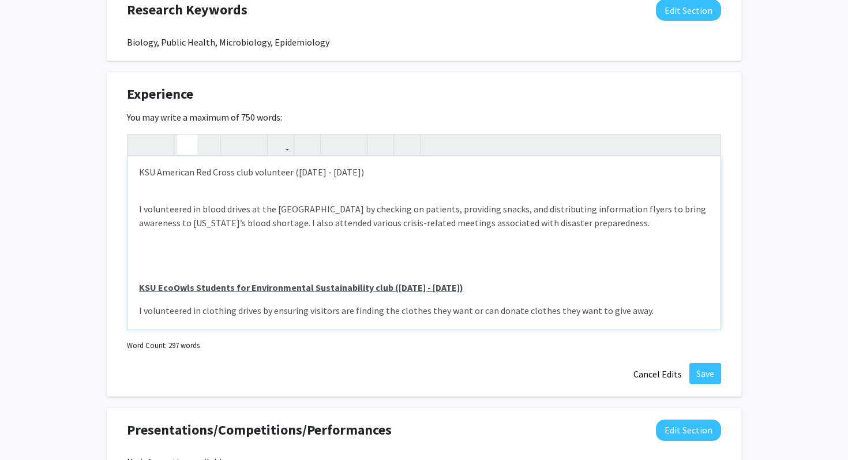
scroll to position [140, 0]
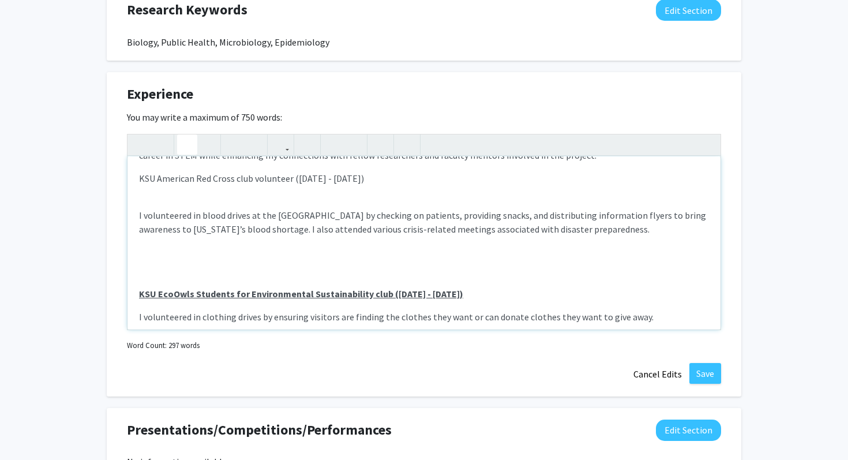
drag, startPoint x: 324, startPoint y: 258, endPoint x: 286, endPoint y: 175, distance: 91.1
click at [286, 175] on p "KSU American Red Cross club volunteer (September 2024 - April 2025)" at bounding box center [424, 178] width 570 height 14
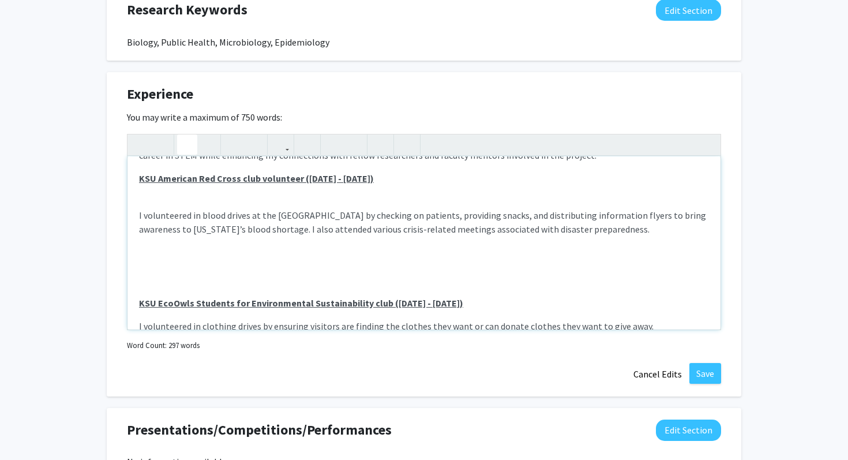
drag, startPoint x: 286, startPoint y: 175, endPoint x: 258, endPoint y: 198, distance: 36.0
click at [258, 198] on div "Search for Novel Arsenic Containing Antibiotics (September 2024 - April 2025) @…" at bounding box center [423, 242] width 593 height 173
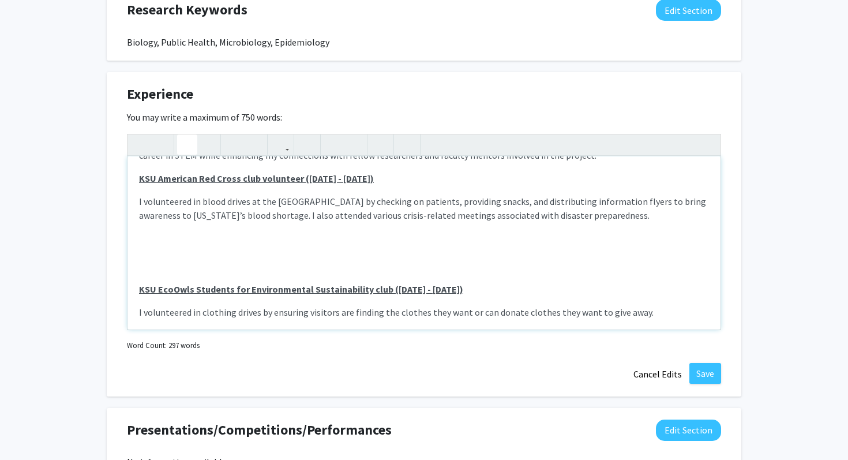
scroll to position [111, 0]
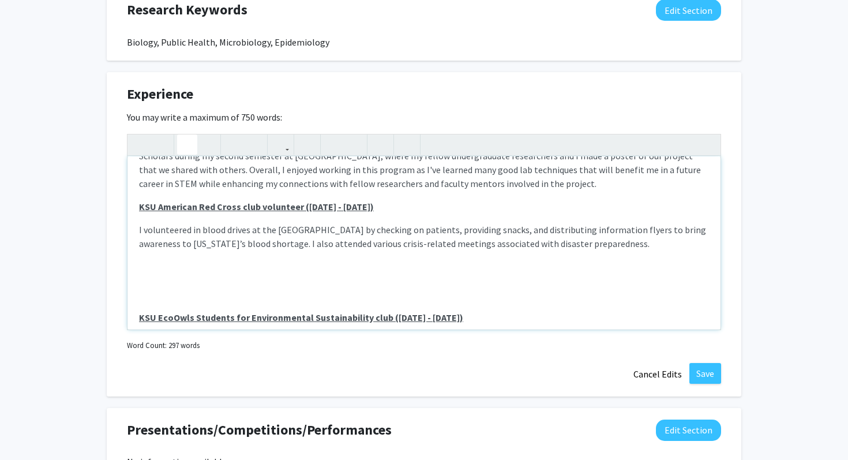
click at [298, 194] on div "Search for Novel Arsenic Containing Antibiotics (September 2024 - April 2025) @…" at bounding box center [423, 242] width 593 height 173
drag, startPoint x: 258, startPoint y: 198, endPoint x: 411, endPoint y: 179, distance: 154.0
click at [411, 179] on p "This is the undergraduate research project I worked on as part of the First-Yea…" at bounding box center [424, 141] width 570 height 97
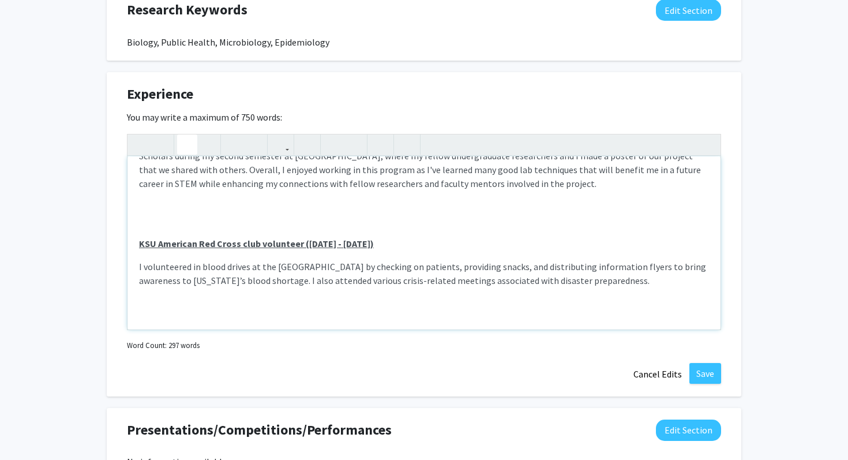
scroll to position [178, 0]
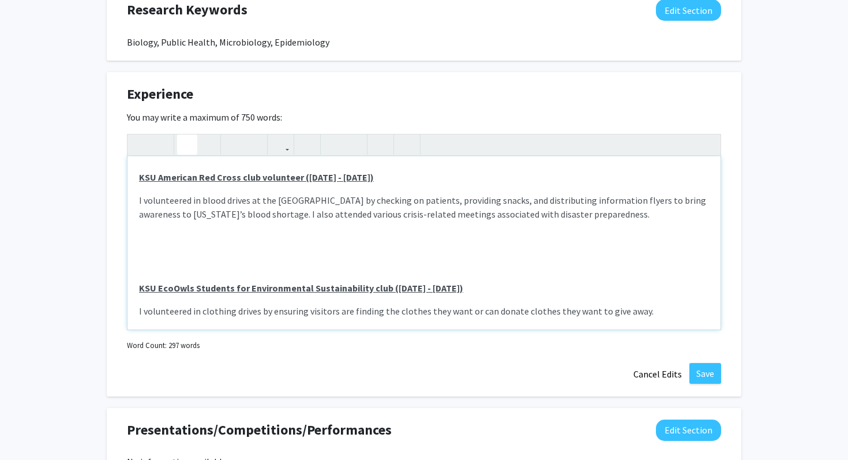
drag, startPoint x: 411, startPoint y: 179, endPoint x: 337, endPoint y: 232, distance: 90.9
click at [337, 232] on p "Note to users with screen readers: Please deactivate our accessibility plugin f…" at bounding box center [424, 251] width 570 height 42
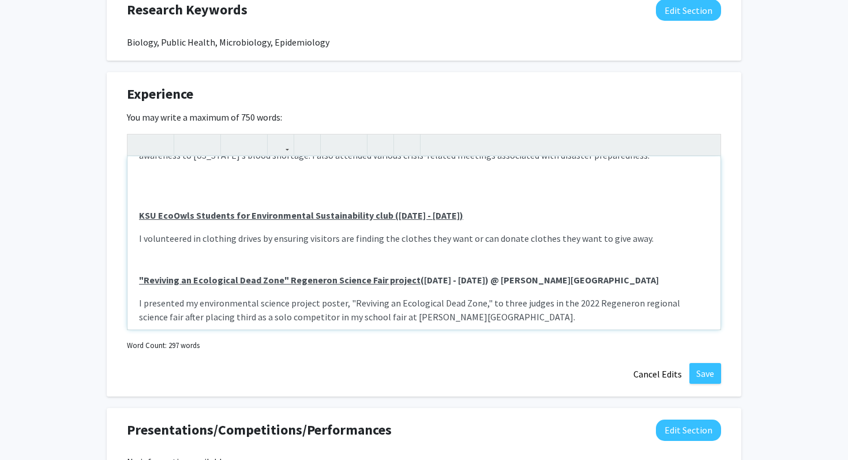
scroll to position [244, 0]
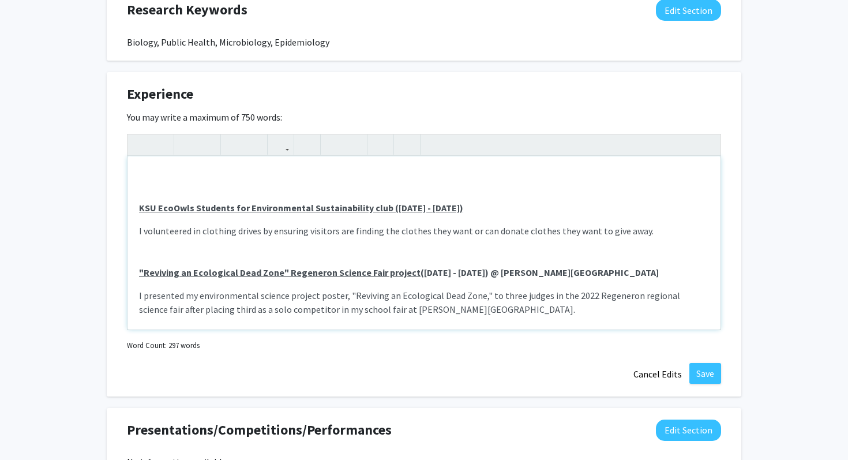
drag, startPoint x: 337, startPoint y: 232, endPoint x: 250, endPoint y: 249, distance: 89.1
click at [250, 249] on p "I volunteered in clothing drives by ensuring visitors are finding the clothes t…" at bounding box center [424, 284] width 570 height 120
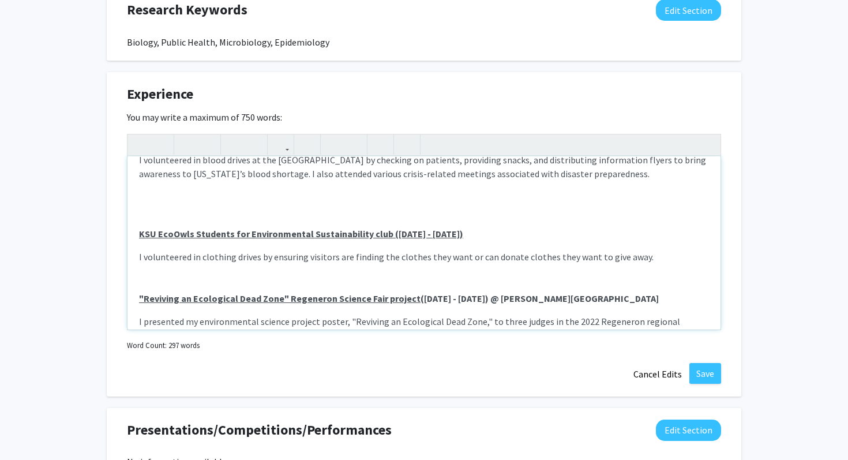
scroll to position [219, 0]
drag, startPoint x: 250, startPoint y: 249, endPoint x: 221, endPoint y: 273, distance: 37.7
click at [221, 273] on p "I volunteered in clothing drives by ensuring visitors are finding the clothes t…" at bounding box center [424, 309] width 570 height 120
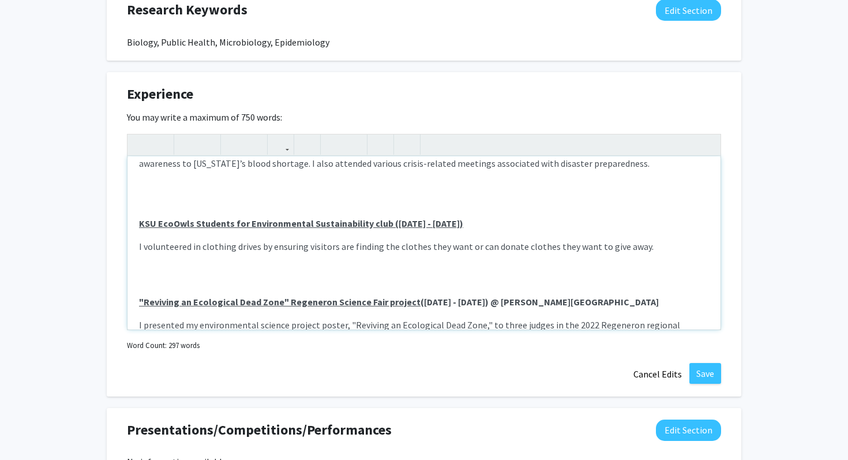
scroll to position [210, 0]
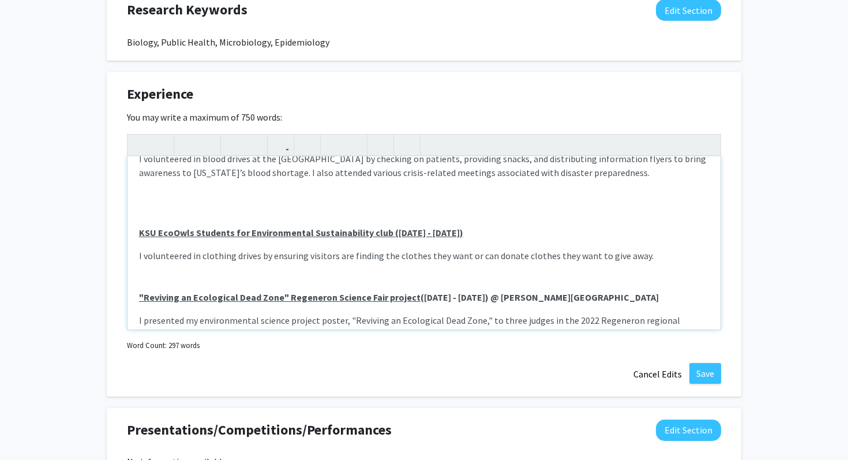
type textarea "<br><p><strong><u>Search for Novel Arsenic Containing Antibiotics</u>&nbsp;(Sep…"
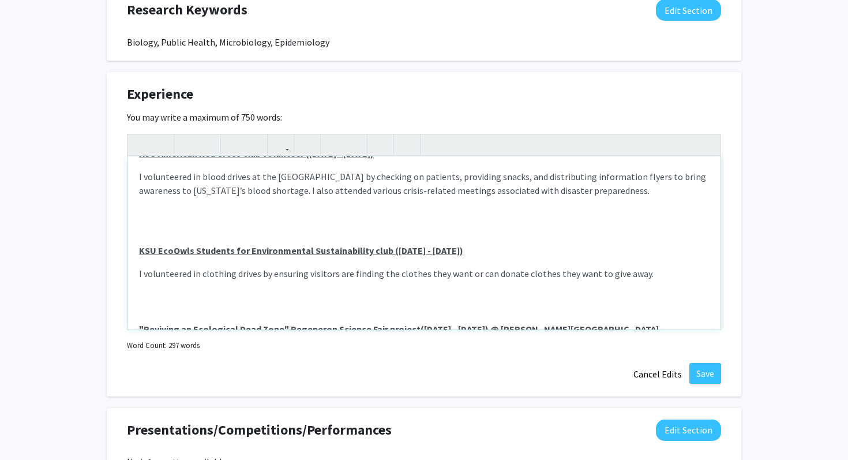
scroll to position [167, 0]
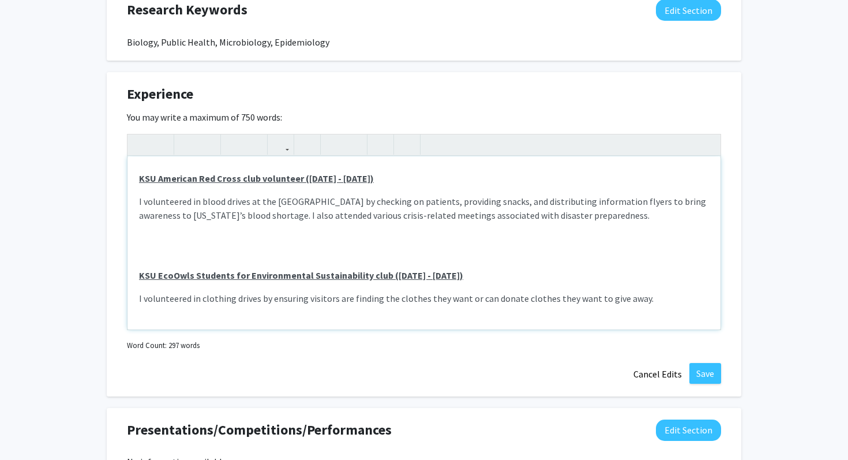
drag, startPoint x: 221, startPoint y: 273, endPoint x: 179, endPoint y: 251, distance: 47.5
click at [179, 251] on p "Note to users with screen readers: Please deactivate our accessibility plugin f…" at bounding box center [424, 245] width 570 height 28
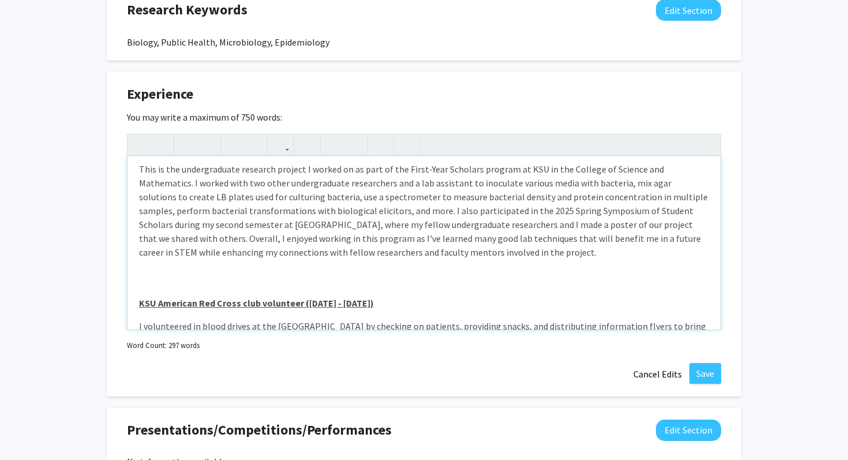
scroll to position [52, 0]
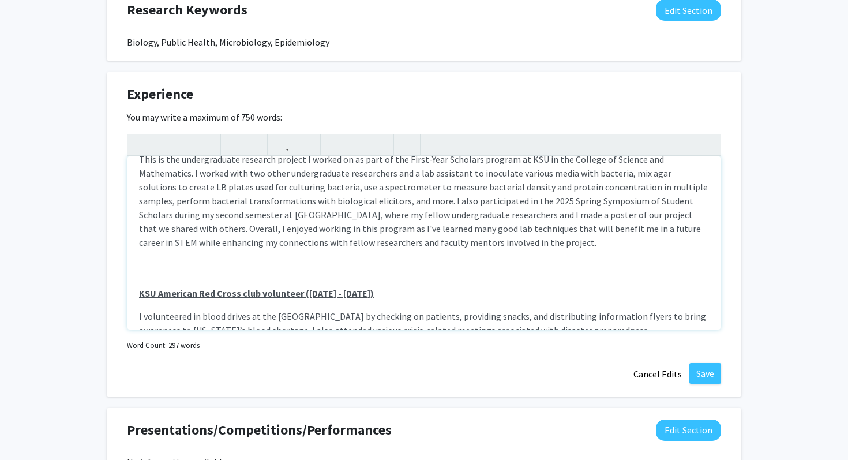
click at [140, 270] on div "Search for Novel Arsenic Containing Antibiotics (September 2024 - April 2025) @…" at bounding box center [423, 242] width 593 height 173
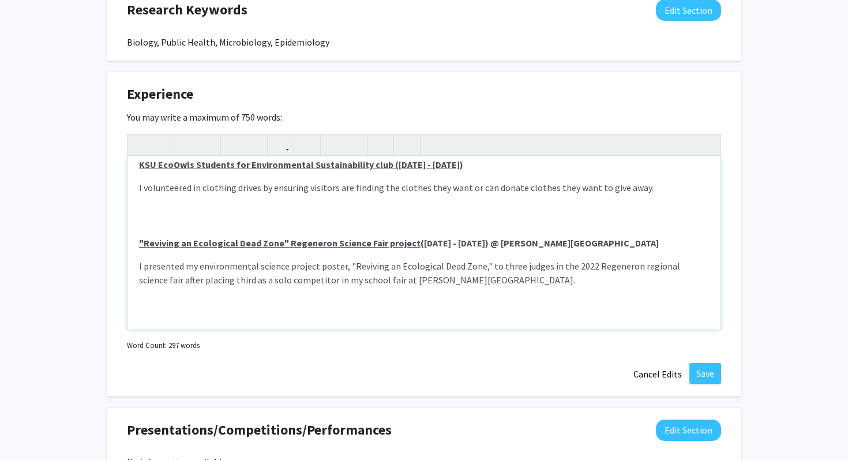
scroll to position [284, 0]
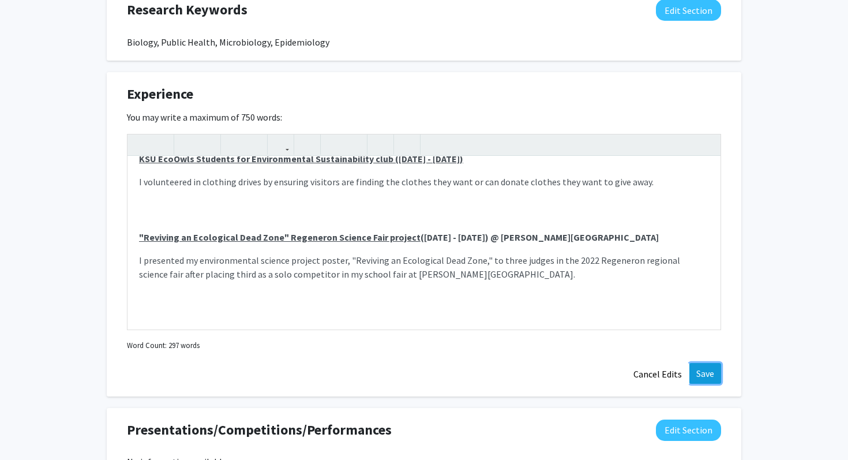
drag, startPoint x: 179, startPoint y: 251, endPoint x: 700, endPoint y: 371, distance: 535.1
click at [700, 371] on button "Save" at bounding box center [705, 373] width 32 height 21
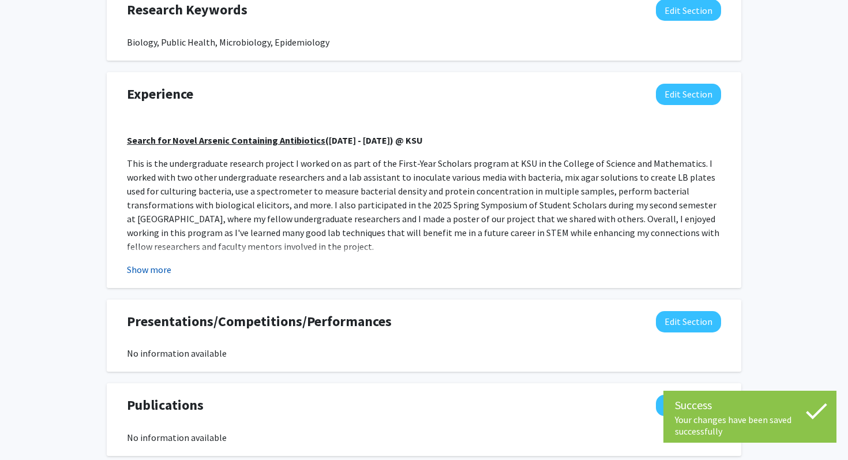
drag, startPoint x: 700, startPoint y: 371, endPoint x: 167, endPoint y: 264, distance: 543.6
click at [167, 264] on button "Show more" at bounding box center [149, 269] width 44 height 14
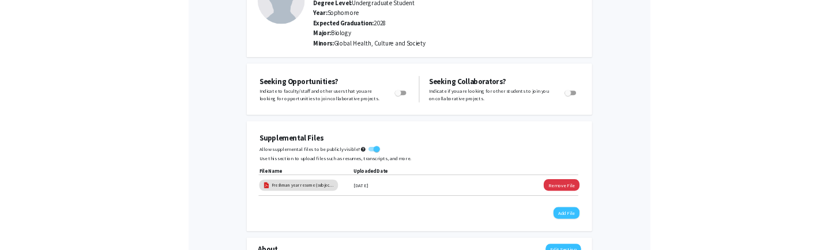
scroll to position [0, 0]
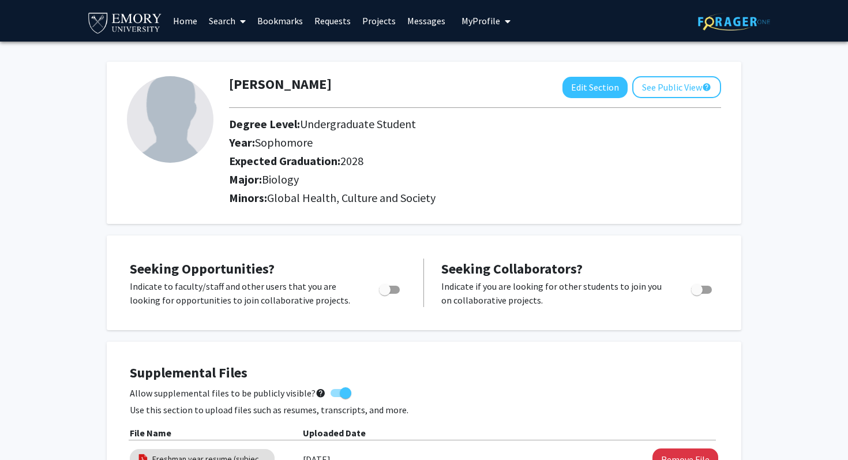
drag, startPoint x: 167, startPoint y: 264, endPoint x: 392, endPoint y: 291, distance: 225.9
click at [392, 291] on span "Toggle" at bounding box center [389, 289] width 21 height 8
click at [385, 294] on input "Are you actively seeking opportunities?" at bounding box center [384, 294] width 1 height 1
checkbox input "true"
drag, startPoint x: 392, startPoint y: 291, endPoint x: 187, endPoint y: 20, distance: 339.7
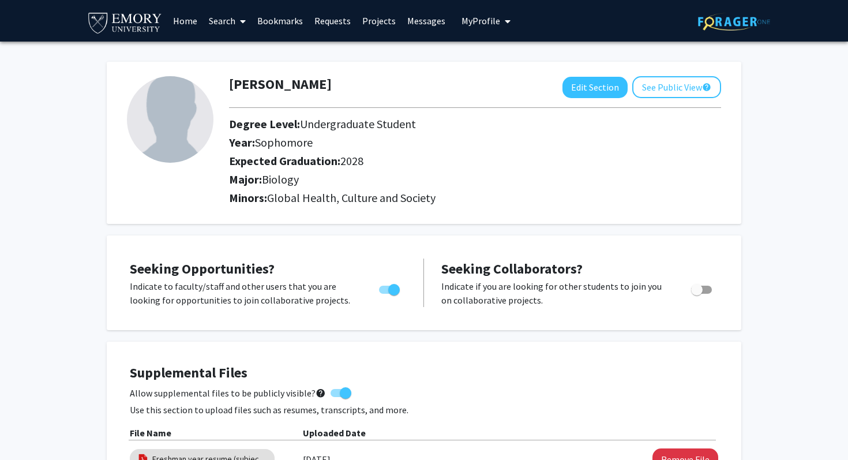
click at [187, 20] on link "Home" at bounding box center [185, 21] width 36 height 40
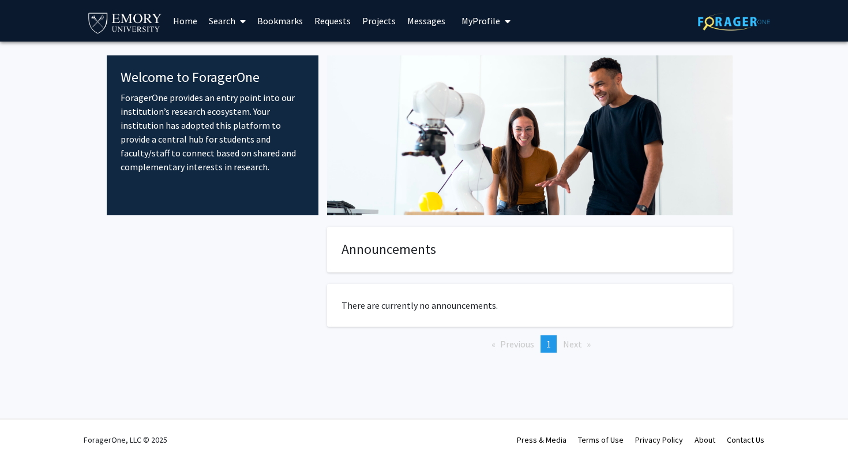
drag, startPoint x: 187, startPoint y: 20, endPoint x: 333, endPoint y: 303, distance: 318.6
click at [333, 303] on fg-card "There are currently no announcements." at bounding box center [529, 305] width 405 height 43
click at [505, 24] on icon "My profile dropdown to access profile and logout" at bounding box center [508, 21] width 6 height 9
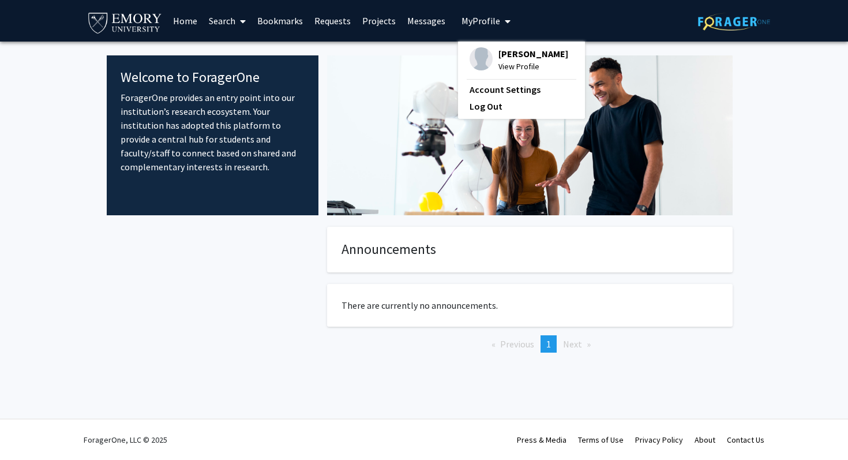
click at [511, 63] on span "View Profile" at bounding box center [533, 66] width 70 height 13
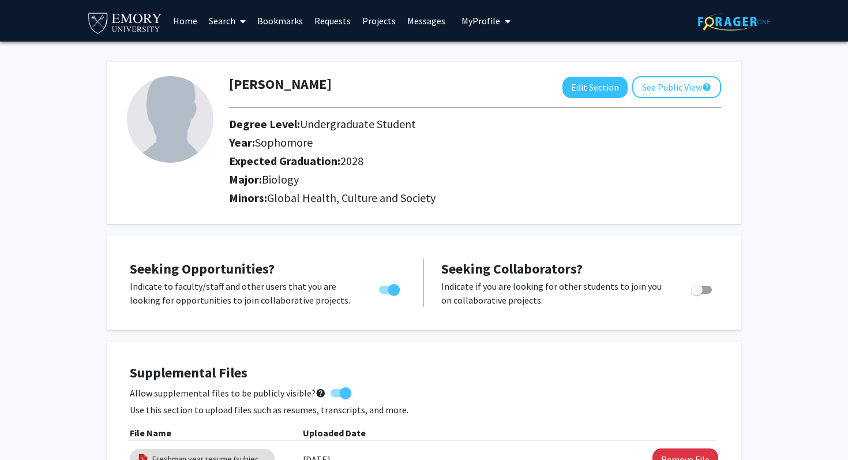
drag, startPoint x: 333, startPoint y: 303, endPoint x: 202, endPoint y: 114, distance: 230.1
click at [202, 114] on img at bounding box center [170, 119] width 87 height 87
drag, startPoint x: 202, startPoint y: 114, endPoint x: 578, endPoint y: 88, distance: 376.9
click at [578, 88] on button "Edit Section" at bounding box center [594, 87] width 65 height 21
select select "sophomore"
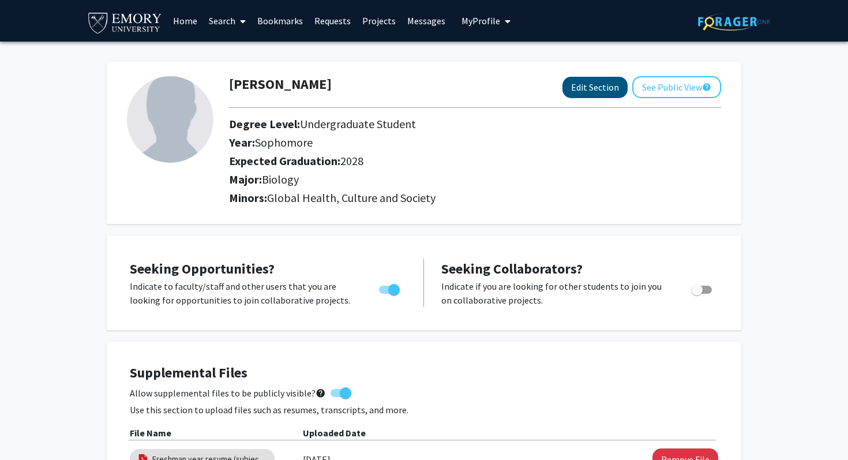
select select "2028"
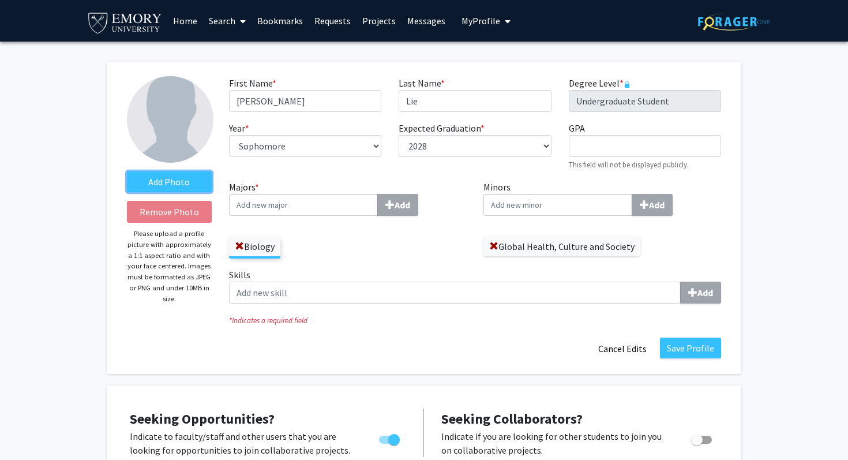
click at [172, 182] on label "Add Photo" at bounding box center [169, 181] width 85 height 21
click at [0, 0] on input "Add Photo" at bounding box center [0, 0] width 0 height 0
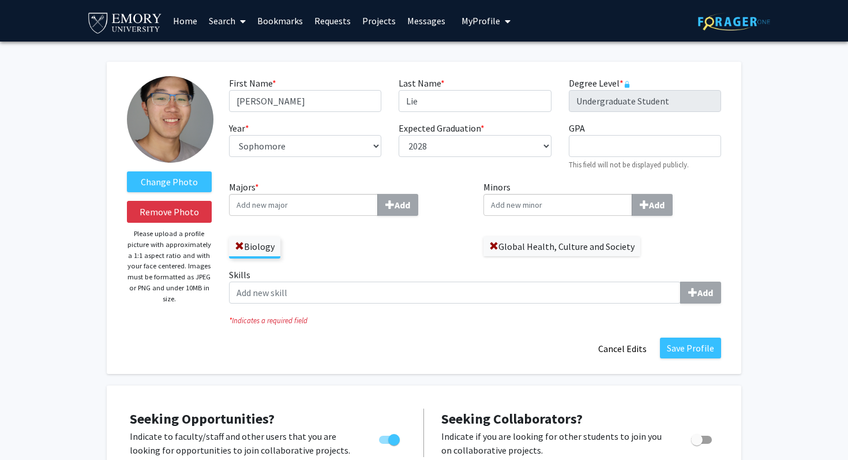
drag, startPoint x: 183, startPoint y: 133, endPoint x: 183, endPoint y: 160, distance: 27.7
drag, startPoint x: 183, startPoint y: 160, endPoint x: 193, endPoint y: 142, distance: 20.1
drag, startPoint x: 193, startPoint y: 142, endPoint x: 189, endPoint y: 152, distance: 10.4
click at [181, 176] on label "Change Photo" at bounding box center [169, 181] width 85 height 21
click at [0, 0] on input "Change Photo" at bounding box center [0, 0] width 0 height 0
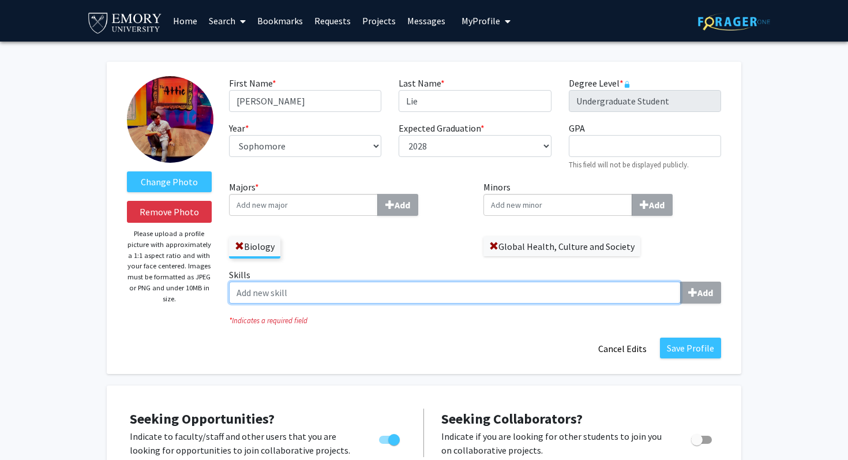
click at [375, 287] on input "Skills Add" at bounding box center [455, 292] width 452 height 22
drag, startPoint x: 692, startPoint y: 291, endPoint x: 630, endPoint y: 295, distance: 61.8
click at [630, 295] on input "Skills Add" at bounding box center [455, 292] width 452 height 22
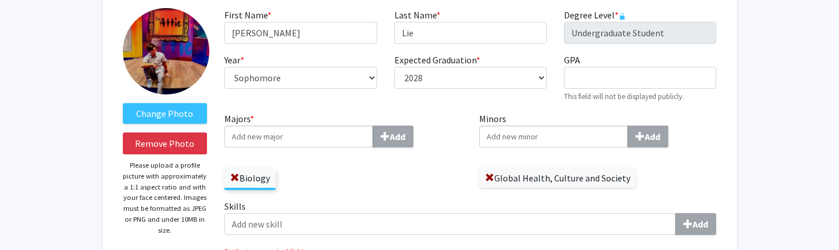
scroll to position [74, 0]
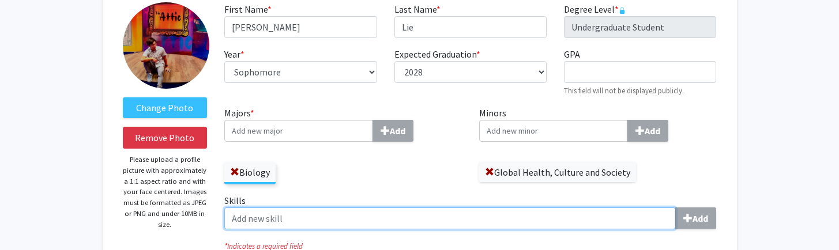
click at [394, 220] on input "Skills Add" at bounding box center [450, 219] width 452 height 22
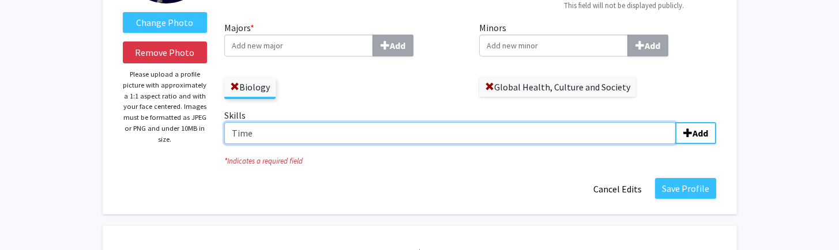
scroll to position [167, 0]
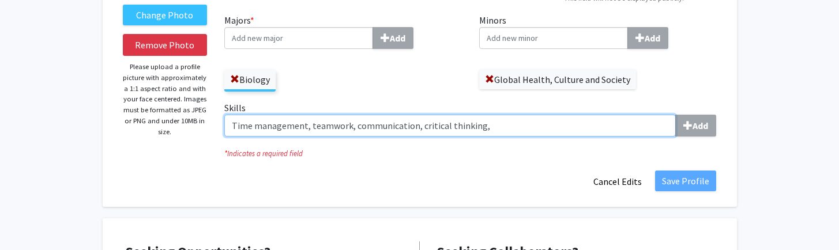
drag, startPoint x: 679, startPoint y: 127, endPoint x: 514, endPoint y: 122, distance: 165.0
click at [514, 122] on input "Time management, teamwork, communication, critical thinking," at bounding box center [450, 126] width 452 height 22
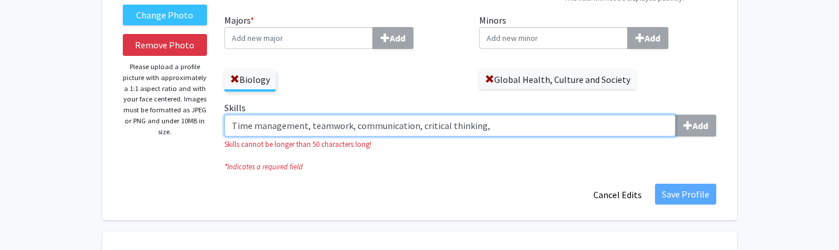
drag, startPoint x: 514, startPoint y: 122, endPoint x: 308, endPoint y: 125, distance: 206.5
click at [308, 125] on input "Time management, teamwork, communication, critical thinking," at bounding box center [450, 126] width 452 height 22
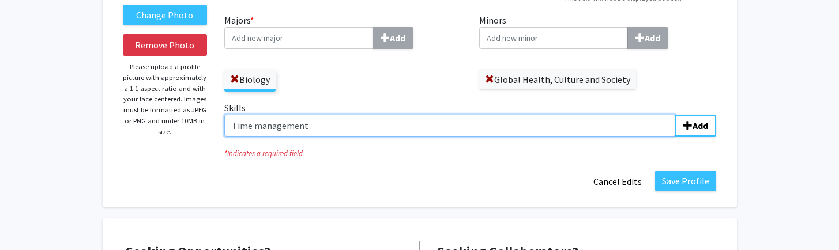
type input "Time management"
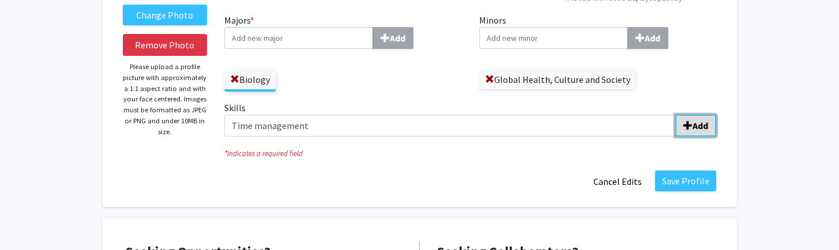
drag, startPoint x: 308, startPoint y: 125, endPoint x: 694, endPoint y: 122, distance: 386.4
click at [694, 122] on b "Add" at bounding box center [701, 126] width 16 height 12
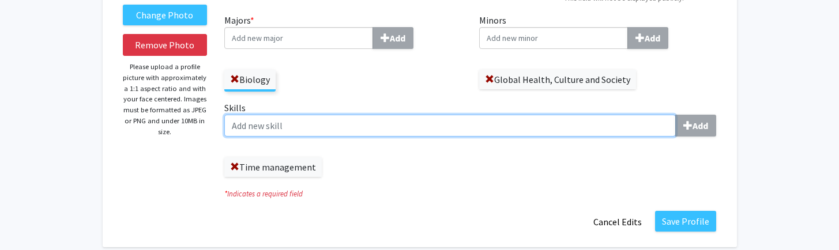
drag, startPoint x: 694, startPoint y: 122, endPoint x: 551, endPoint y: 125, distance: 143.1
click at [551, 125] on input "Skills Add" at bounding box center [450, 126] width 452 height 22
type input "Teamwork"
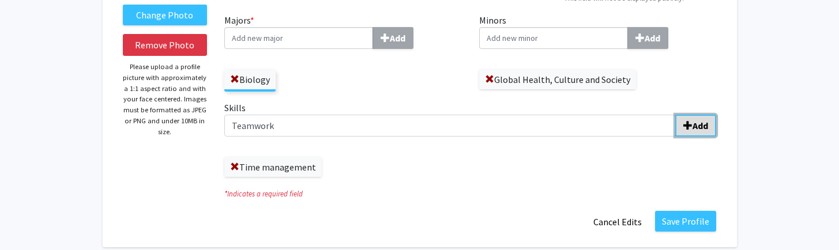
drag, startPoint x: 551, startPoint y: 125, endPoint x: 693, endPoint y: 125, distance: 141.9
click at [693, 125] on b "Add" at bounding box center [701, 126] width 16 height 12
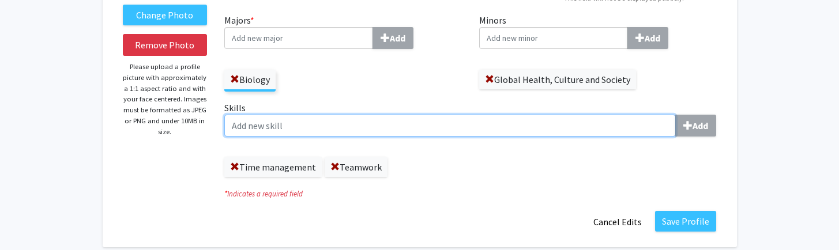
drag, startPoint x: 693, startPoint y: 125, endPoint x: 589, endPoint y: 123, distance: 103.8
click at [589, 123] on input "Skills Add" at bounding box center [450, 126] width 452 height 22
type input "C"
type input "c"
type input "Critical thinking"
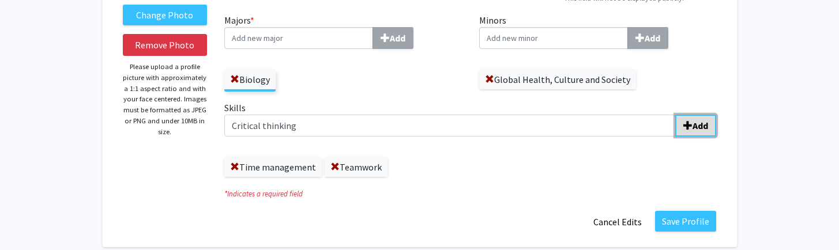
drag, startPoint x: 589, startPoint y: 123, endPoint x: 705, endPoint y: 123, distance: 115.9
click at [705, 123] on b "Add" at bounding box center [701, 126] width 16 height 12
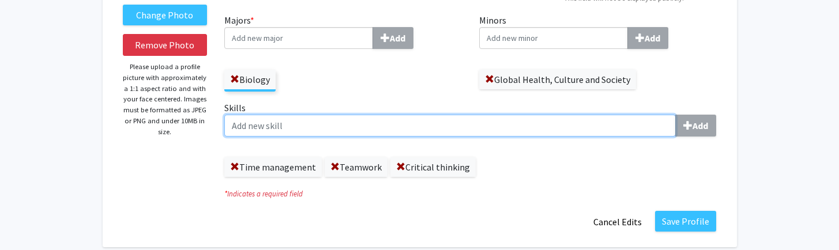
drag, startPoint x: 705, startPoint y: 123, endPoint x: 585, endPoint y: 122, distance: 120.0
click at [585, 122] on input "Skills Add" at bounding box center [450, 126] width 452 height 22
type input "Communication"
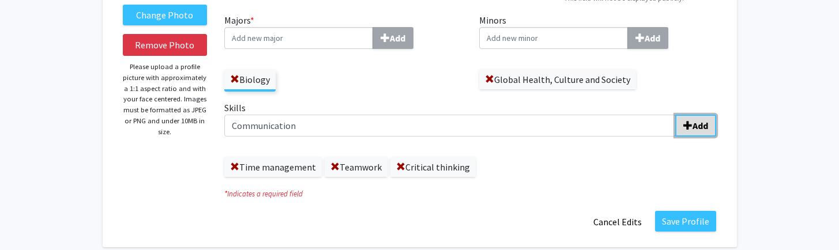
drag, startPoint x: 585, startPoint y: 122, endPoint x: 687, endPoint y: 122, distance: 101.5
click at [687, 122] on span "submit" at bounding box center [687, 125] width 9 height 9
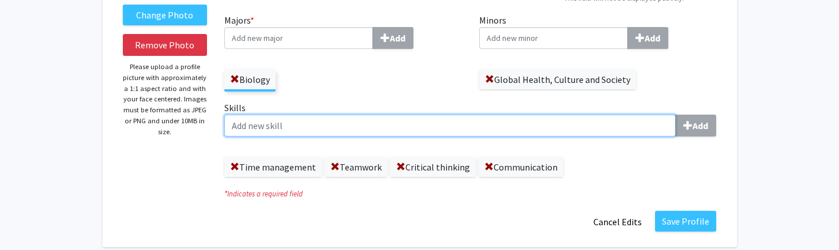
drag, startPoint x: 687, startPoint y: 122, endPoint x: 242, endPoint y: 125, distance: 445.3
click at [242, 125] on input "Skills Add" at bounding box center [450, 126] width 452 height 22
type input "L"
type input "Organization"
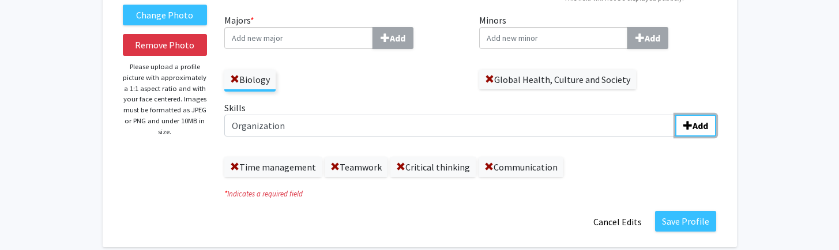
click at [688, 126] on span "submit" at bounding box center [687, 125] width 9 height 9
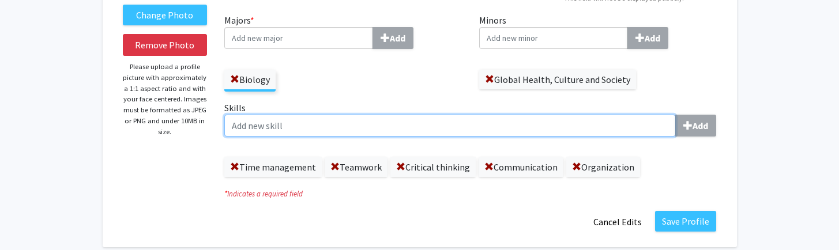
drag, startPoint x: 242, startPoint y: 125, endPoint x: 275, endPoint y: 128, distance: 33.6
click at [275, 128] on input "Skills Add" at bounding box center [450, 126] width 452 height 22
type input "Lab skills"
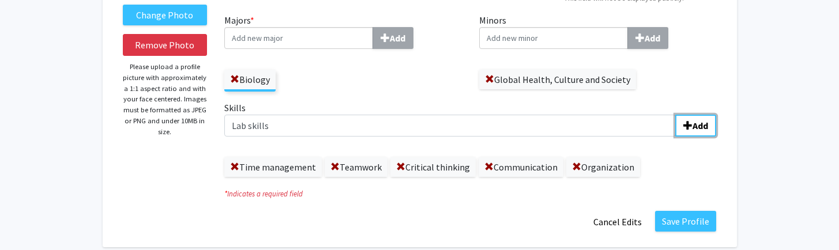
click at [696, 121] on b "Add" at bounding box center [701, 126] width 16 height 12
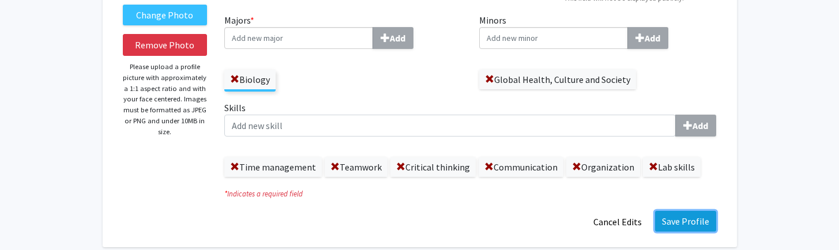
drag, startPoint x: 275, startPoint y: 128, endPoint x: 686, endPoint y: 219, distance: 420.6
click at [686, 219] on button "Save Profile" at bounding box center [685, 221] width 61 height 21
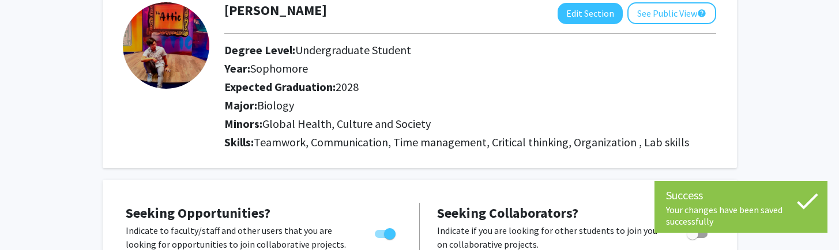
scroll to position [74, 0]
click at [597, 17] on button "Edit Section" at bounding box center [590, 12] width 65 height 21
select select "sophomore"
select select "2028"
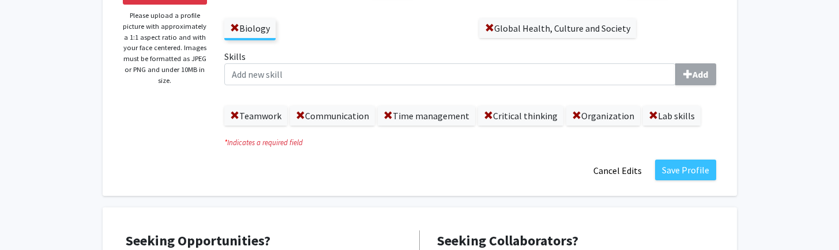
scroll to position [221, 0]
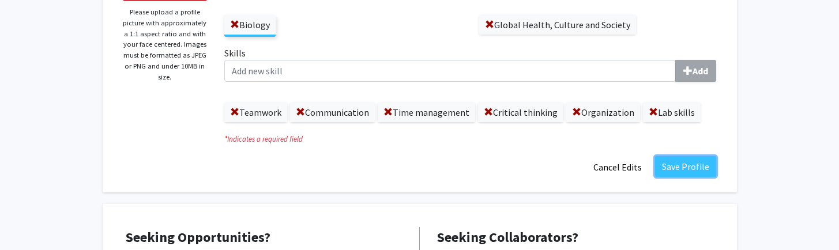
click at [672, 172] on button "Save Profile" at bounding box center [685, 166] width 61 height 21
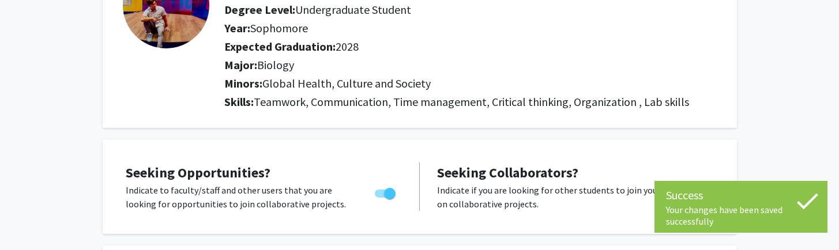
scroll to position [0, 0]
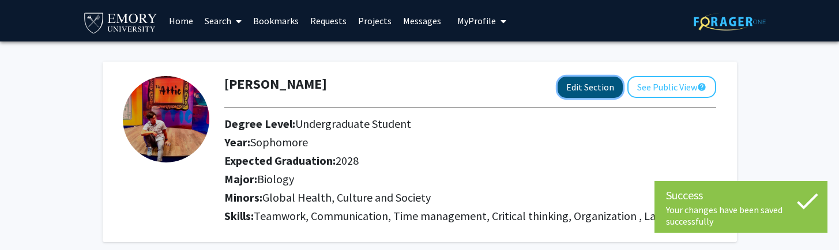
drag, startPoint x: 686, startPoint y: 219, endPoint x: 604, endPoint y: 85, distance: 157.1
click at [604, 85] on button "Edit Section" at bounding box center [590, 87] width 65 height 21
select select "sophomore"
select select "2028"
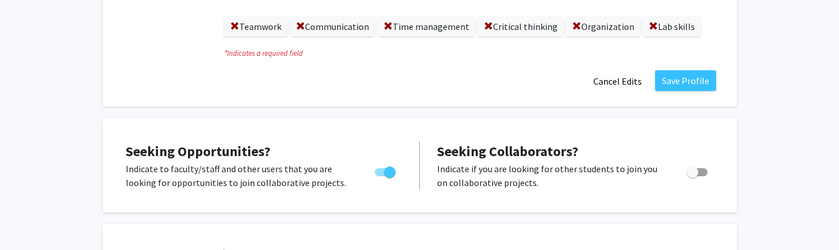
scroll to position [313, 0]
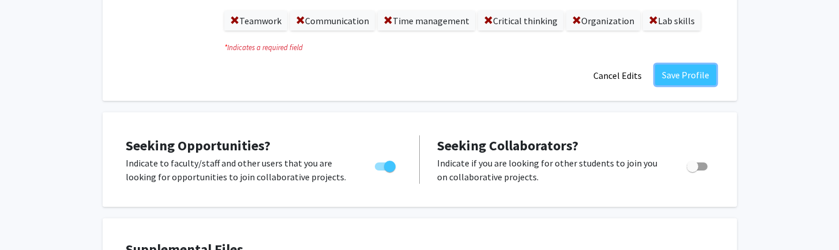
click at [680, 79] on button "Save Profile" at bounding box center [685, 75] width 61 height 21
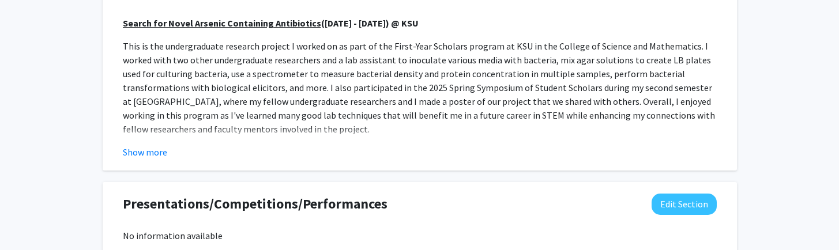
scroll to position [910, 0]
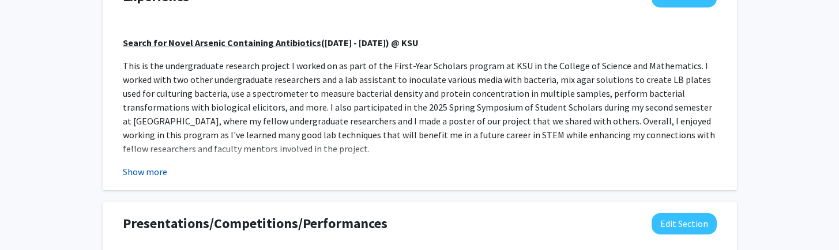
drag, startPoint x: 604, startPoint y: 85, endPoint x: 142, endPoint y: 173, distance: 470.9
click at [142, 173] on button "Show more" at bounding box center [145, 172] width 44 height 14
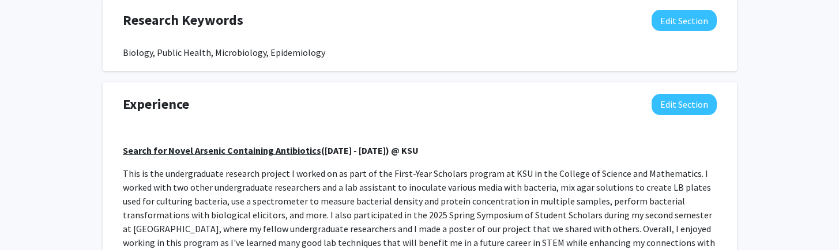
scroll to position [802, 0]
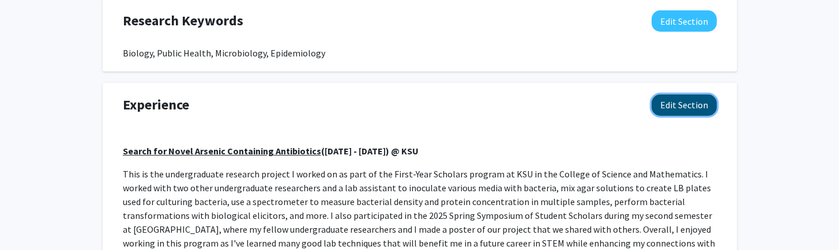
drag, startPoint x: 142, startPoint y: 173, endPoint x: 659, endPoint y: 110, distance: 521.1
click at [659, 110] on button "Edit Section" at bounding box center [684, 105] width 65 height 21
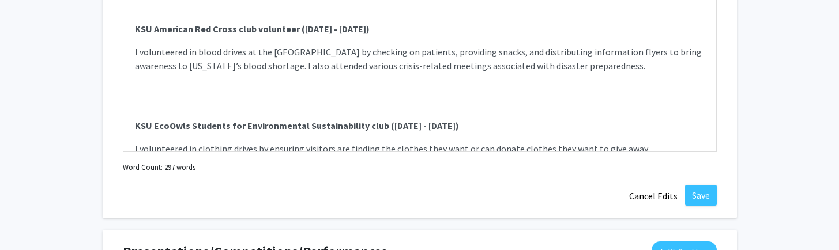
scroll to position [135, 0]
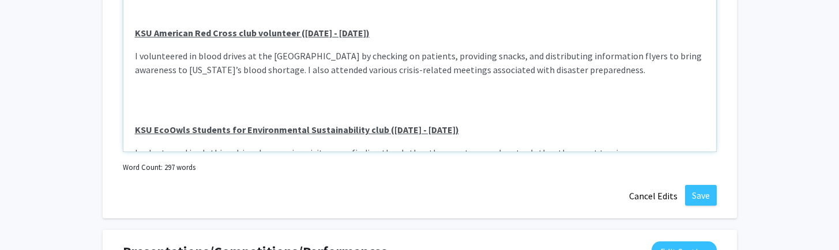
drag, startPoint x: 659, startPoint y: 110, endPoint x: 380, endPoint y: 128, distance: 279.7
click at [380, 128] on p "KSU EcoOwls Students for Environmental Sustainability club (September 2024 - Ap…" at bounding box center [420, 130] width 570 height 14
drag, startPoint x: 380, startPoint y: 128, endPoint x: 450, endPoint y: 37, distance: 114.8
click at [450, 37] on p "KSU American Red Cross club volunteer (September 2024 - April 2025)" at bounding box center [420, 33] width 570 height 14
drag, startPoint x: 450, startPoint y: 37, endPoint x: 347, endPoint y: 92, distance: 117.1
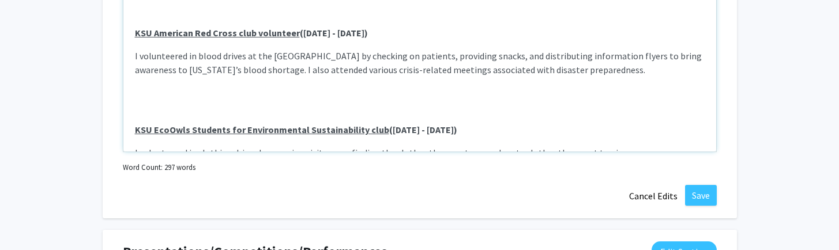
click at [347, 92] on p "Note to users with screen readers: Please deactivate our accessibility plugin f…" at bounding box center [420, 100] width 570 height 28
click at [379, 130] on strong "KSU EcoOwls Students for Environmental Sustainability club (September 2024 - Ap…" at bounding box center [296, 130] width 322 height 12
type textarea "<br><p><strong><u>Search for Novel Arsenic Containing Antibiotics</u>&nbsp;(Sep…"
drag, startPoint x: 347, startPoint y: 92, endPoint x: 703, endPoint y: 198, distance: 371.9
click at [703, 198] on button "Save" at bounding box center [701, 195] width 32 height 21
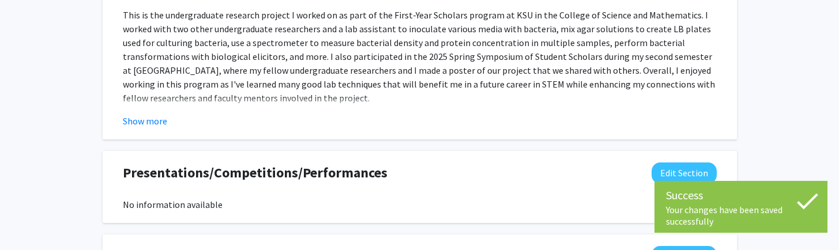
scroll to position [960, 0]
drag, startPoint x: 703, startPoint y: 198, endPoint x: 137, endPoint y: 123, distance: 570.7
click at [137, 123] on button "Show more" at bounding box center [145, 122] width 44 height 14
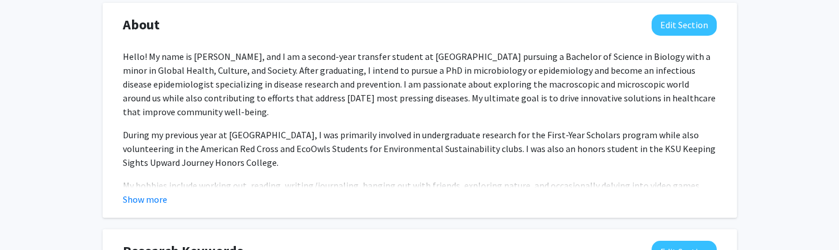
scroll to position [579, 0]
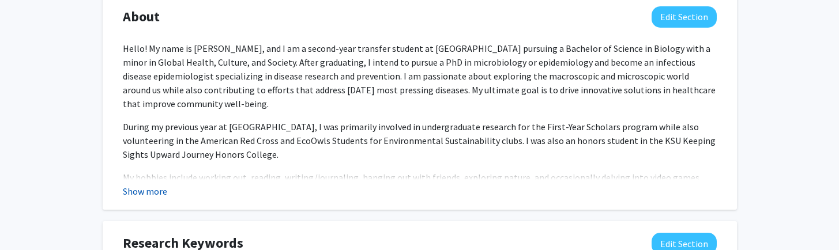
drag, startPoint x: 137, startPoint y: 123, endPoint x: 151, endPoint y: 194, distance: 72.2
click at [151, 194] on button "Show more" at bounding box center [145, 192] width 44 height 14
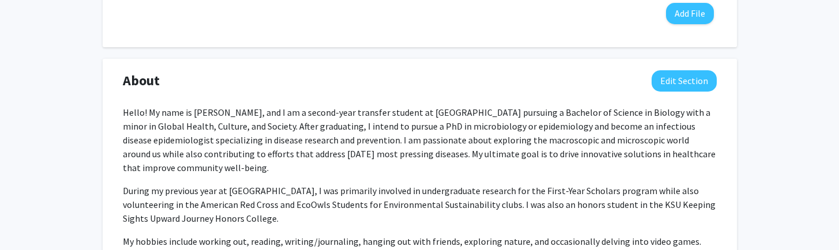
scroll to position [474, 0]
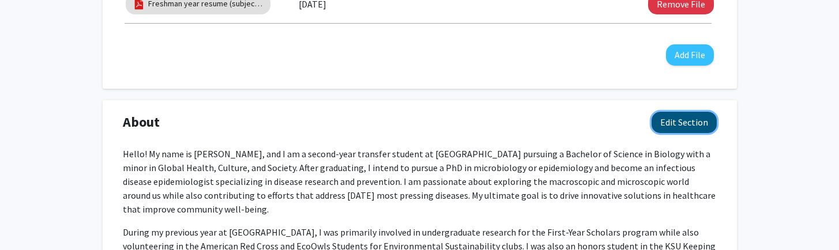
drag, startPoint x: 151, startPoint y: 194, endPoint x: 672, endPoint y: 123, distance: 526.2
click at [672, 123] on button "Edit Section" at bounding box center [684, 122] width 65 height 21
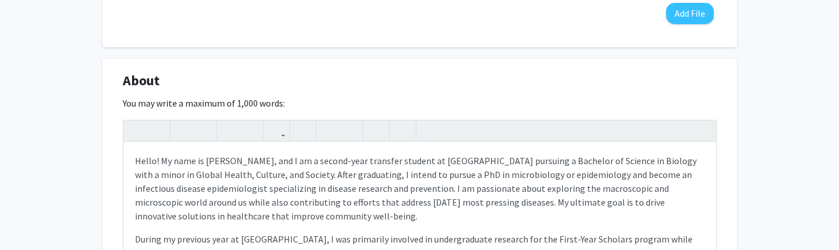
scroll to position [525, 0]
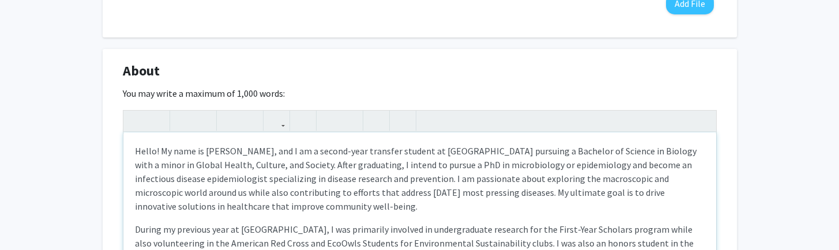
click at [457, 193] on p "Hello! My name is Wayne, and I am a second-year transfer student at Emory Unive…" at bounding box center [420, 178] width 570 height 69
drag, startPoint x: 672, startPoint y: 123, endPoint x: 420, endPoint y: 201, distance: 263.2
click at [420, 201] on p "Hello! My name is Wayne, and I am a second-year transfer student at Emory Unive…" at bounding box center [420, 178] width 570 height 69
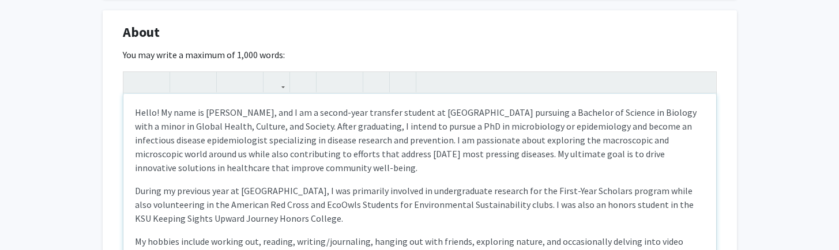
scroll to position [556, 0]
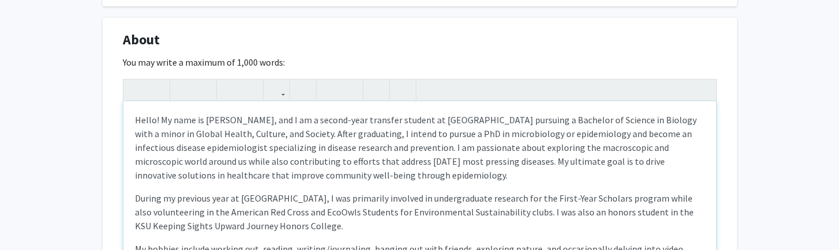
type textarea "<p>Hello! My name is Wayne, and I am a second-year transfer student at Emory Un…"
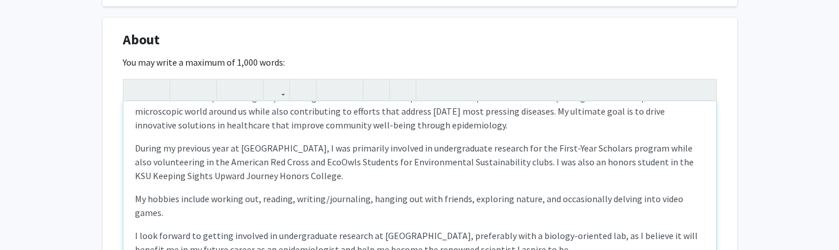
scroll to position [131, 0]
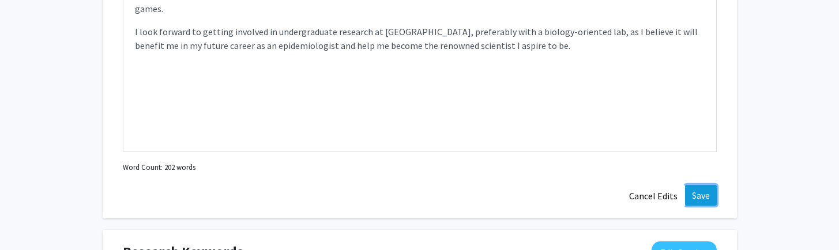
drag, startPoint x: 420, startPoint y: 201, endPoint x: 700, endPoint y: 198, distance: 279.2
click at [700, 198] on button "Save" at bounding box center [701, 195] width 32 height 21
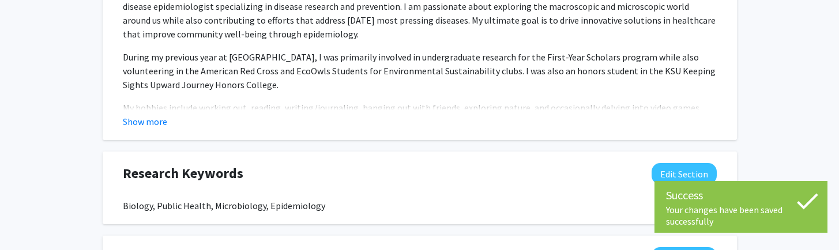
scroll to position [618, 0]
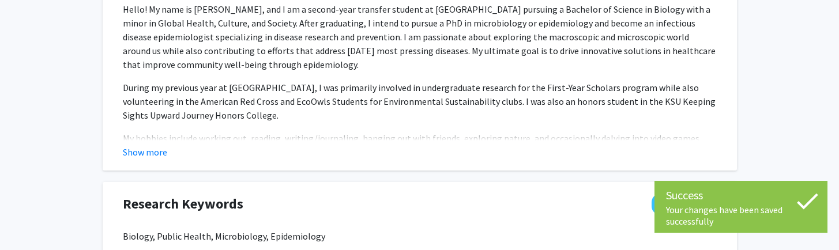
click at [136, 149] on button "Show more" at bounding box center [145, 152] width 44 height 14
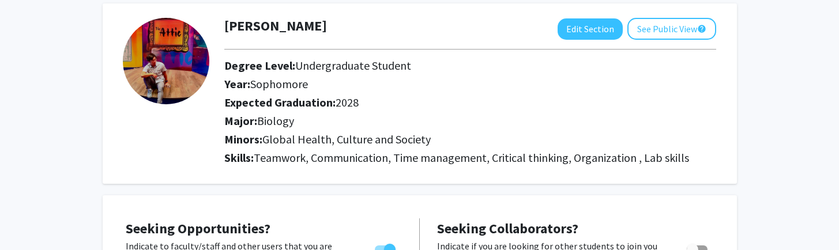
scroll to position [0, 0]
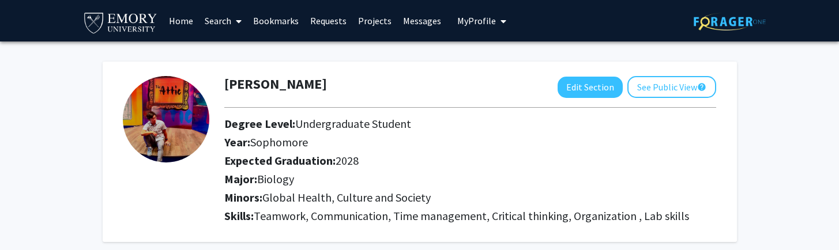
drag, startPoint x: 700, startPoint y: 198, endPoint x: 180, endPoint y: 17, distance: 550.5
click at [180, 17] on link "Home" at bounding box center [181, 21] width 36 height 40
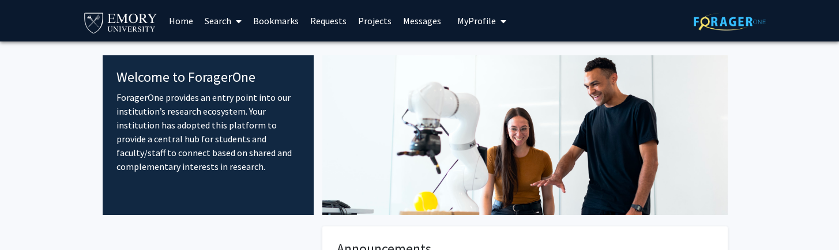
click at [496, 12] on span "My profile dropdown to access profile and logout" at bounding box center [501, 21] width 10 height 40
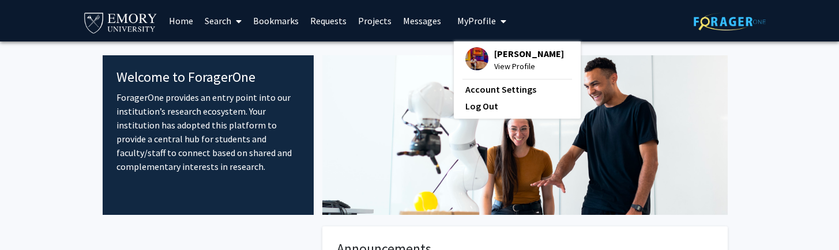
click at [474, 55] on img at bounding box center [476, 58] width 23 height 23
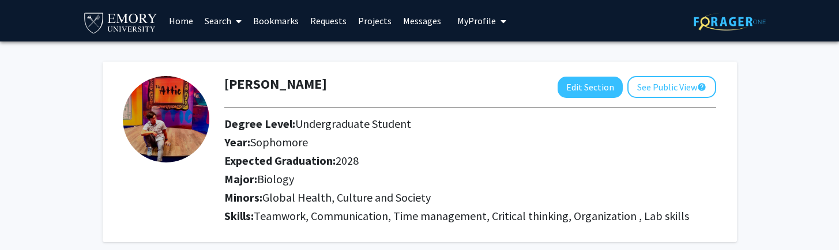
drag, startPoint x: 180, startPoint y: 17, endPoint x: 172, endPoint y: 18, distance: 8.3
click at [172, 18] on link "Home" at bounding box center [181, 21] width 36 height 40
